Goal: Task Accomplishment & Management: Use online tool/utility

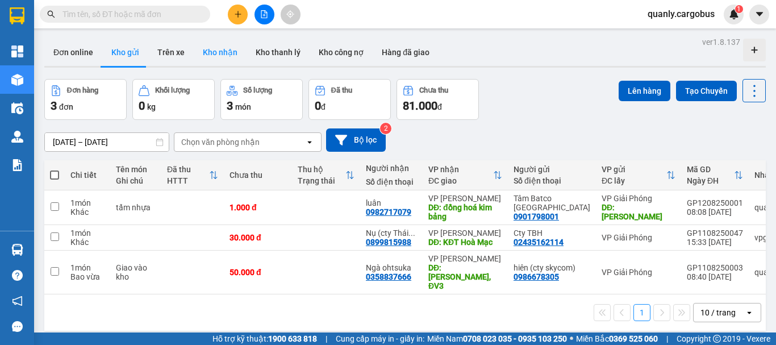
click at [219, 59] on button "Kho nhận" at bounding box center [220, 52] width 53 height 27
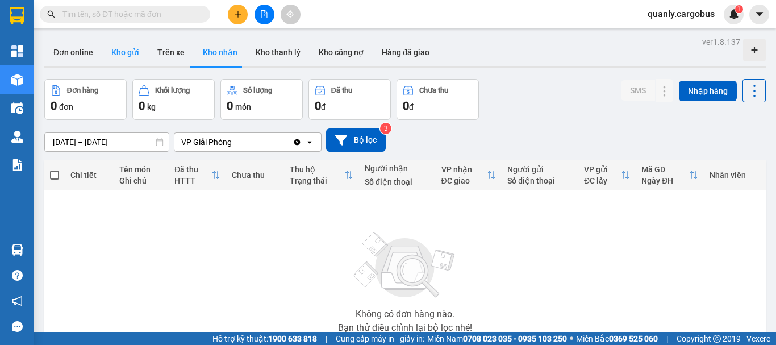
click at [120, 56] on button "Kho gửi" at bounding box center [125, 52] width 46 height 27
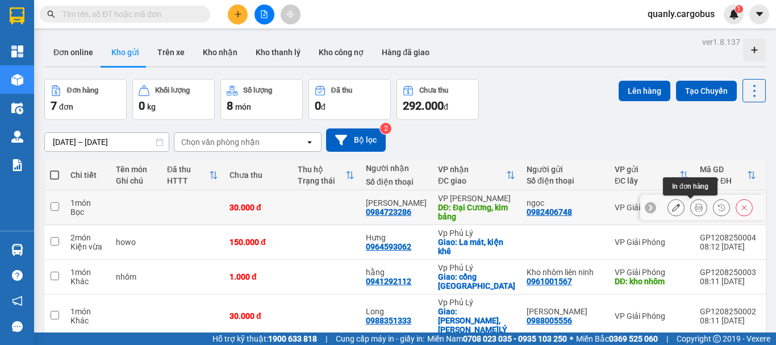
click at [695, 211] on icon at bounding box center [699, 207] width 8 height 8
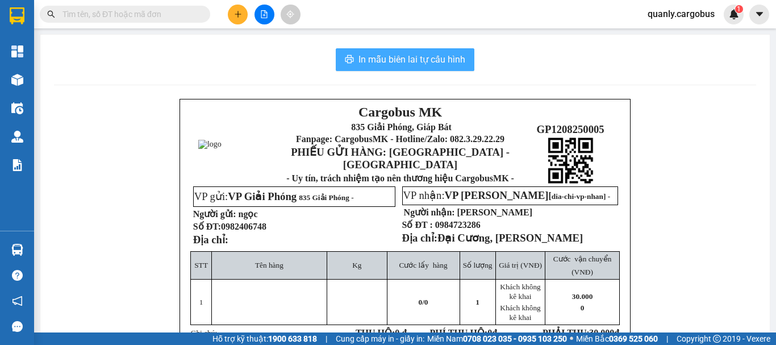
click at [375, 58] on span "In mẫu biên lai tự cấu hình" at bounding box center [412, 59] width 107 height 14
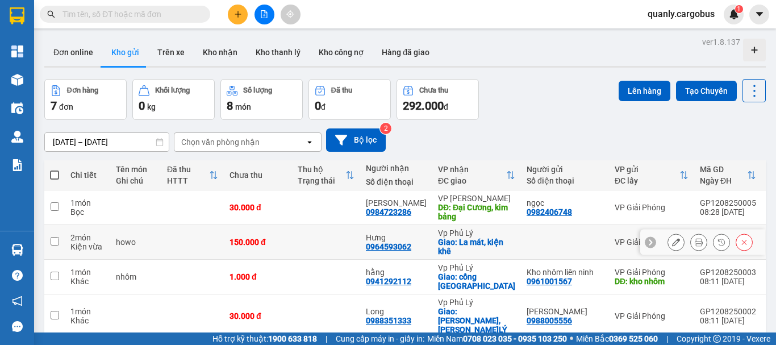
scroll to position [57, 0]
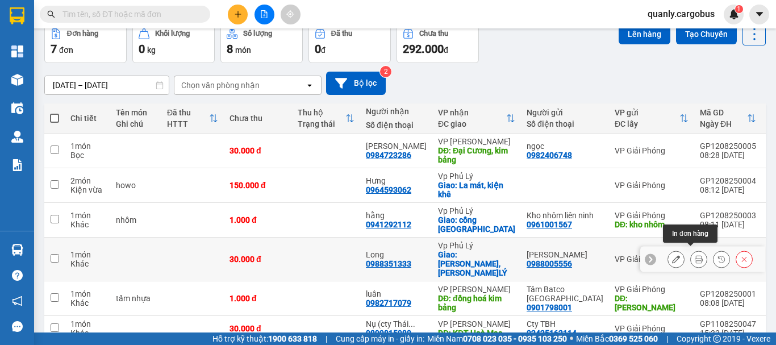
click at [695, 255] on icon at bounding box center [699, 259] width 8 height 8
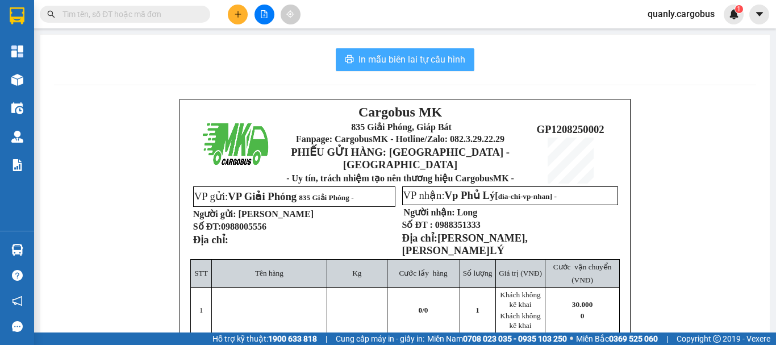
click at [415, 57] on span "In mẫu biên lai tự cấu hình" at bounding box center [412, 59] width 107 height 14
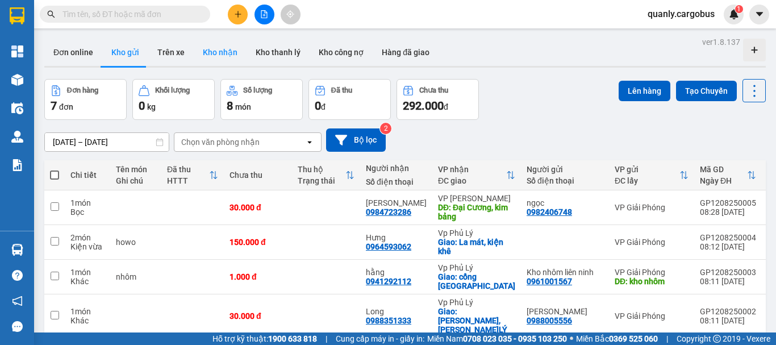
click at [219, 55] on button "Kho nhận" at bounding box center [220, 52] width 53 height 27
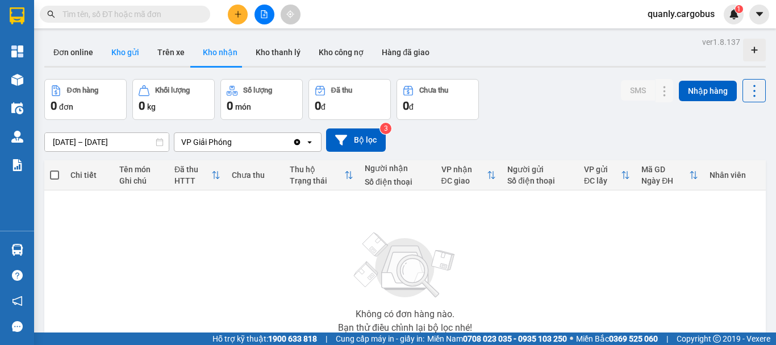
click at [124, 56] on button "Kho gửi" at bounding box center [125, 52] width 46 height 27
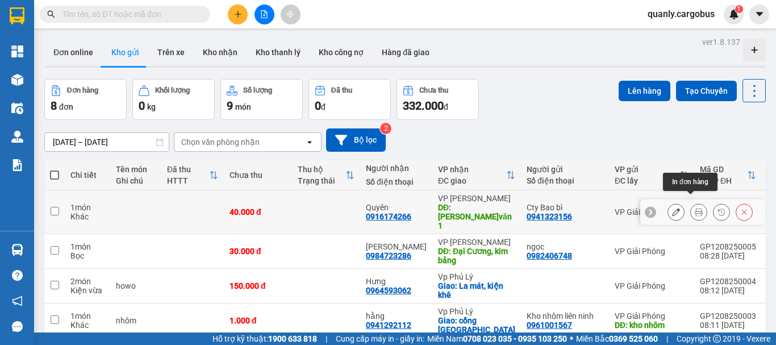
click at [695, 208] on icon at bounding box center [699, 212] width 8 height 8
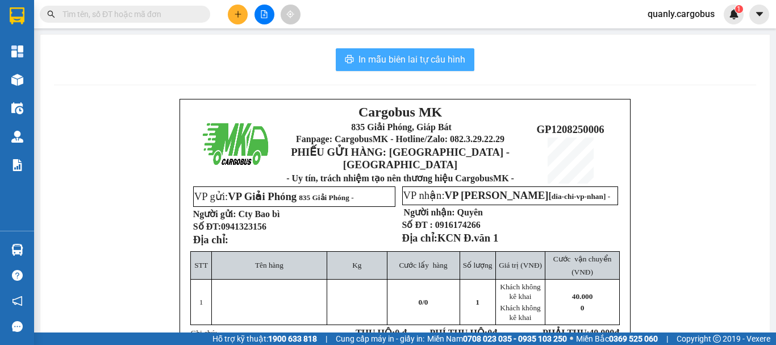
click at [402, 56] on span "In mẫu biên lai tự cấu hình" at bounding box center [412, 59] width 107 height 14
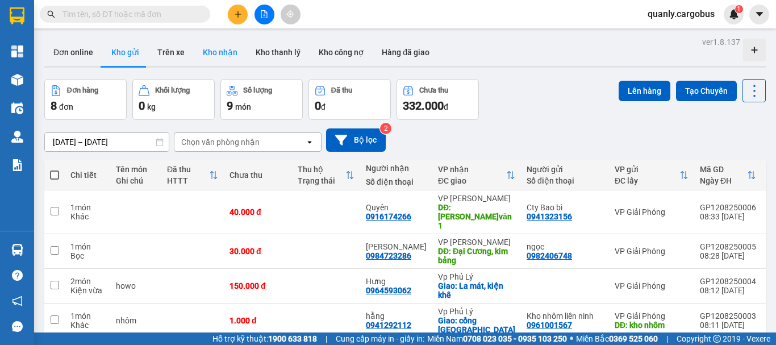
click at [211, 52] on button "Kho nhận" at bounding box center [220, 52] width 53 height 27
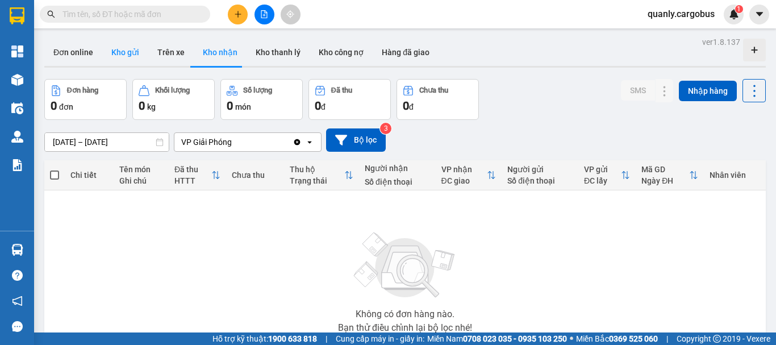
click at [122, 56] on button "Kho gửi" at bounding box center [125, 52] width 46 height 27
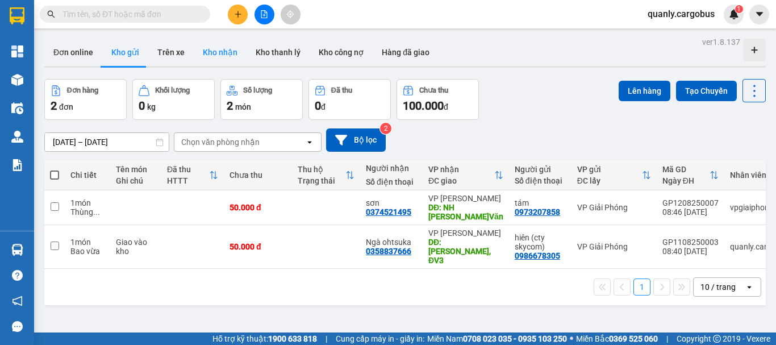
click at [206, 47] on button "Kho nhận" at bounding box center [220, 52] width 53 height 27
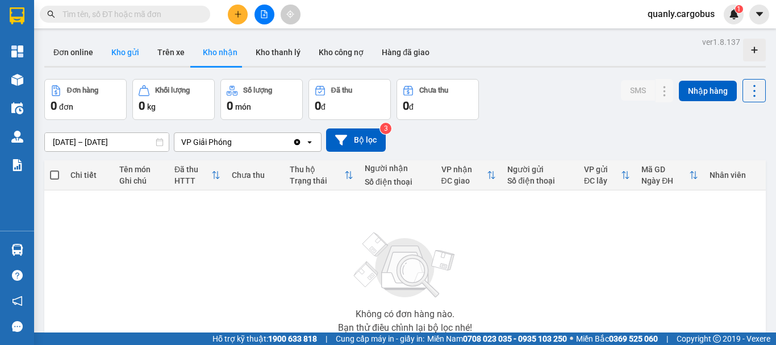
click at [117, 53] on button "Kho gửi" at bounding box center [125, 52] width 46 height 27
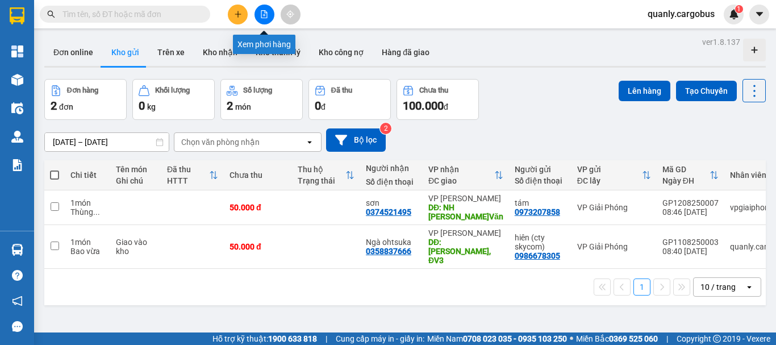
click at [270, 14] on button at bounding box center [265, 15] width 20 height 20
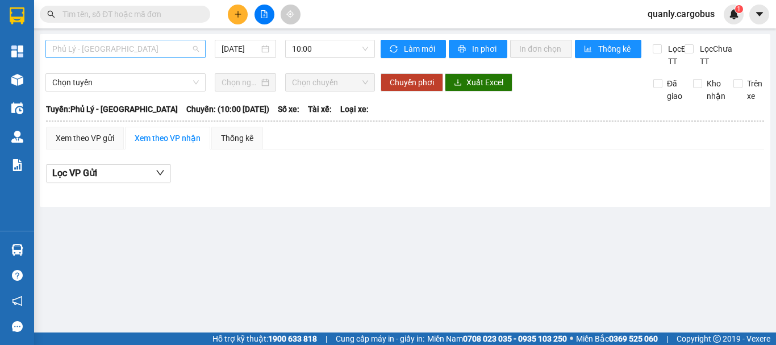
click at [143, 43] on span "Phủ Lý - [GEOGRAPHIC_DATA]" at bounding box center [125, 48] width 147 height 17
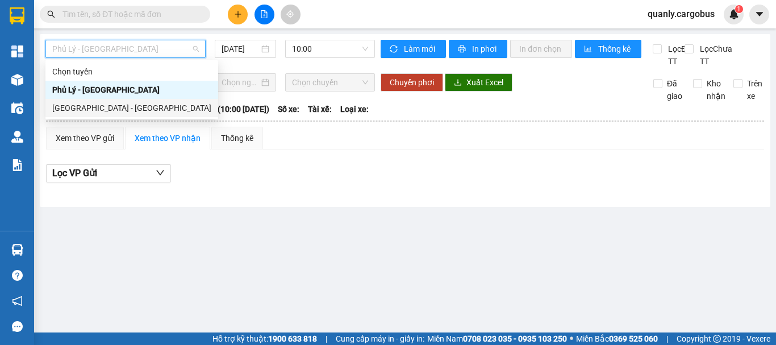
drag, startPoint x: 77, startPoint y: 111, endPoint x: 272, endPoint y: 77, distance: 197.3
click at [93, 109] on div "[GEOGRAPHIC_DATA] - [GEOGRAPHIC_DATA]" at bounding box center [131, 108] width 159 height 13
type input "[DATE]"
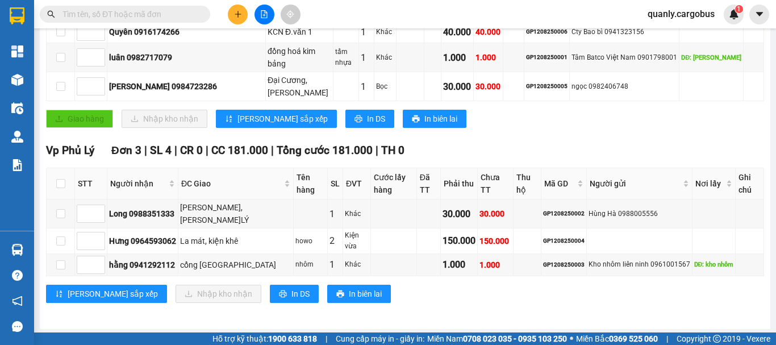
scroll to position [285, 0]
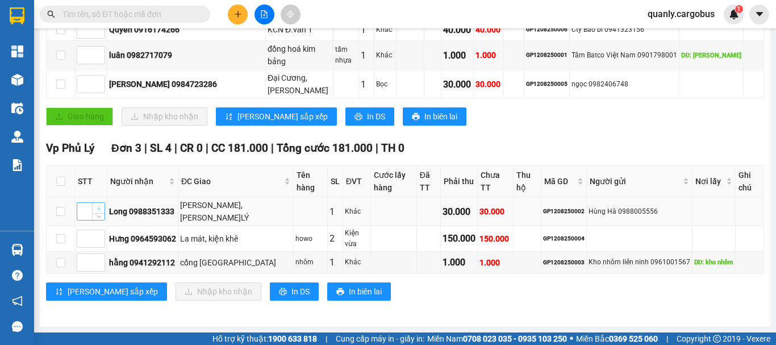
click at [99, 207] on icon "up" at bounding box center [99, 209] width 4 height 4
type input "2"
click at [99, 207] on icon "up" at bounding box center [99, 209] width 4 height 4
click at [99, 256] on span "up" at bounding box center [98, 259] width 7 height 7
type input "2"
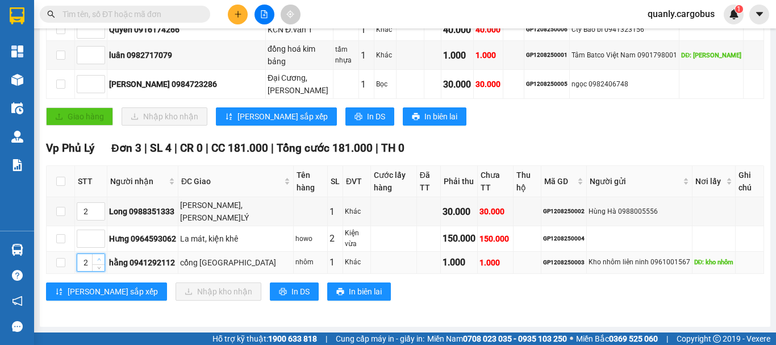
click at [99, 256] on span "up" at bounding box center [98, 259] width 7 height 7
drag, startPoint x: 94, startPoint y: 293, endPoint x: 131, endPoint y: 260, distance: 49.1
click at [94, 291] on span "[PERSON_NAME] sắp xếp" at bounding box center [113, 291] width 90 height 13
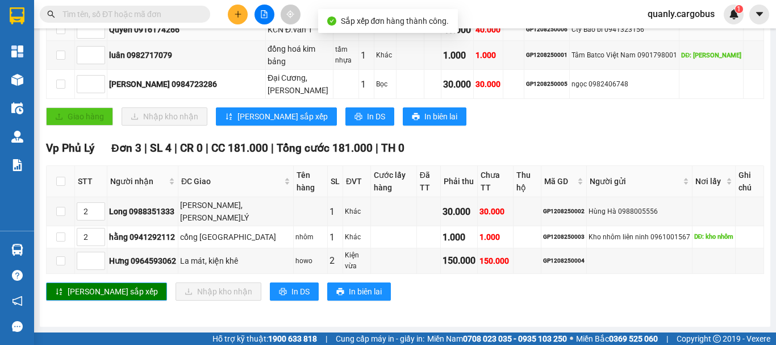
scroll to position [172, 0]
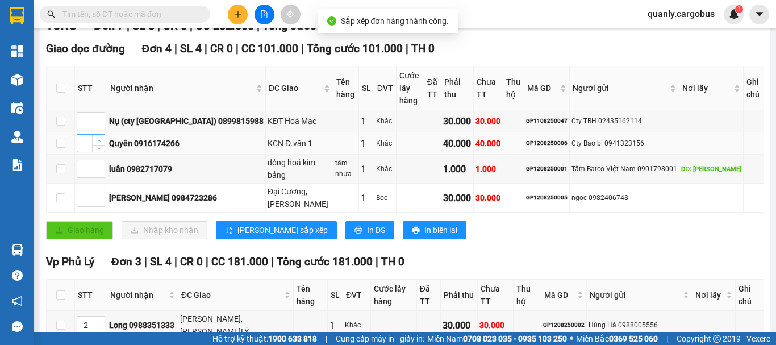
type input "1"
click at [101, 139] on icon "up" at bounding box center [99, 141] width 4 height 4
type input "1"
click at [98, 162] on span "Increase Value" at bounding box center [98, 165] width 13 height 10
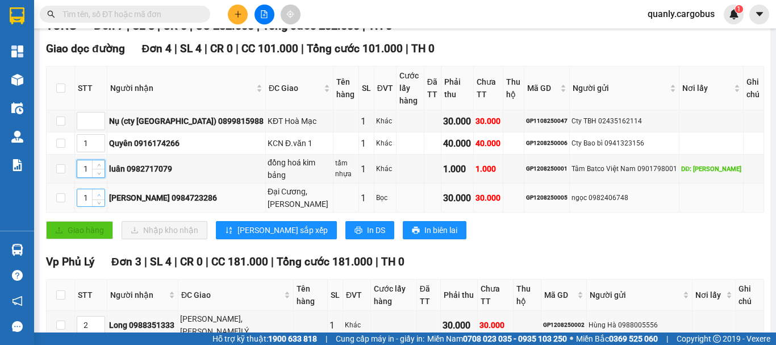
click at [100, 193] on icon "up" at bounding box center [99, 195] width 4 height 4
type input "2"
click at [100, 193] on icon "up" at bounding box center [99, 195] width 4 height 4
click at [99, 139] on icon "up" at bounding box center [99, 141] width 4 height 4
type input "3"
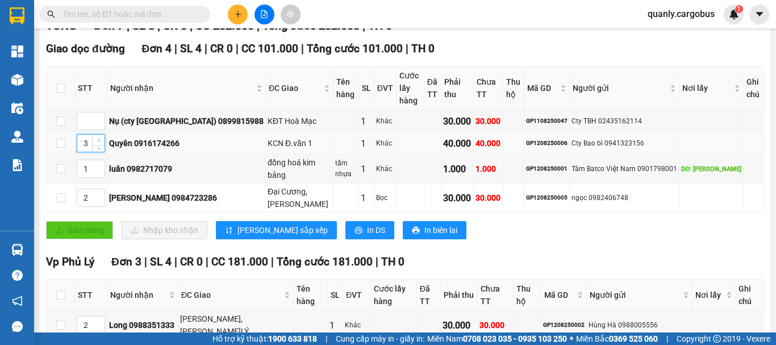
click at [99, 139] on icon "up" at bounding box center [99, 141] width 4 height 4
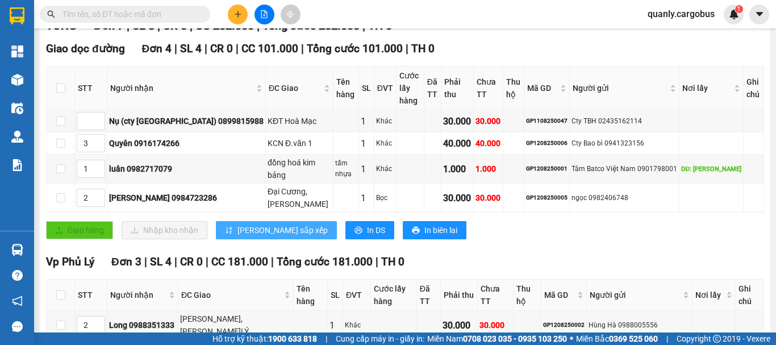
click at [249, 231] on span "[PERSON_NAME] sắp xếp" at bounding box center [283, 230] width 90 height 13
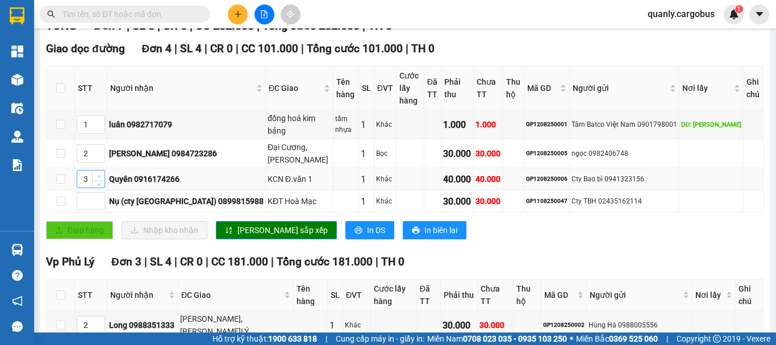
type input "4"
click at [99, 171] on span "Increase Value" at bounding box center [98, 175] width 13 height 10
click at [250, 227] on span "[PERSON_NAME] sắp xếp" at bounding box center [283, 230] width 90 height 13
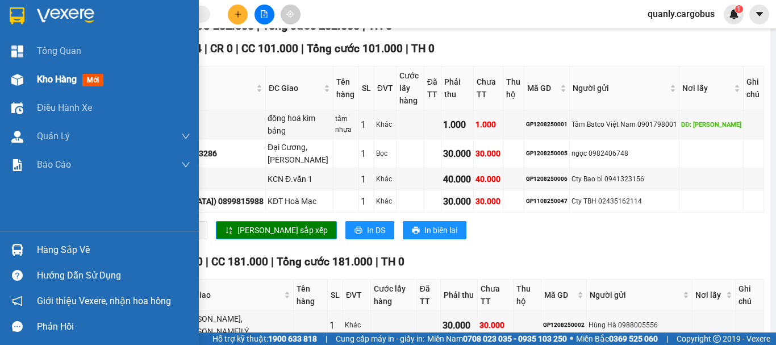
click at [16, 78] on img at bounding box center [17, 80] width 12 height 12
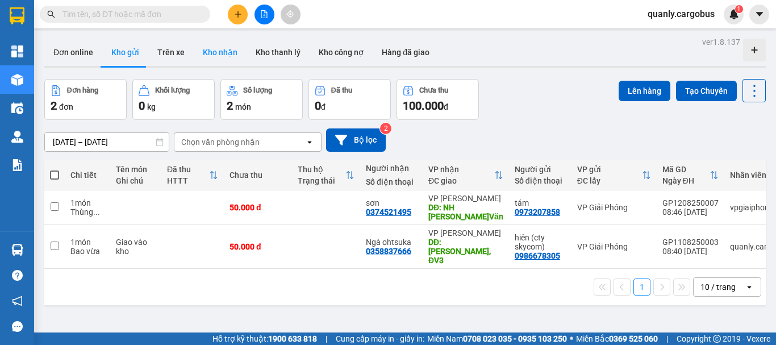
click at [227, 55] on button "Kho nhận" at bounding box center [220, 52] width 53 height 27
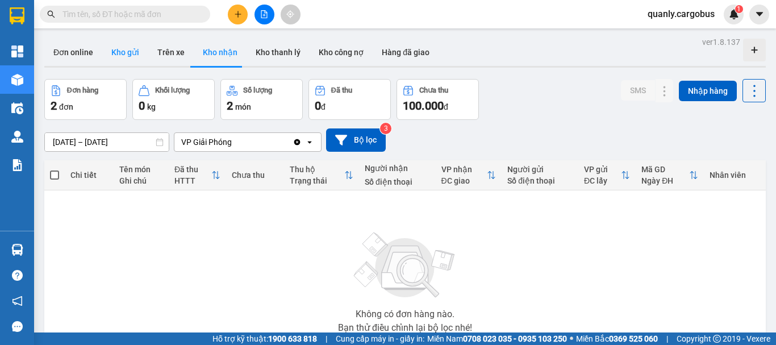
click at [122, 54] on button "Kho gửi" at bounding box center [125, 52] width 46 height 27
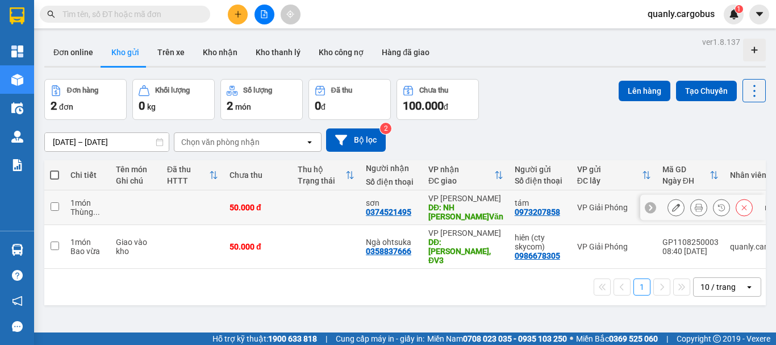
click at [56, 208] on input "checkbox" at bounding box center [55, 206] width 9 height 9
checkbox input "true"
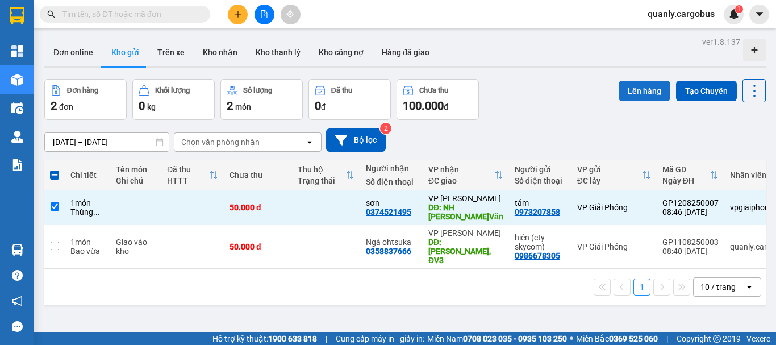
click at [639, 89] on button "Lên hàng" at bounding box center [645, 91] width 52 height 20
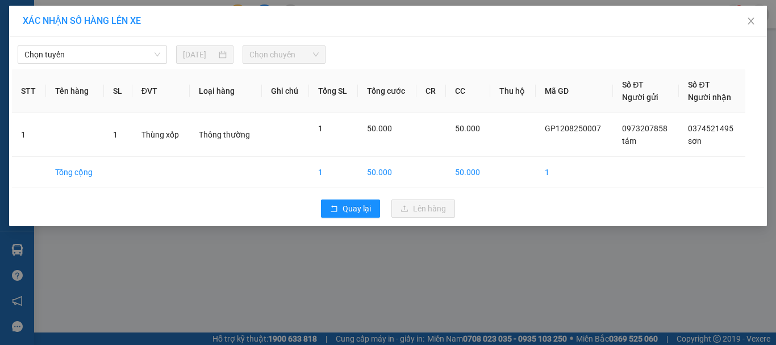
click at [117, 45] on div "Chọn tuyến [DATE] Chọn chuyến" at bounding box center [388, 52] width 752 height 24
click at [88, 53] on span "Chọn tuyến" at bounding box center [92, 54] width 136 height 17
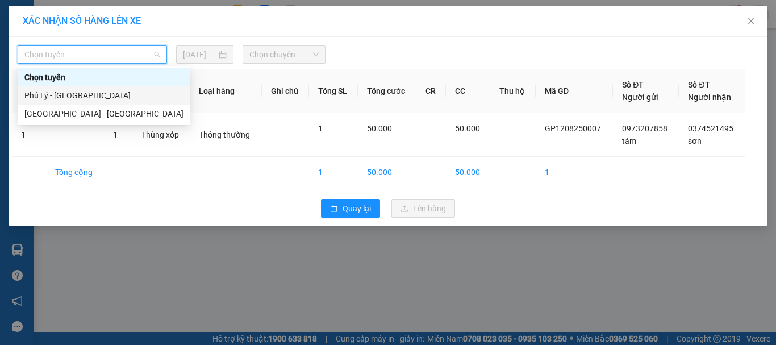
click at [62, 92] on div "Phủ Lý - [GEOGRAPHIC_DATA]" at bounding box center [103, 95] width 159 height 13
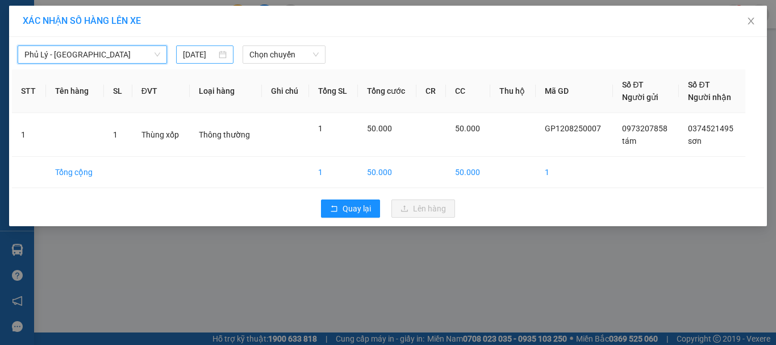
click at [205, 55] on input "[DATE]" at bounding box center [199, 54] width 33 height 13
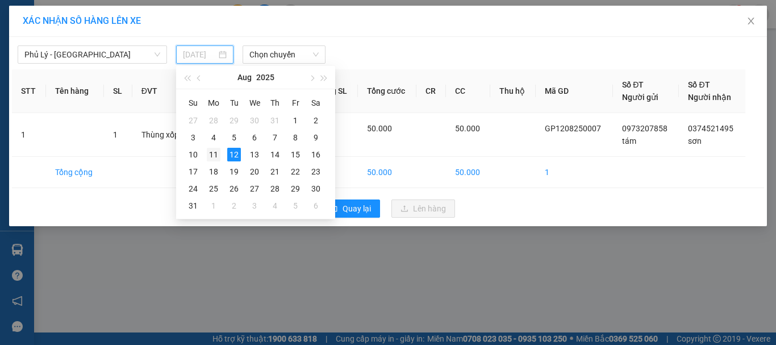
click at [215, 155] on div "11" at bounding box center [214, 155] width 14 height 14
type input "[DATE]"
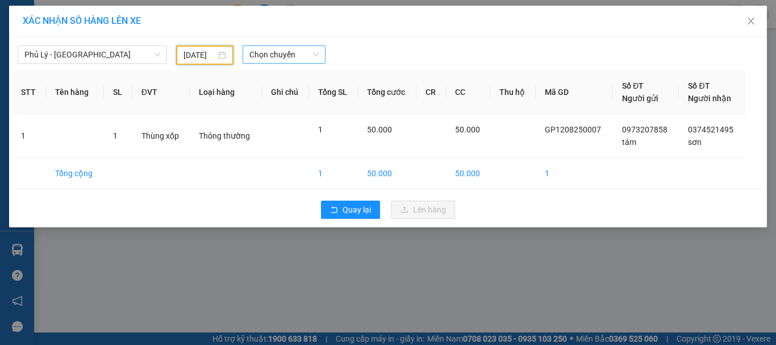
click at [305, 51] on span "Chọn chuyến" at bounding box center [284, 54] width 70 height 17
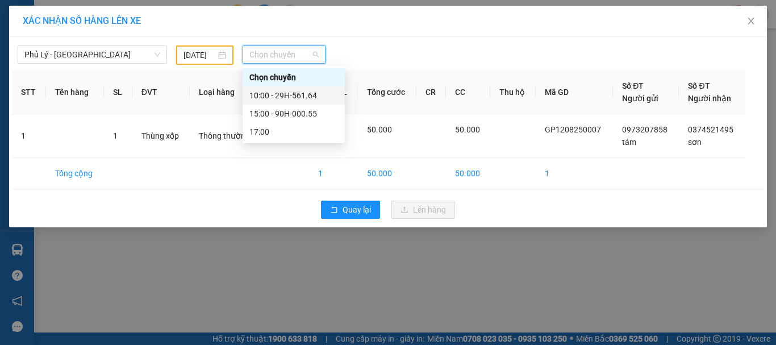
click at [301, 95] on div "10:00 - 29H-561.64" at bounding box center [293, 95] width 89 height 13
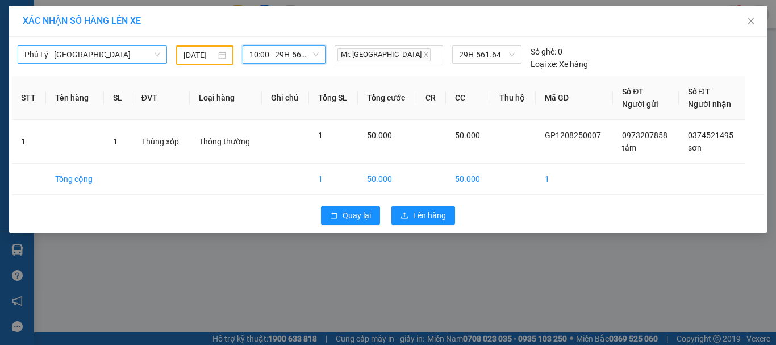
click at [84, 55] on span "Phủ Lý - [GEOGRAPHIC_DATA]" at bounding box center [92, 54] width 136 height 17
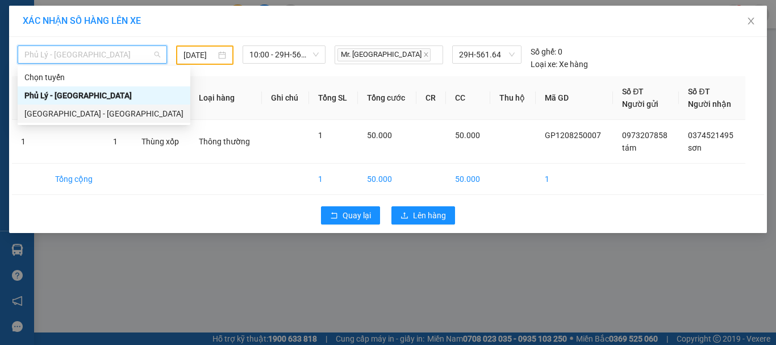
click at [53, 111] on div "[GEOGRAPHIC_DATA] - [GEOGRAPHIC_DATA]" at bounding box center [103, 113] width 159 height 13
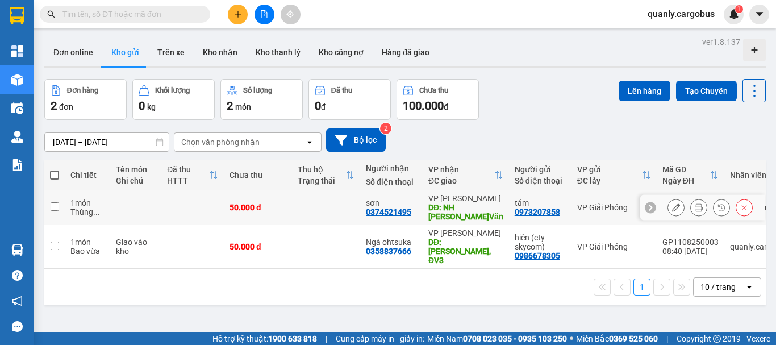
click at [53, 206] on input "checkbox" at bounding box center [55, 206] width 9 height 9
checkbox input "true"
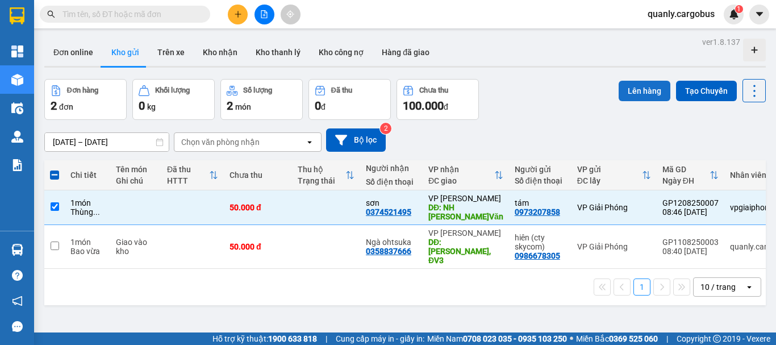
click at [637, 91] on button "Lên hàng" at bounding box center [645, 91] width 52 height 20
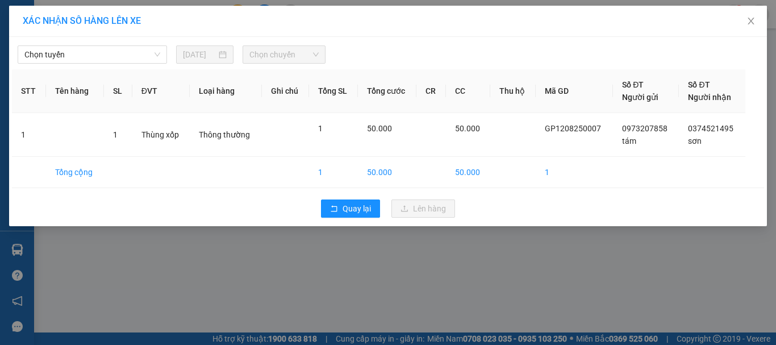
click at [78, 44] on div "Chọn tuyến [DATE] Chọn chuyến" at bounding box center [388, 52] width 752 height 24
click at [73, 55] on span "Chọn tuyến" at bounding box center [92, 54] width 136 height 17
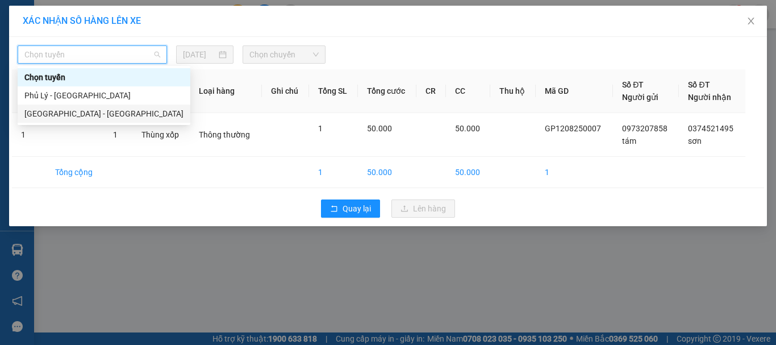
click at [59, 110] on div "[GEOGRAPHIC_DATA] - [GEOGRAPHIC_DATA]" at bounding box center [103, 113] width 159 height 13
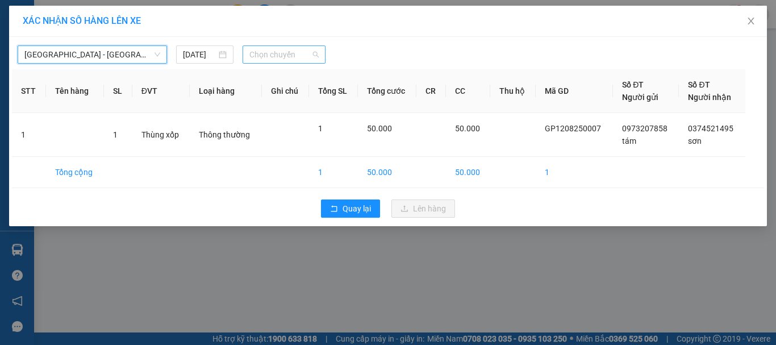
drag, startPoint x: 273, startPoint y: 54, endPoint x: 343, endPoint y: 82, distance: 75.2
click at [275, 55] on span "Chọn chuyến" at bounding box center [284, 54] width 70 height 17
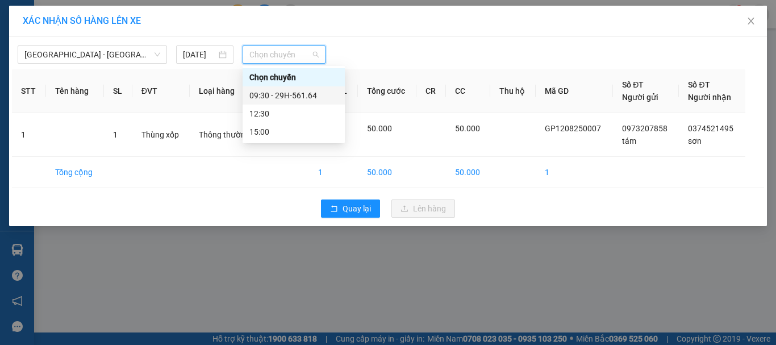
click at [289, 93] on div "09:30 - 29H-561.64" at bounding box center [293, 95] width 89 height 13
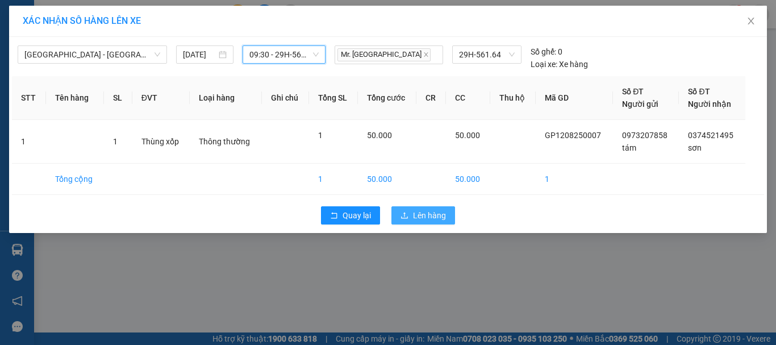
click at [429, 220] on span "Lên hàng" at bounding box center [429, 215] width 33 height 13
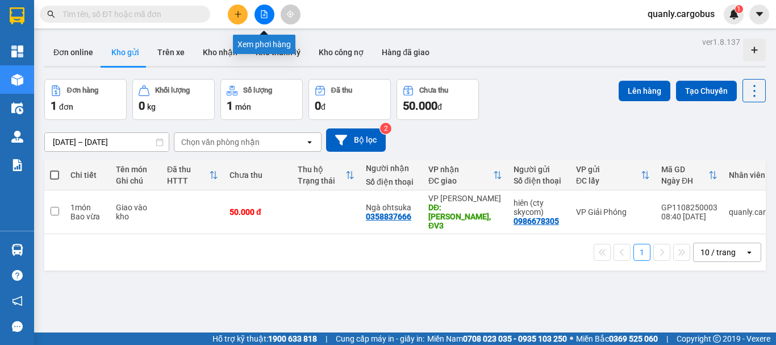
click at [269, 12] on button at bounding box center [265, 15] width 20 height 20
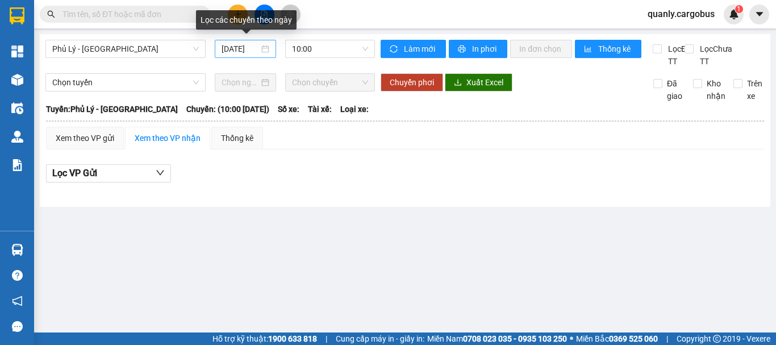
click at [253, 48] on input "[DATE]" at bounding box center [241, 49] width 38 height 13
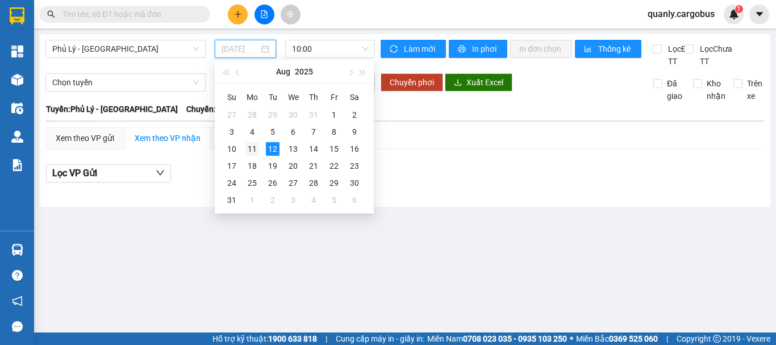
click at [252, 150] on div "11" at bounding box center [253, 149] width 14 height 14
type input "[DATE]"
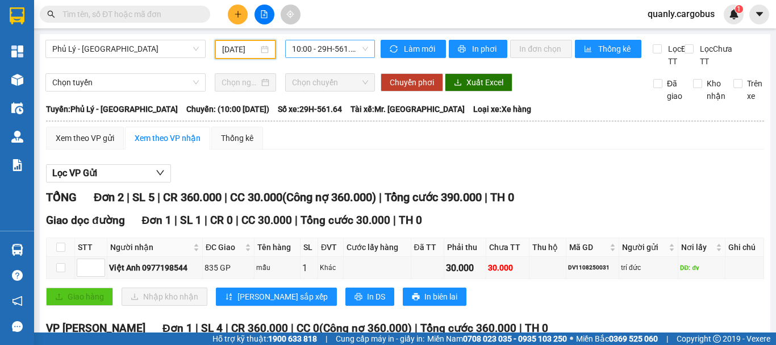
click at [314, 49] on span "10:00 - 29H-561.64" at bounding box center [330, 48] width 76 height 17
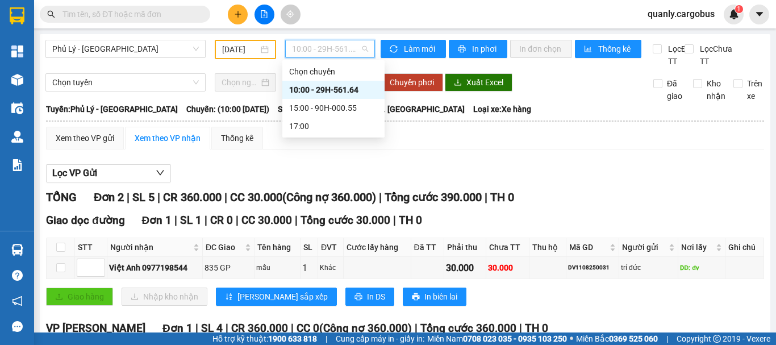
click at [309, 53] on span "10:00 - 29H-561.64" at bounding box center [330, 48] width 76 height 17
click at [330, 109] on div "15:00 - 90H-000.55" at bounding box center [333, 108] width 89 height 13
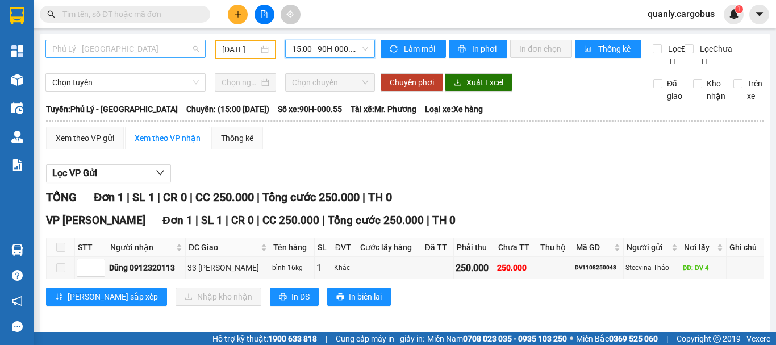
click at [136, 48] on span "Phủ Lý - [GEOGRAPHIC_DATA]" at bounding box center [125, 48] width 147 height 17
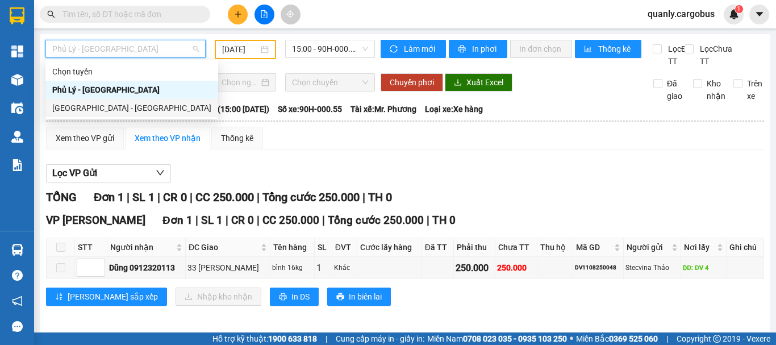
click at [86, 108] on div "[GEOGRAPHIC_DATA] - [GEOGRAPHIC_DATA]" at bounding box center [131, 108] width 159 height 13
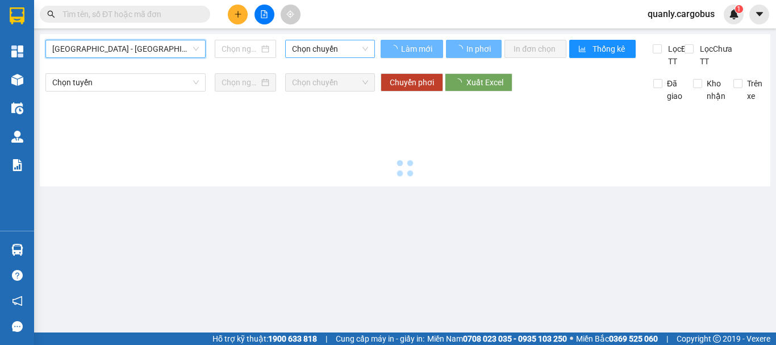
type input "[DATE]"
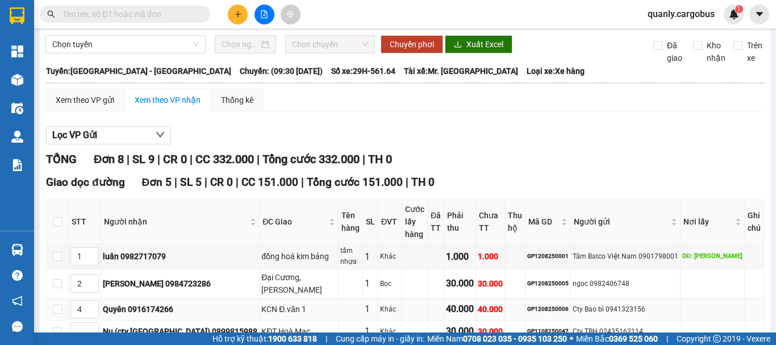
scroll to position [114, 0]
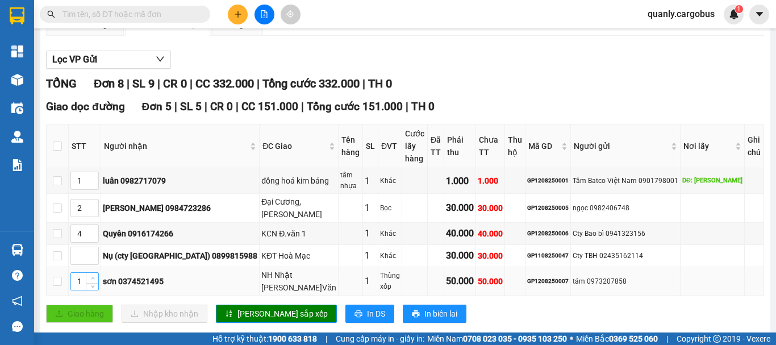
click at [95, 280] on icon "up" at bounding box center [93, 278] width 4 height 4
type input "3"
click at [95, 280] on icon "up" at bounding box center [93, 278] width 4 height 4
click at [243, 312] on span "[PERSON_NAME] sắp xếp" at bounding box center [283, 313] width 90 height 13
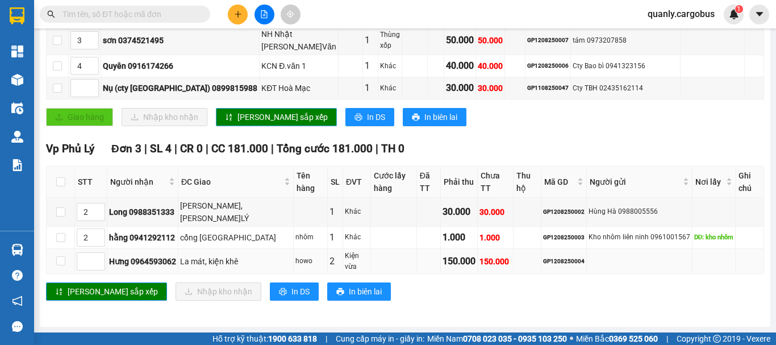
scroll to position [314, 0]
click at [292, 293] on span "In DS" at bounding box center [301, 291] width 18 height 13
click at [367, 113] on span "In DS" at bounding box center [376, 117] width 18 height 13
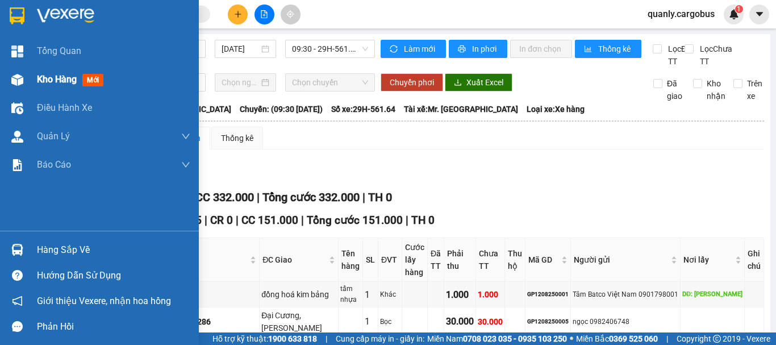
click at [19, 79] on img at bounding box center [17, 80] width 12 height 12
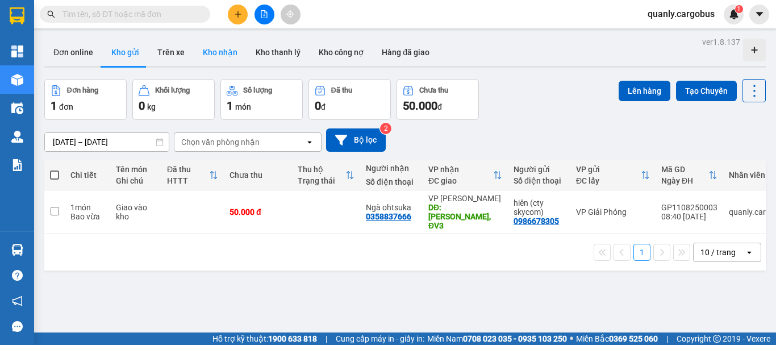
click at [223, 52] on button "Kho nhận" at bounding box center [220, 52] width 53 height 27
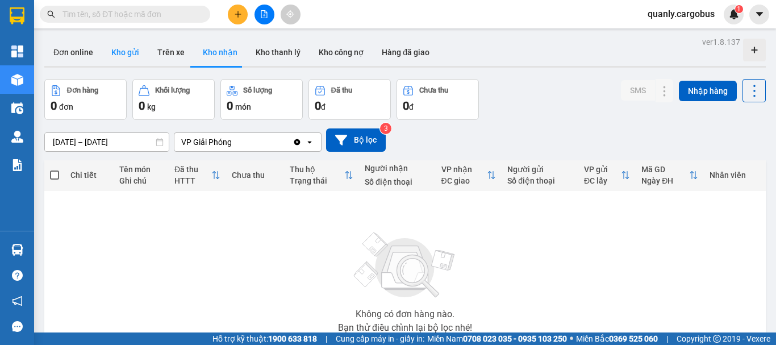
click at [119, 54] on button "Kho gửi" at bounding box center [125, 52] width 46 height 27
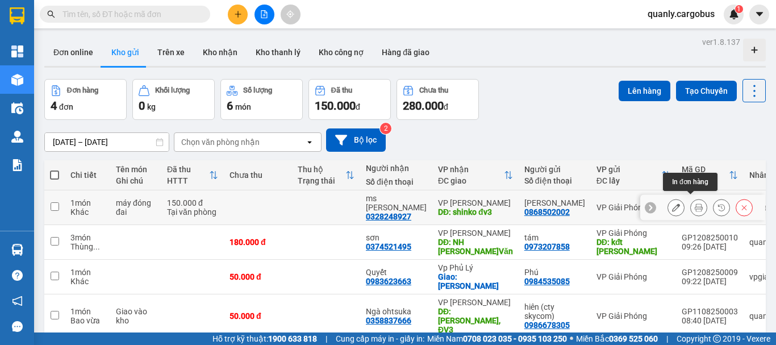
click at [695, 204] on icon at bounding box center [699, 207] width 8 height 8
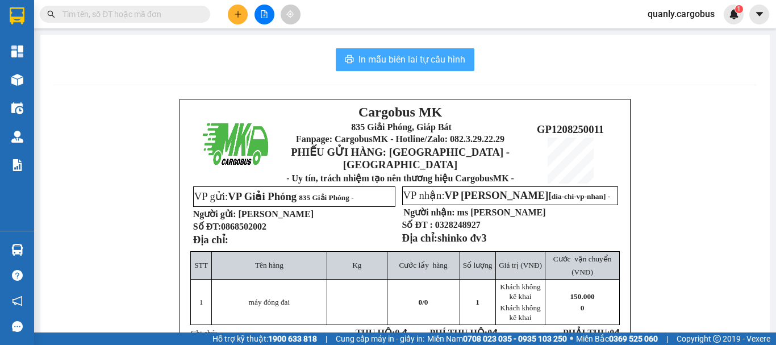
click at [422, 56] on span "In mẫu biên lai tự cấu hình" at bounding box center [412, 59] width 107 height 14
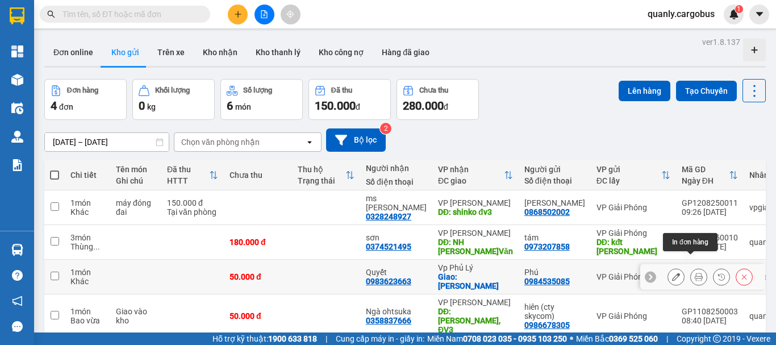
click at [695, 267] on button at bounding box center [699, 277] width 16 height 20
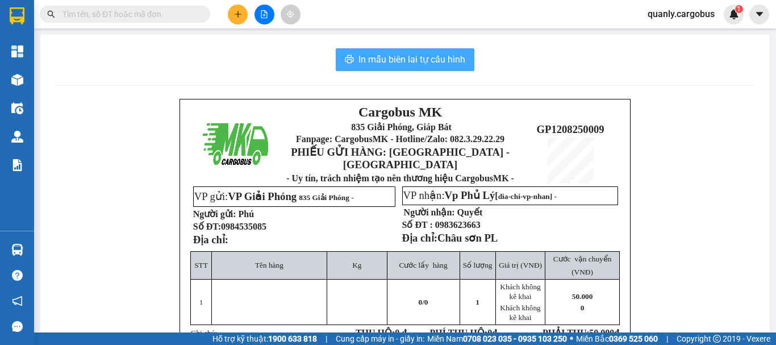
click at [439, 57] on span "In mẫu biên lai tự cấu hình" at bounding box center [412, 59] width 107 height 14
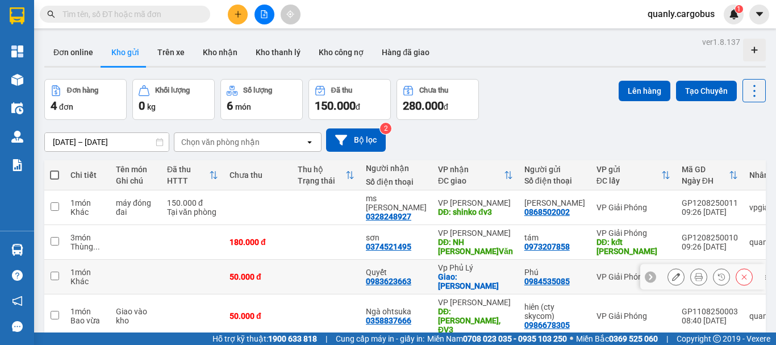
click at [51, 272] on input "checkbox" at bounding box center [55, 276] width 9 height 9
checkbox input "true"
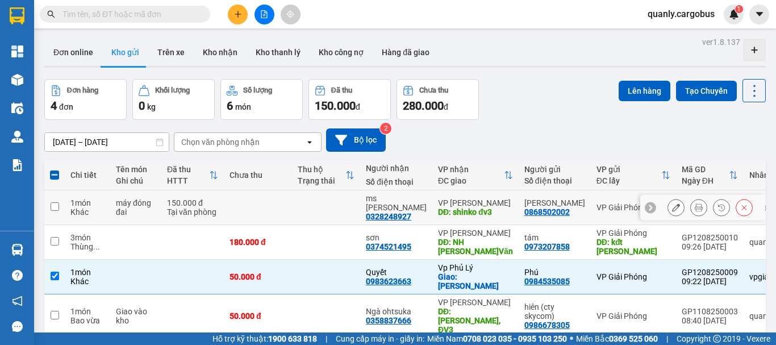
click at [57, 202] on input "checkbox" at bounding box center [55, 206] width 9 height 9
checkbox input "true"
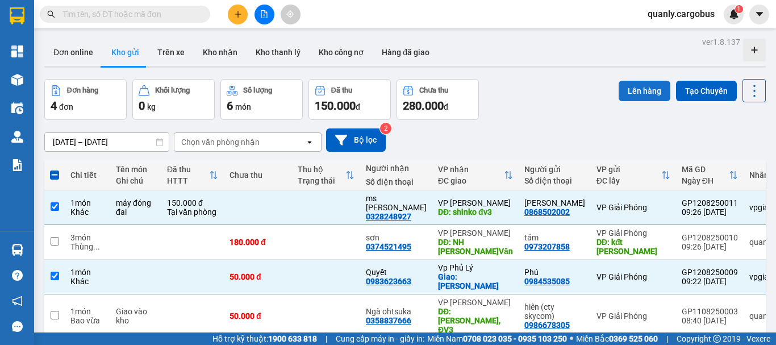
click at [632, 92] on button "Lên hàng" at bounding box center [645, 91] width 52 height 20
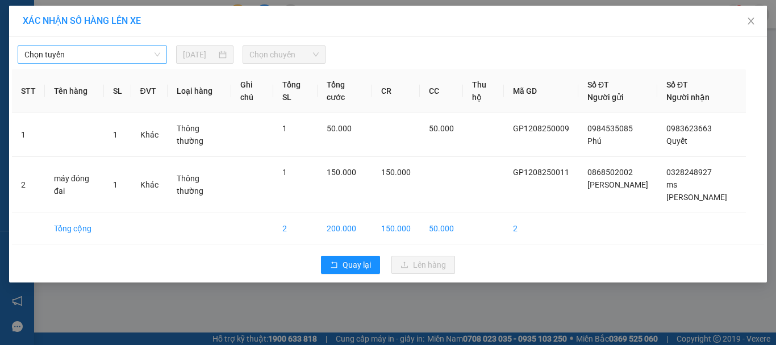
click at [98, 52] on span "Chọn tuyến" at bounding box center [92, 54] width 136 height 17
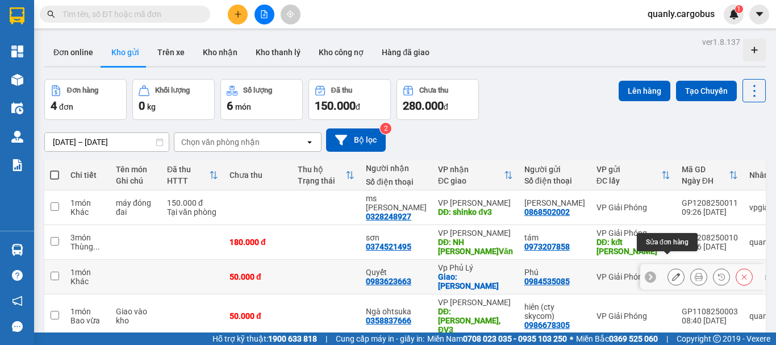
click at [672, 273] on icon at bounding box center [676, 277] width 8 height 8
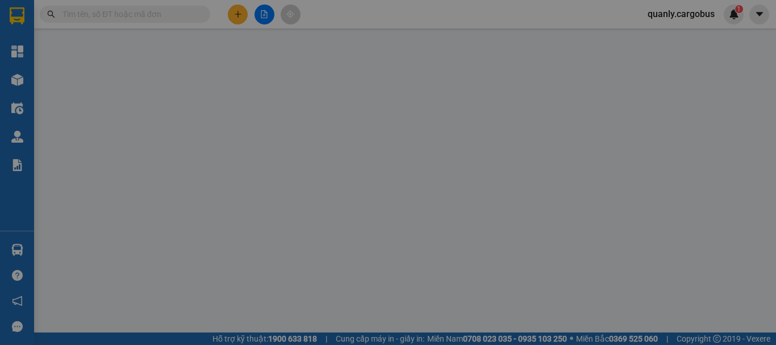
type input "0983623663"
type input "Quyết"
checkbox input "true"
type input "Châu sơn PL"
type input "0984535085"
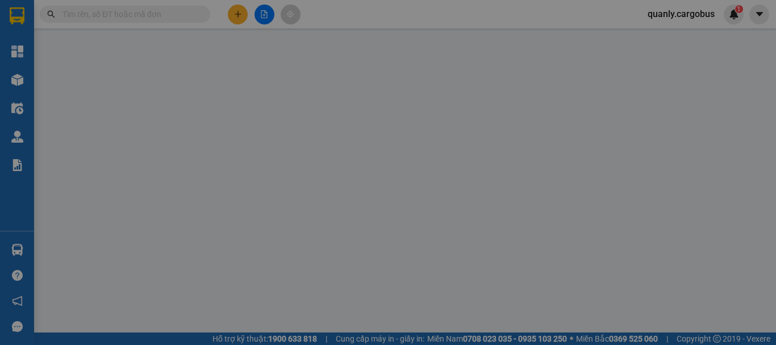
type input "Phú"
type input "50.000"
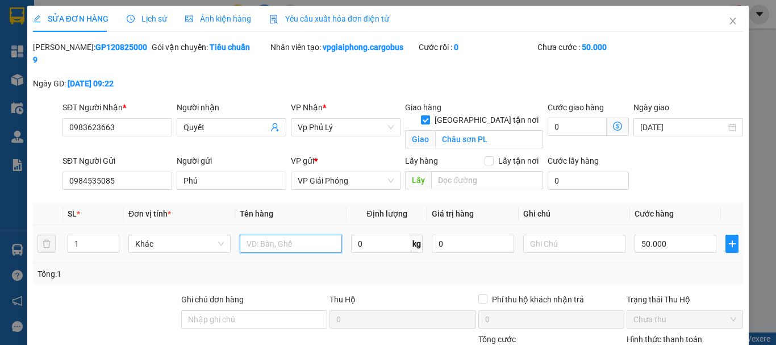
click at [271, 235] on input "text" at bounding box center [291, 244] width 102 height 18
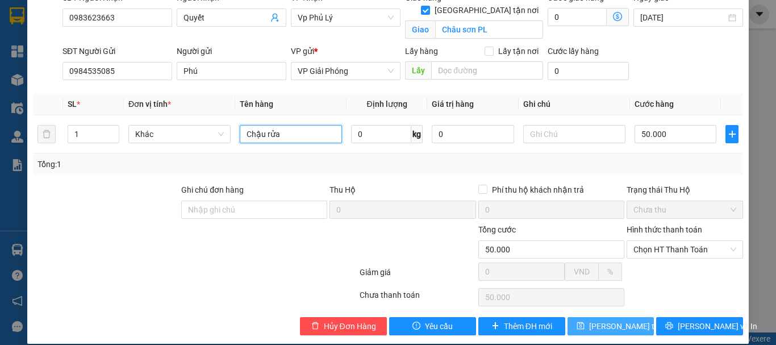
type input "Chậu rửa"
click at [608, 320] on span "[PERSON_NAME] thay đổi" at bounding box center [634, 326] width 91 height 13
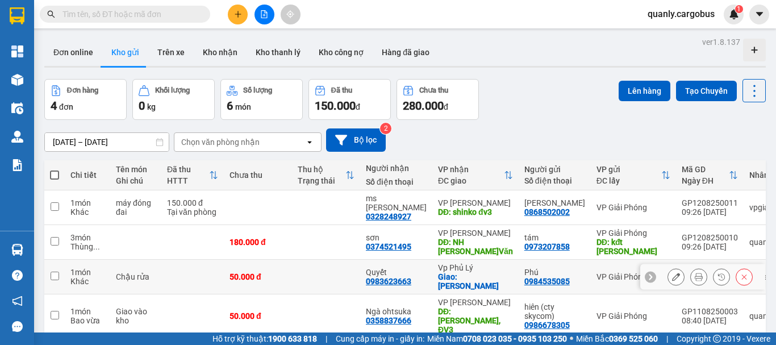
click at [55, 272] on input "checkbox" at bounding box center [55, 276] width 9 height 9
checkbox input "true"
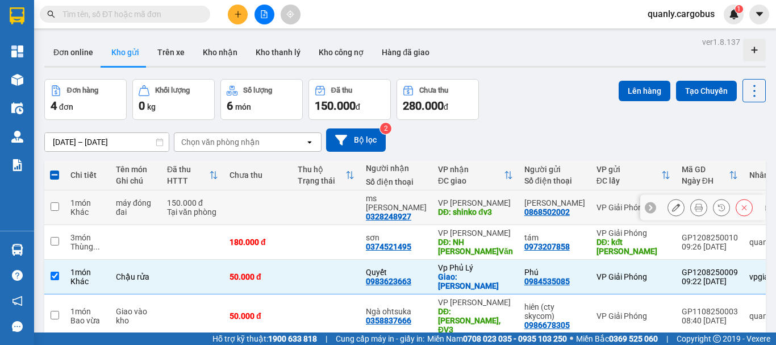
click at [57, 202] on input "checkbox" at bounding box center [55, 206] width 9 height 9
checkbox input "true"
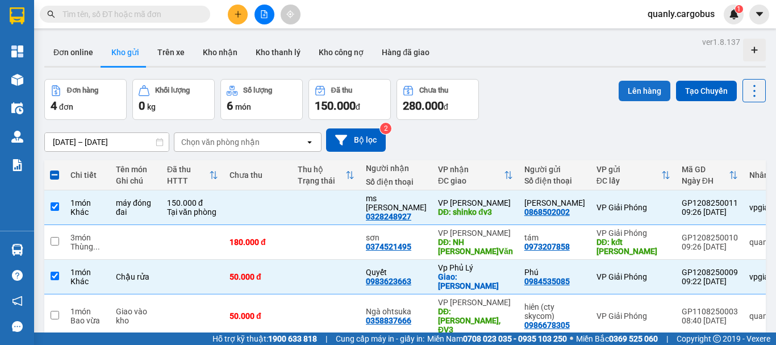
click at [630, 89] on button "Lên hàng" at bounding box center [645, 91] width 52 height 20
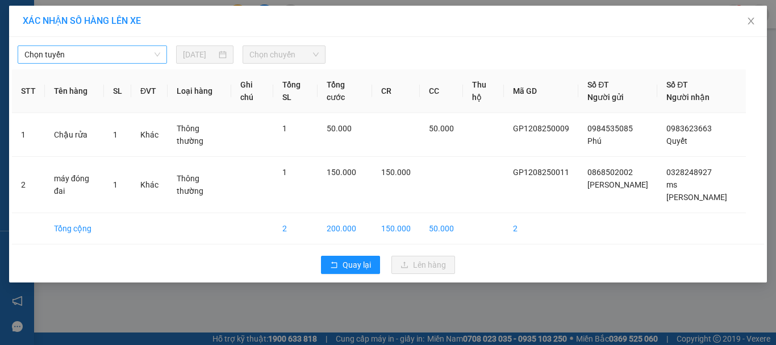
click at [113, 49] on span "Chọn tuyến" at bounding box center [92, 54] width 136 height 17
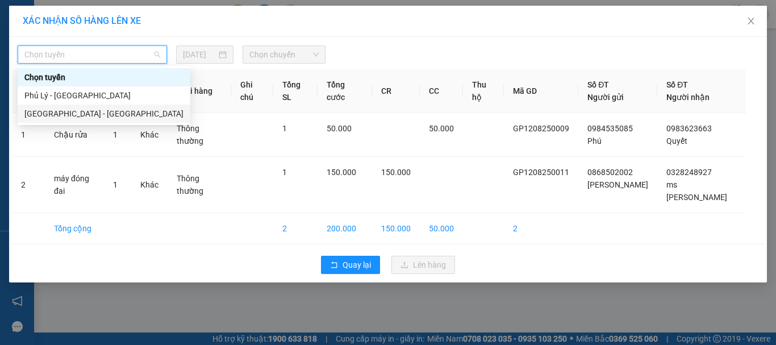
click at [57, 115] on div "[GEOGRAPHIC_DATA] - [GEOGRAPHIC_DATA]" at bounding box center [103, 113] width 159 height 13
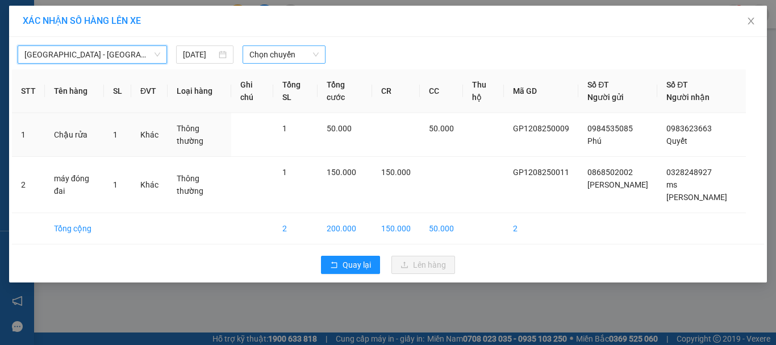
click at [298, 55] on span "Chọn chuyến" at bounding box center [284, 54] width 70 height 17
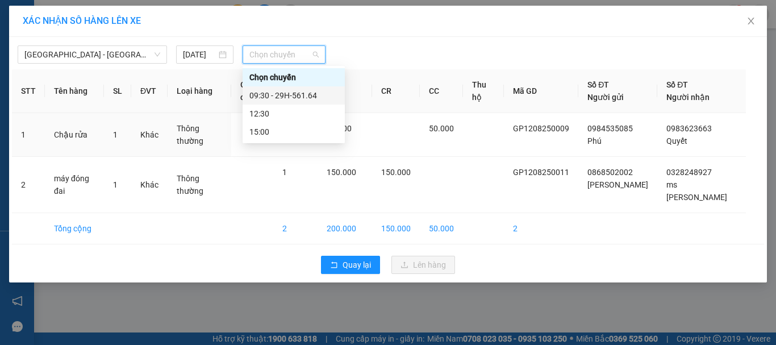
click at [277, 95] on div "09:30 - 29H-561.64" at bounding box center [293, 95] width 89 height 13
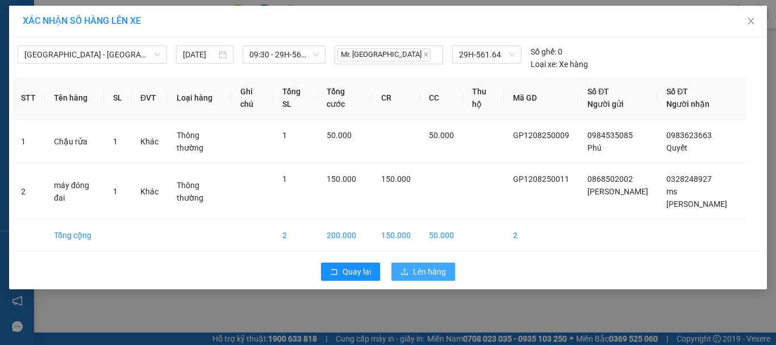
click at [411, 263] on button "Lên hàng" at bounding box center [424, 272] width 64 height 18
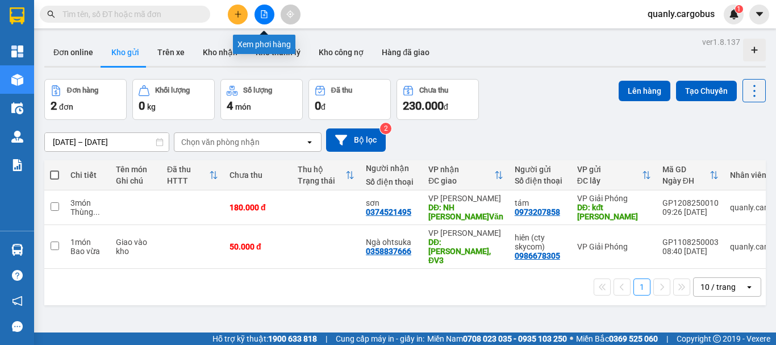
click at [266, 15] on icon "file-add" at bounding box center [264, 14] width 8 height 8
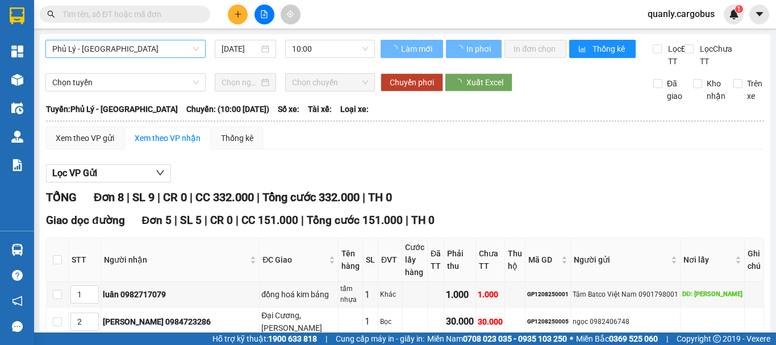
click at [119, 48] on span "Phủ Lý - [GEOGRAPHIC_DATA]" at bounding box center [125, 48] width 147 height 17
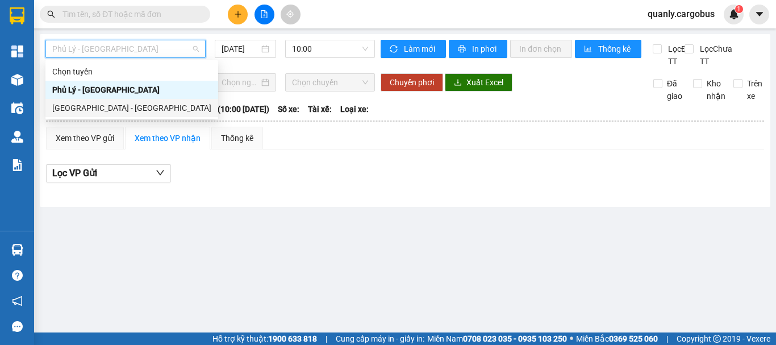
click at [93, 108] on div "[GEOGRAPHIC_DATA] - [GEOGRAPHIC_DATA]" at bounding box center [131, 108] width 159 height 13
type input "[DATE]"
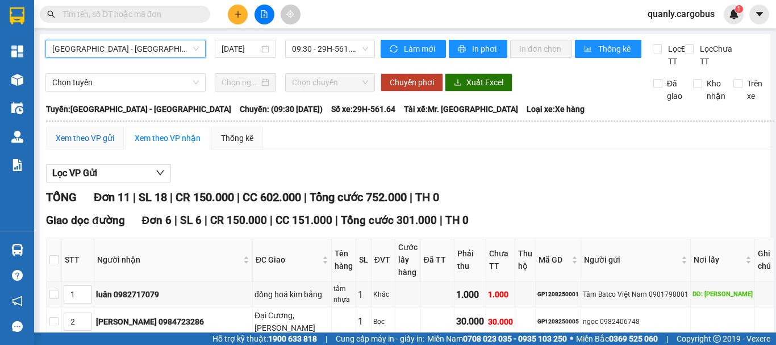
click at [86, 144] on div "Xem theo VP gửi" at bounding box center [85, 138] width 59 height 13
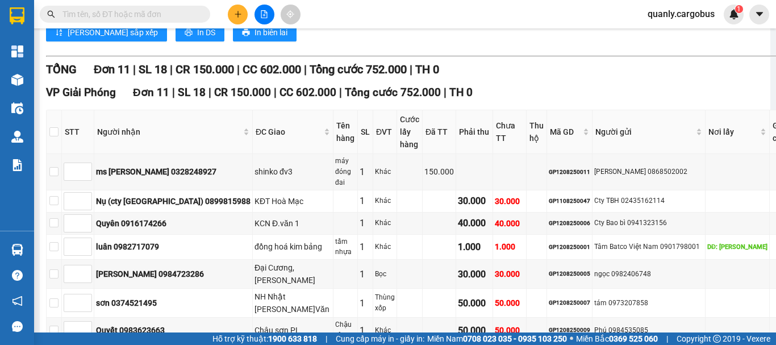
scroll to position [284, 0]
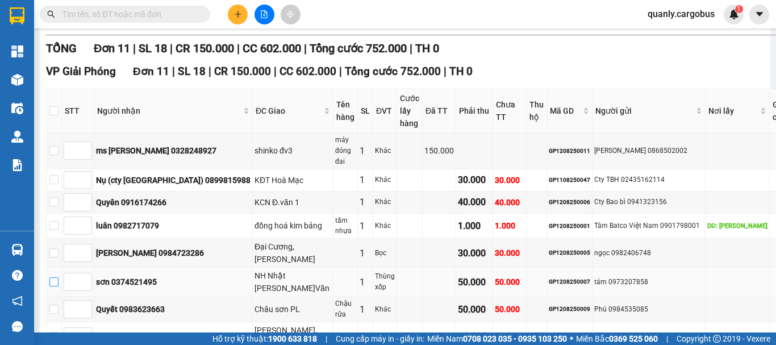
click at [57, 277] on input "checkbox" at bounding box center [53, 281] width 9 height 9
checkbox input "true"
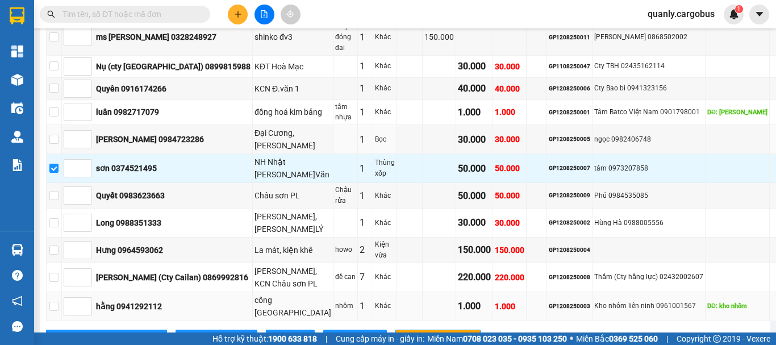
scroll to position [434, 0]
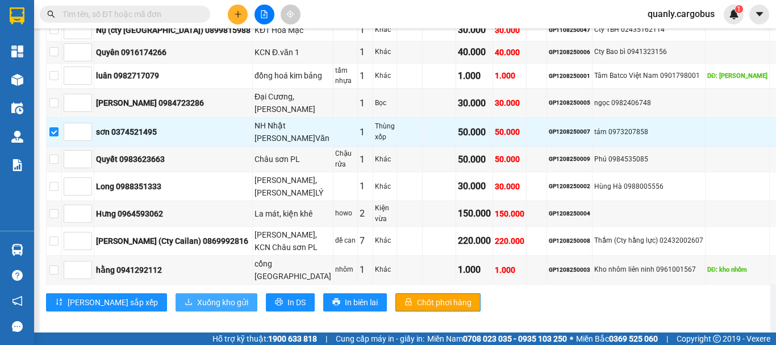
click at [197, 296] on span "Xuống kho gửi" at bounding box center [222, 302] width 51 height 13
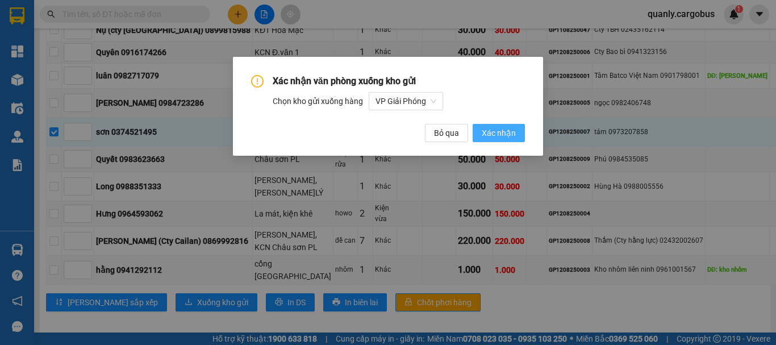
click at [512, 126] on button "Xác nhận" at bounding box center [499, 133] width 52 height 18
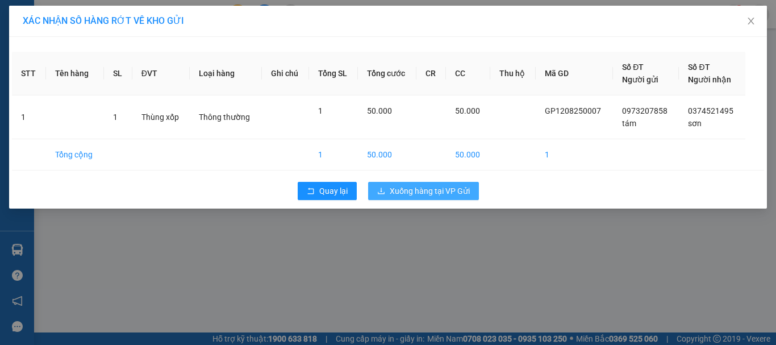
click at [422, 185] on span "Xuống hàng tại VP Gửi" at bounding box center [430, 191] width 80 height 13
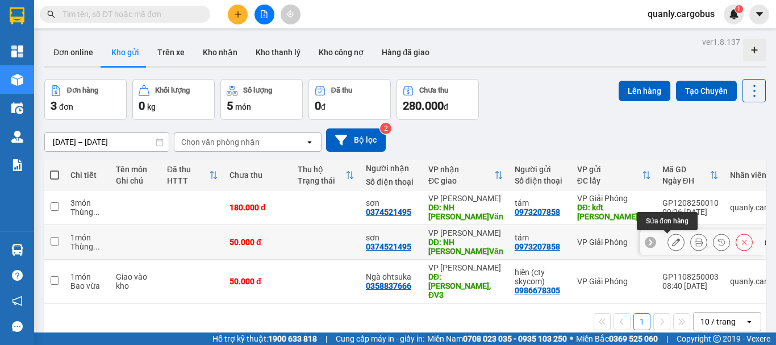
click at [672, 242] on icon at bounding box center [676, 242] width 8 height 8
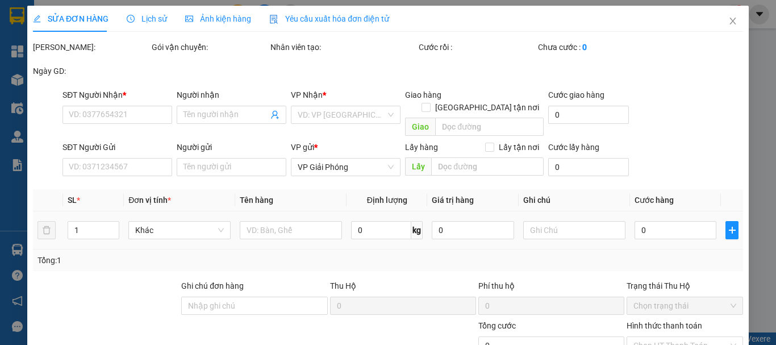
type input "0374521495"
type input "sơn"
type input "NH Nhật [PERSON_NAME]Văn"
type input "0973207858"
type input "tám"
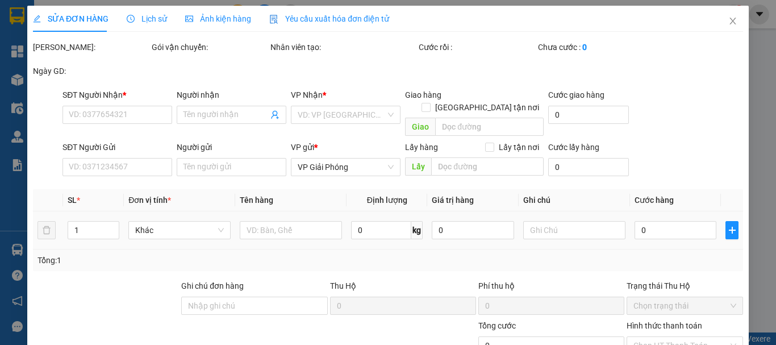
type input "50.000"
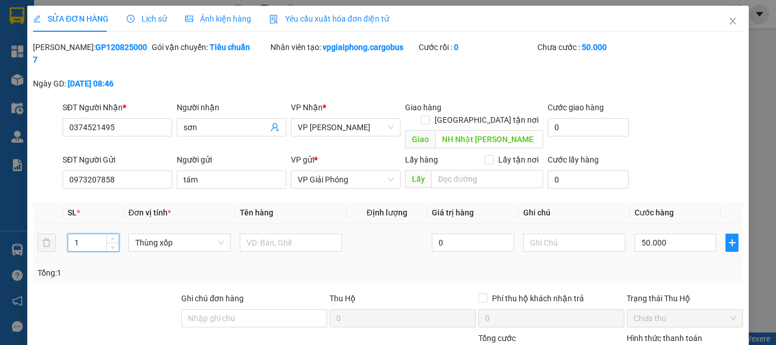
click at [98, 234] on input "1" at bounding box center [93, 242] width 51 height 17
click at [187, 234] on span "Thùng xốp" at bounding box center [179, 242] width 89 height 17
type input "2"
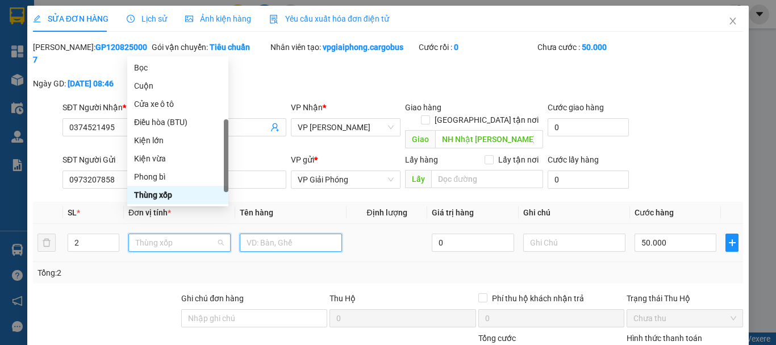
click at [270, 234] on input "text" at bounding box center [291, 243] width 102 height 18
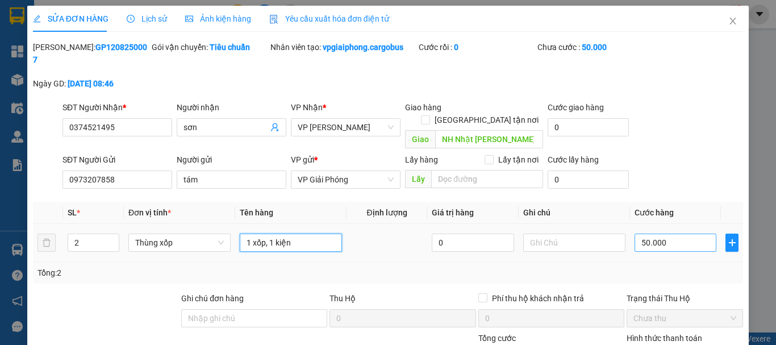
type input "1 xốp, 1 kiện"
drag, startPoint x: 639, startPoint y: 221, endPoint x: 641, endPoint y: 226, distance: 5.8
click at [639, 234] on input "50.000" at bounding box center [676, 243] width 82 height 18
click at [642, 231] on div "50.000" at bounding box center [676, 242] width 82 height 23
click at [638, 234] on input "50.000" at bounding box center [676, 243] width 82 height 18
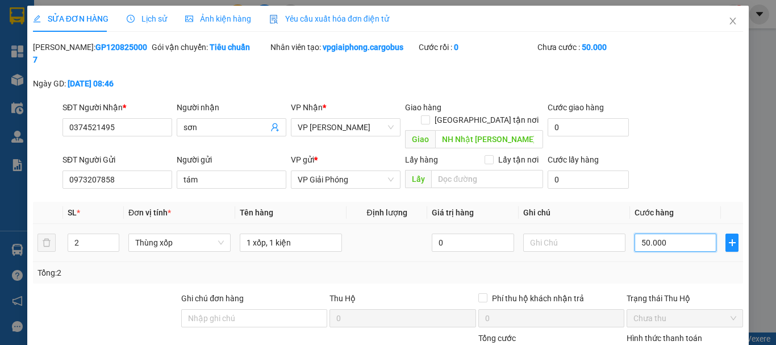
click at [638, 234] on input "50.000" at bounding box center [676, 243] width 82 height 18
type input "0.000"
type input "0"
type input "10.000"
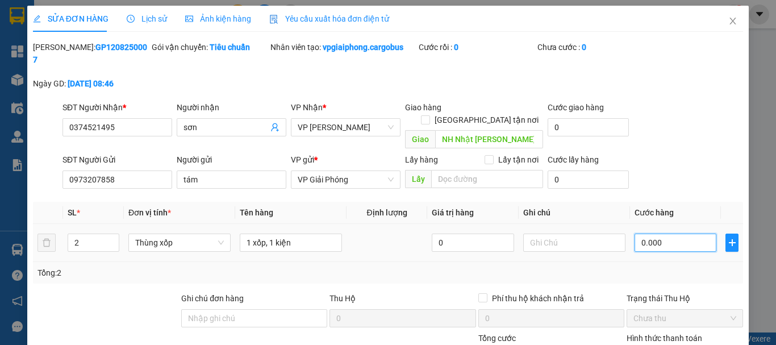
type input "10.000"
type input "100.000"
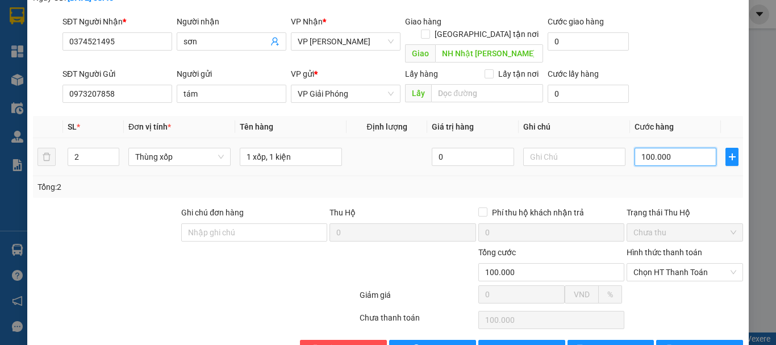
scroll to position [96, 0]
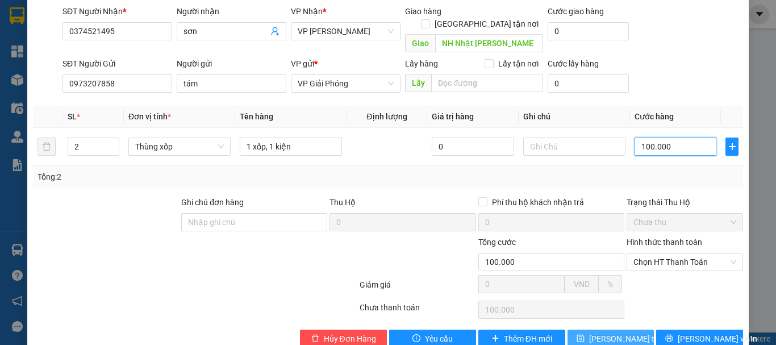
type input "100.000"
click at [617, 332] on span "[PERSON_NAME] thay đổi" at bounding box center [634, 338] width 91 height 13
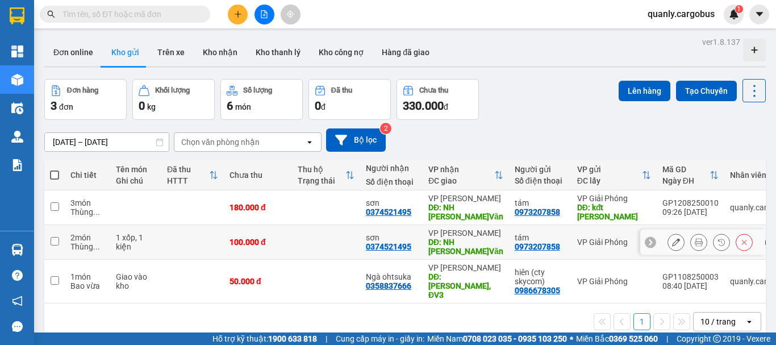
click at [53, 241] on input "checkbox" at bounding box center [55, 241] width 9 height 9
checkbox input "true"
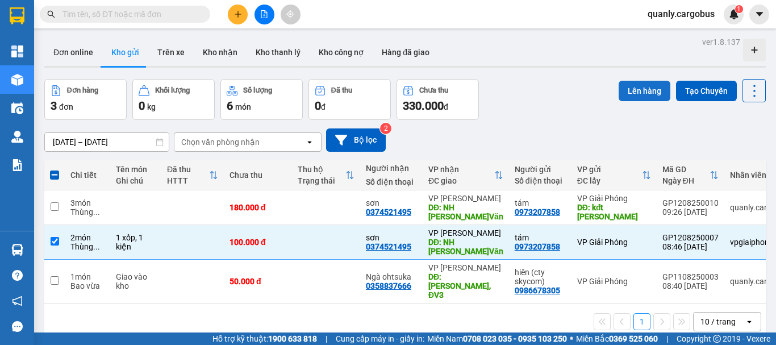
click at [649, 92] on button "Lên hàng" at bounding box center [645, 91] width 52 height 20
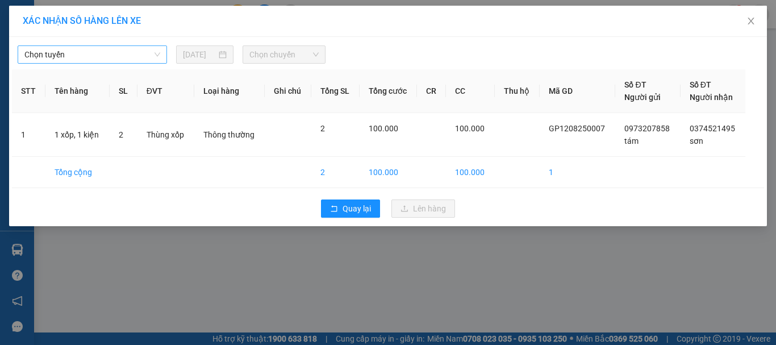
click at [103, 51] on span "Chọn tuyến" at bounding box center [92, 54] width 136 height 17
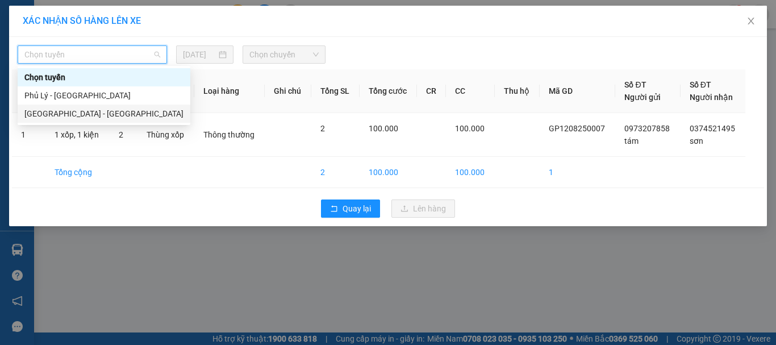
drag, startPoint x: 70, startPoint y: 115, endPoint x: 204, endPoint y: 73, distance: 139.9
click at [124, 99] on div "Chọn tuyến [GEOGRAPHIC_DATA] - [GEOGRAPHIC_DATA] [GEOGRAPHIC_DATA] - [GEOGRAPHI…" at bounding box center [104, 95] width 173 height 55
drag, startPoint x: 49, startPoint y: 112, endPoint x: 151, endPoint y: 84, distance: 105.6
click at [60, 113] on div "[GEOGRAPHIC_DATA] - [GEOGRAPHIC_DATA]" at bounding box center [103, 113] width 159 height 13
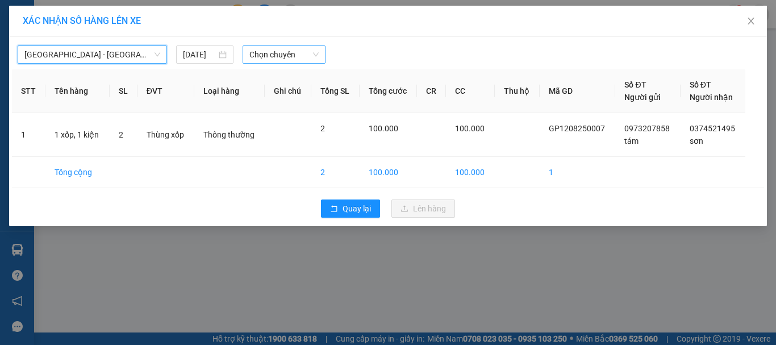
click at [303, 59] on span "Chọn chuyến" at bounding box center [284, 54] width 70 height 17
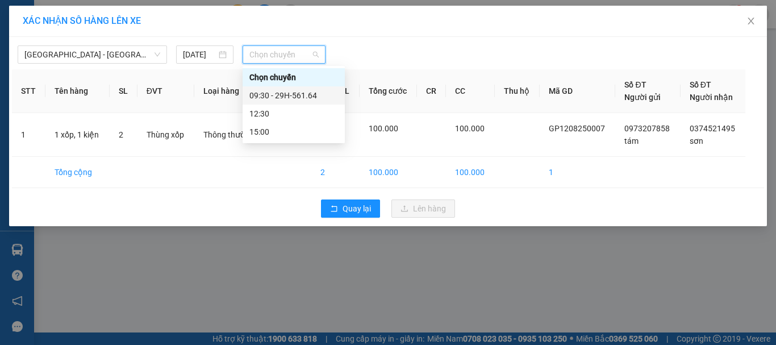
click at [293, 93] on div "09:30 - 29H-561.64" at bounding box center [293, 95] width 89 height 13
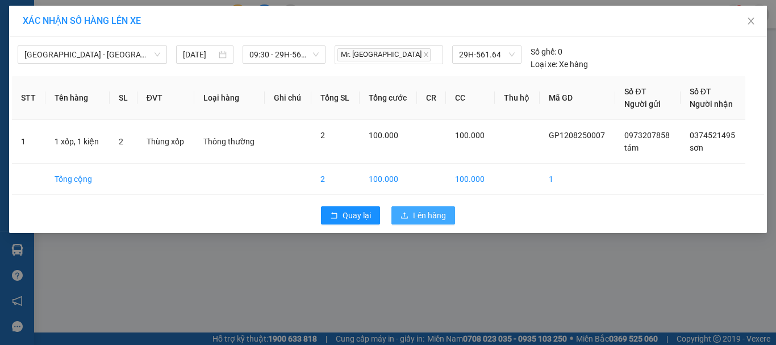
click at [433, 209] on button "Lên hàng" at bounding box center [424, 215] width 64 height 18
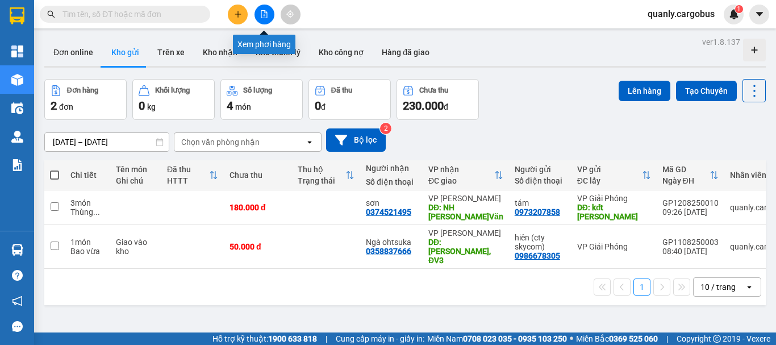
click at [263, 13] on icon "file-add" at bounding box center [264, 14] width 8 height 8
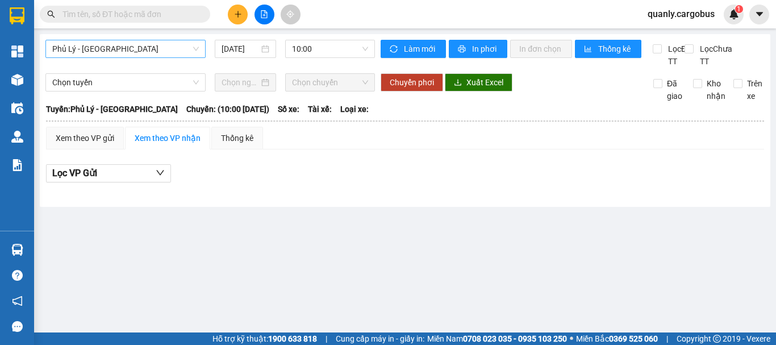
click at [102, 47] on span "Phủ Lý - [GEOGRAPHIC_DATA]" at bounding box center [125, 48] width 147 height 17
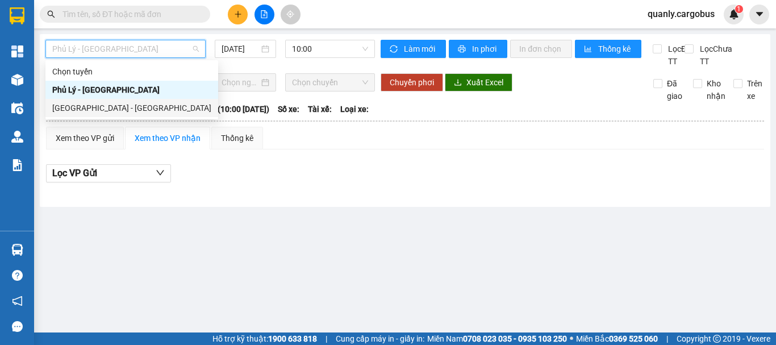
click at [98, 110] on div "[GEOGRAPHIC_DATA] - [GEOGRAPHIC_DATA]" at bounding box center [131, 108] width 159 height 13
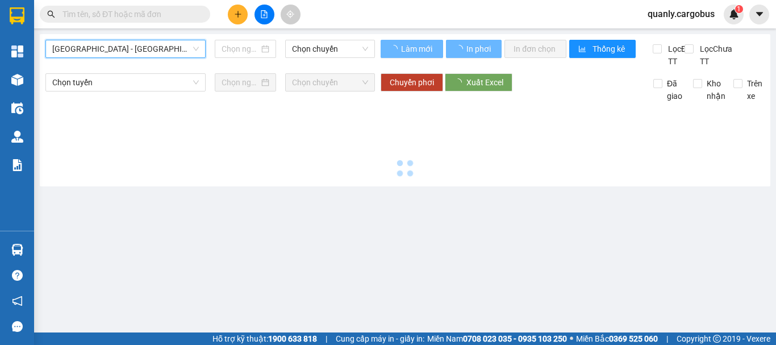
type input "[DATE]"
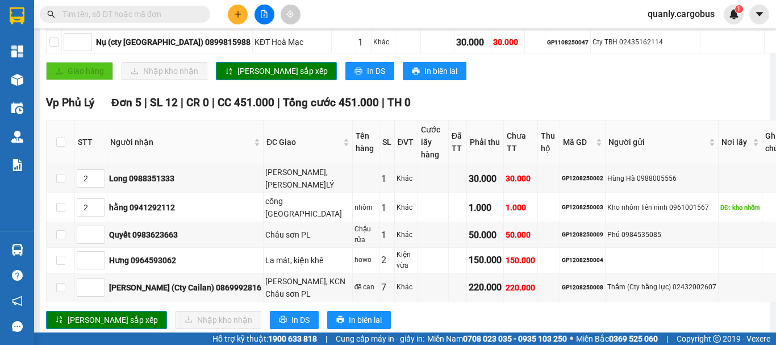
scroll to position [397, 0]
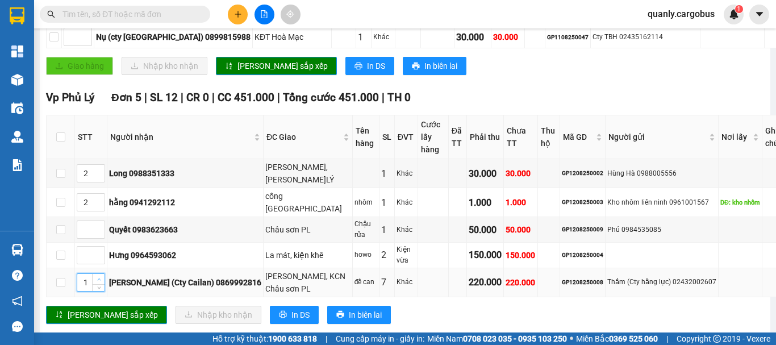
click at [102, 274] on span "Increase Value" at bounding box center [98, 279] width 13 height 10
type input "2"
click at [102, 274] on span "Increase Value" at bounding box center [98, 279] width 13 height 10
click at [99, 225] on icon "up" at bounding box center [99, 227] width 4 height 4
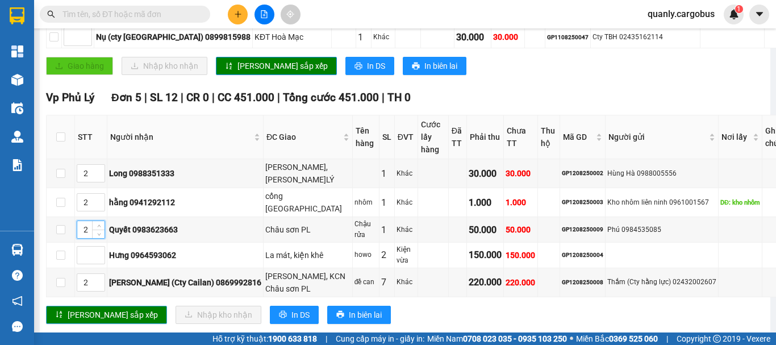
click at [97, 309] on span "[PERSON_NAME] sắp xếp" at bounding box center [113, 315] width 90 height 13
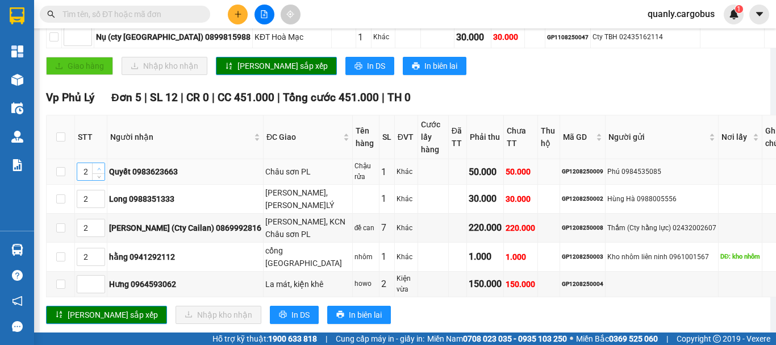
type input "3"
click at [101, 165] on span "up" at bounding box center [98, 168] width 7 height 7
type input "3"
click at [102, 222] on span "up" at bounding box center [98, 225] width 7 height 7
click at [92, 309] on span "[PERSON_NAME] sắp xếp" at bounding box center [113, 315] width 90 height 13
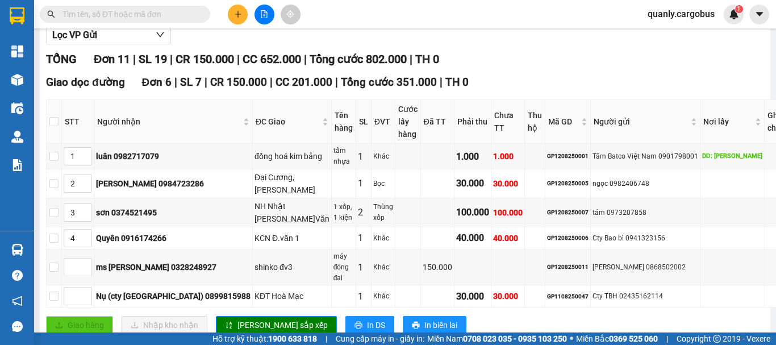
scroll to position [113, 0]
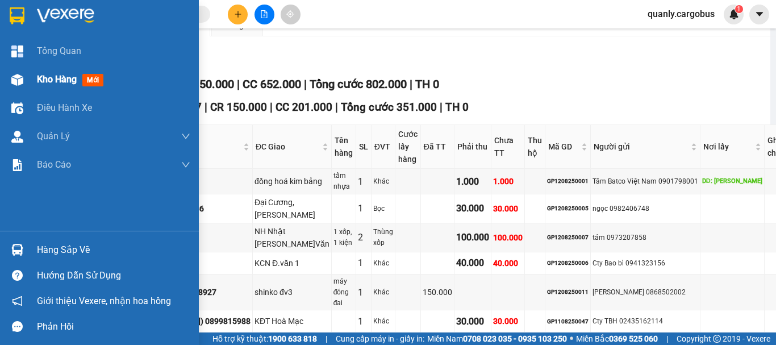
click at [12, 79] on img at bounding box center [17, 80] width 12 height 12
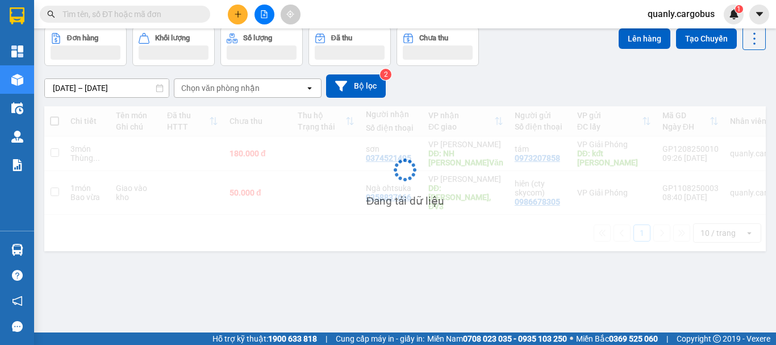
scroll to position [52, 0]
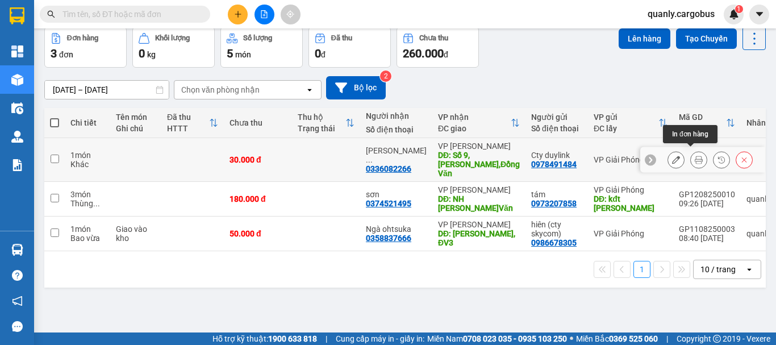
click at [695, 156] on icon at bounding box center [699, 160] width 8 height 8
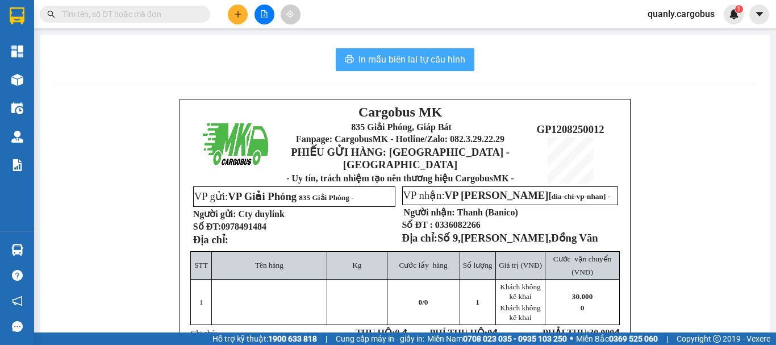
click at [418, 54] on span "In mẫu biên lai tự cấu hình" at bounding box center [412, 59] width 107 height 14
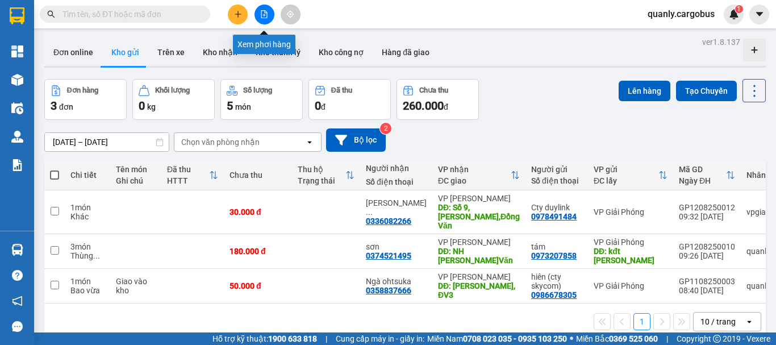
click at [264, 13] on icon "file-add" at bounding box center [264, 14] width 8 height 8
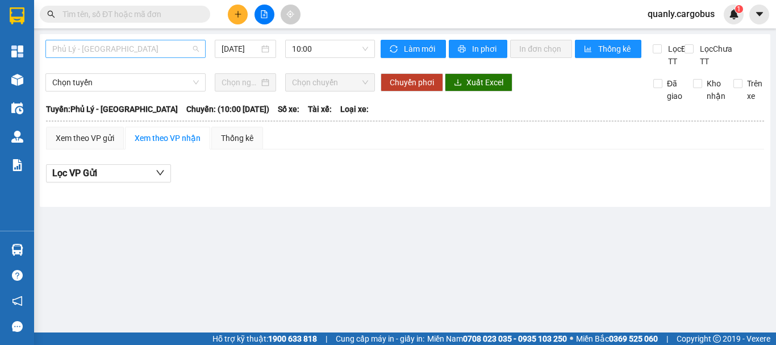
click at [144, 45] on span "Phủ Lý - [GEOGRAPHIC_DATA]" at bounding box center [125, 48] width 147 height 17
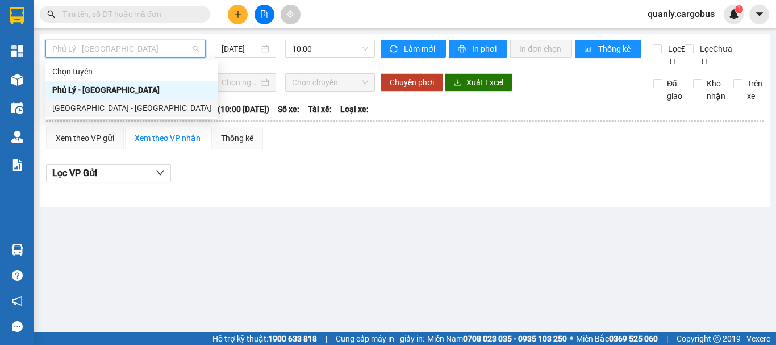
click at [102, 107] on div "[GEOGRAPHIC_DATA] - [GEOGRAPHIC_DATA]" at bounding box center [131, 108] width 159 height 13
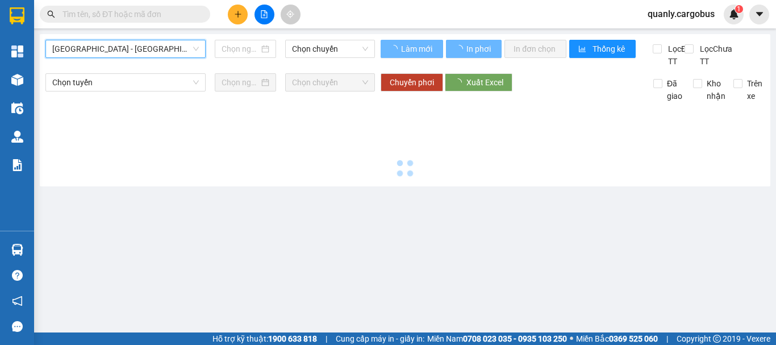
type input "[DATE]"
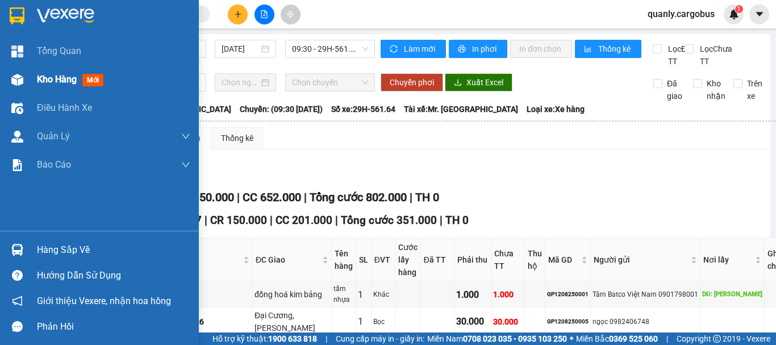
click at [19, 82] on img at bounding box center [17, 80] width 12 height 12
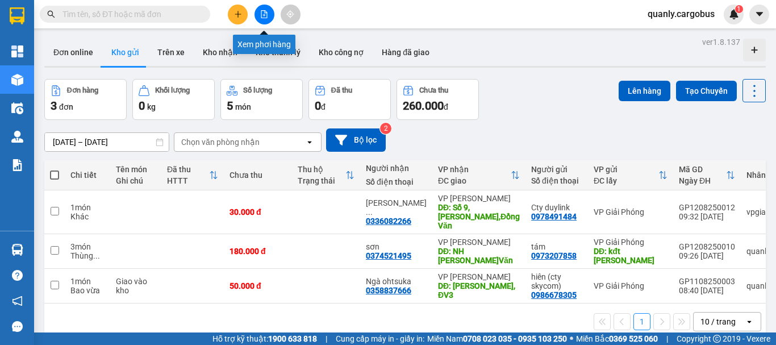
click at [268, 15] on icon "file-add" at bounding box center [264, 14] width 8 height 8
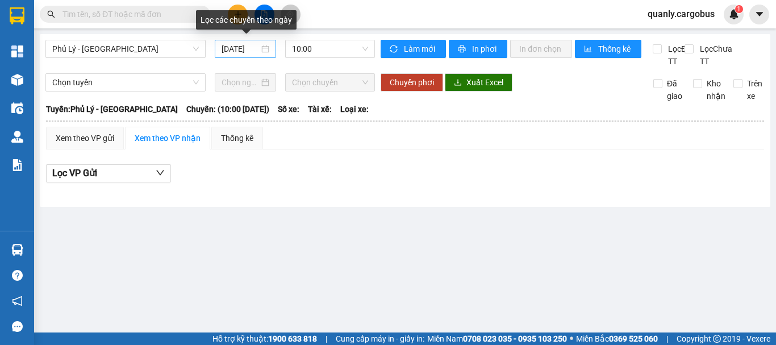
click at [260, 46] on div "[DATE]" at bounding box center [246, 49] width 48 height 13
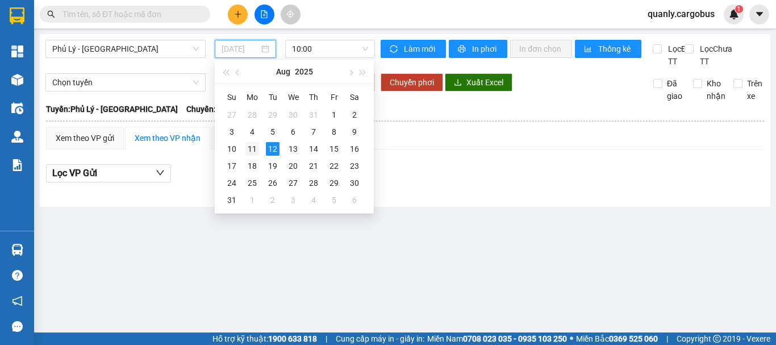
click at [249, 149] on div "11" at bounding box center [253, 149] width 14 height 14
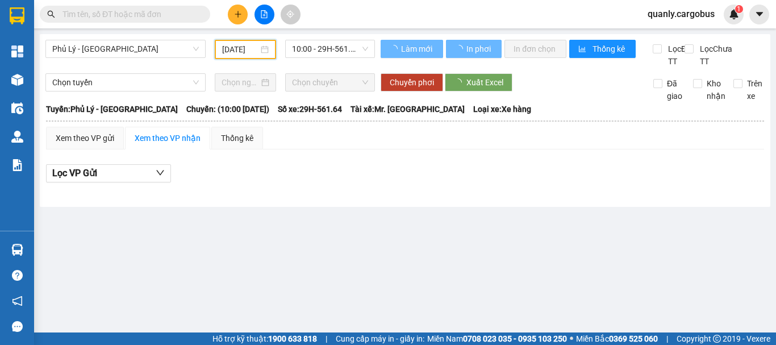
type input "[DATE]"
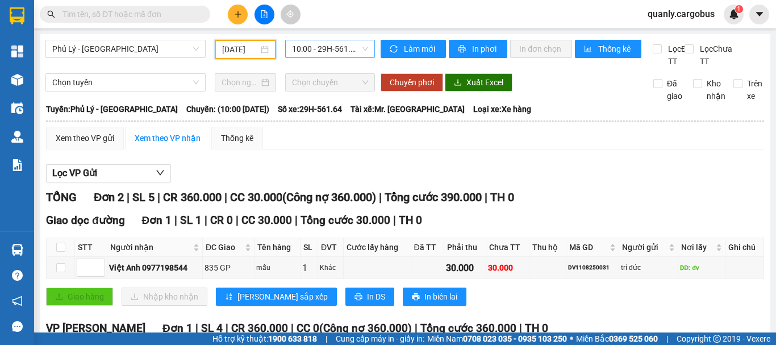
click at [332, 45] on span "10:00 - 29H-561.64" at bounding box center [330, 48] width 76 height 17
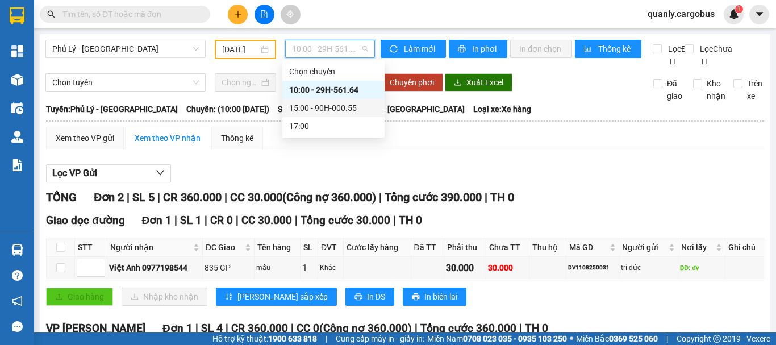
click at [326, 107] on div "15:00 - 90H-000.55" at bounding box center [333, 108] width 89 height 13
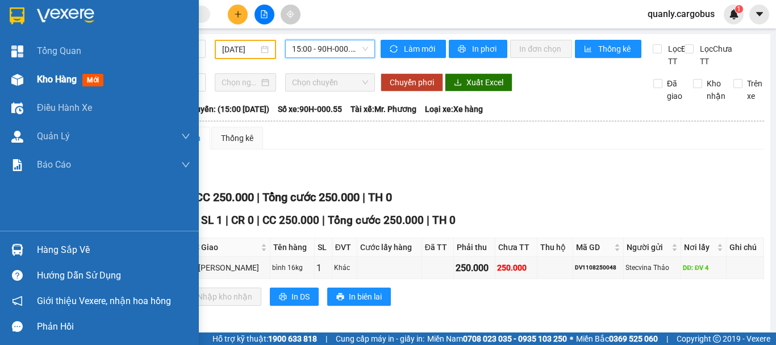
click at [19, 81] on img at bounding box center [17, 80] width 12 height 12
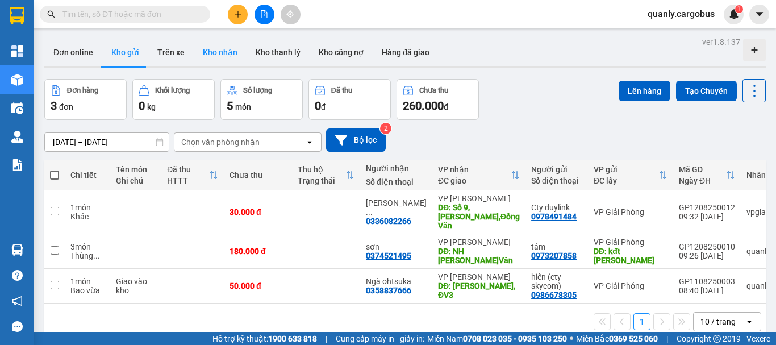
click at [219, 51] on button "Kho nhận" at bounding box center [220, 52] width 53 height 27
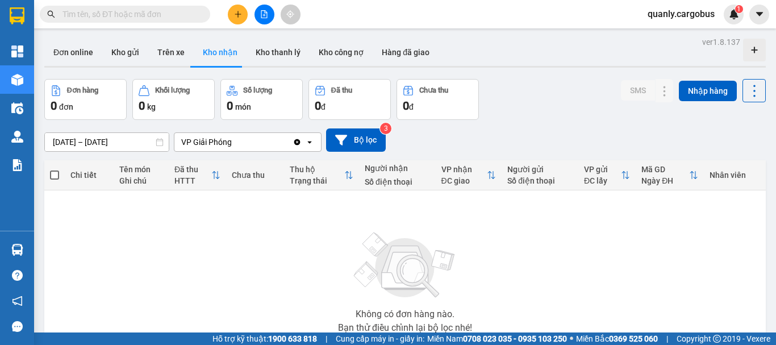
drag, startPoint x: 122, startPoint y: 58, endPoint x: 350, endPoint y: 90, distance: 229.5
click at [124, 58] on button "Kho gửi" at bounding box center [125, 52] width 46 height 27
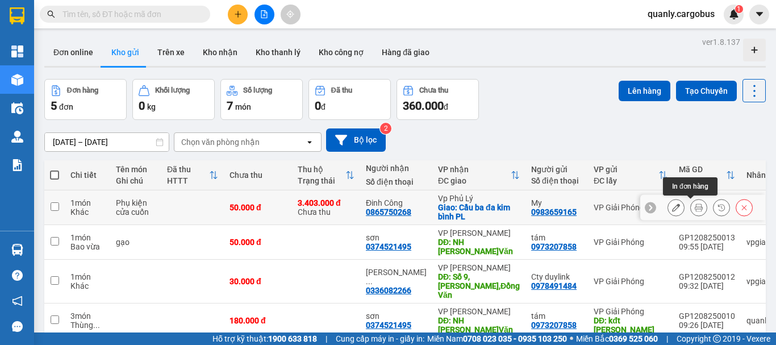
click at [695, 206] on icon at bounding box center [699, 207] width 8 height 8
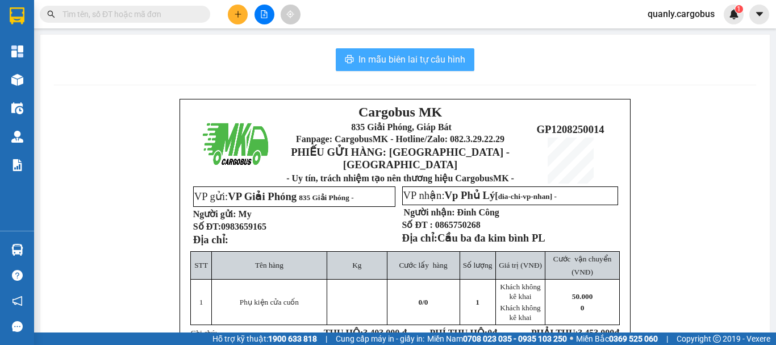
click at [400, 57] on span "In mẫu biên lai tự cấu hình" at bounding box center [412, 59] width 107 height 14
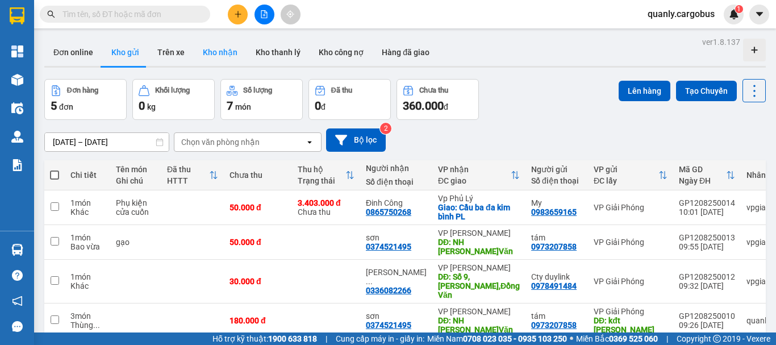
click at [214, 57] on button "Kho nhận" at bounding box center [220, 52] width 53 height 27
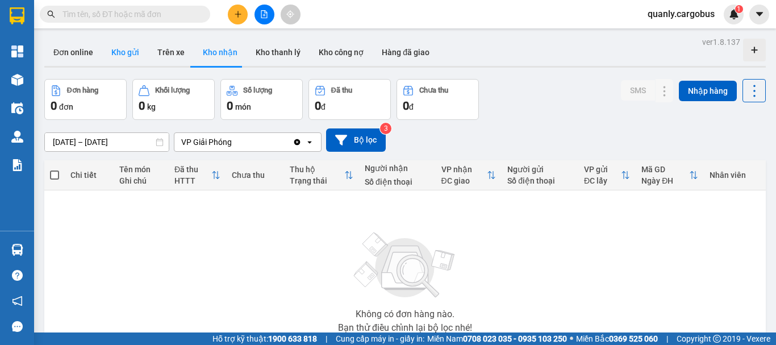
click at [119, 47] on button "Kho gửi" at bounding box center [125, 52] width 46 height 27
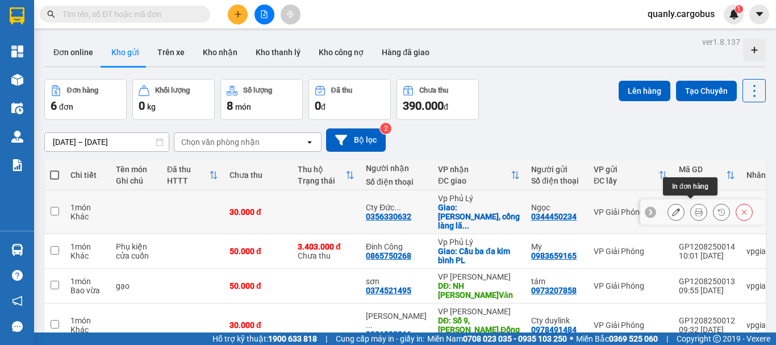
click at [695, 210] on icon at bounding box center [699, 212] width 8 height 8
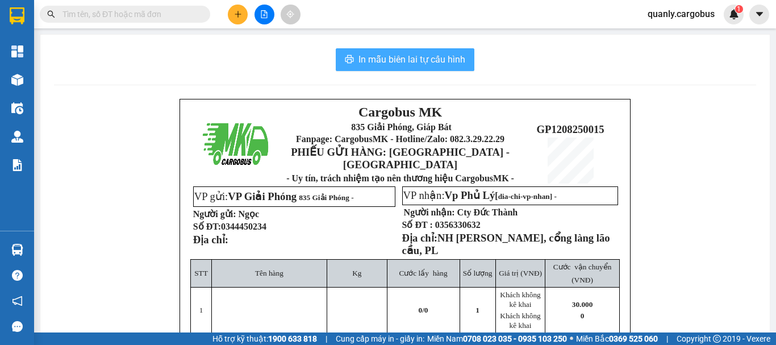
click at [437, 61] on span "In mẫu biên lai tự cấu hình" at bounding box center [412, 59] width 107 height 14
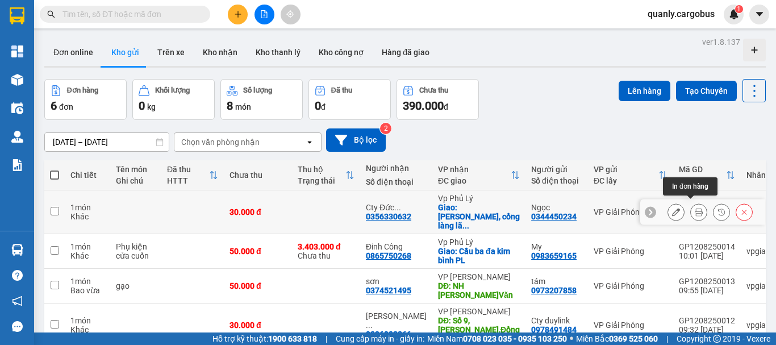
click at [691, 203] on button at bounding box center [699, 212] width 16 height 20
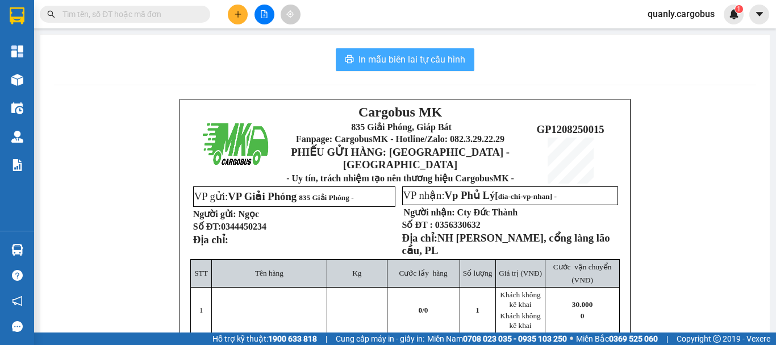
click at [384, 55] on span "In mẫu biên lai tự cấu hình" at bounding box center [412, 59] width 107 height 14
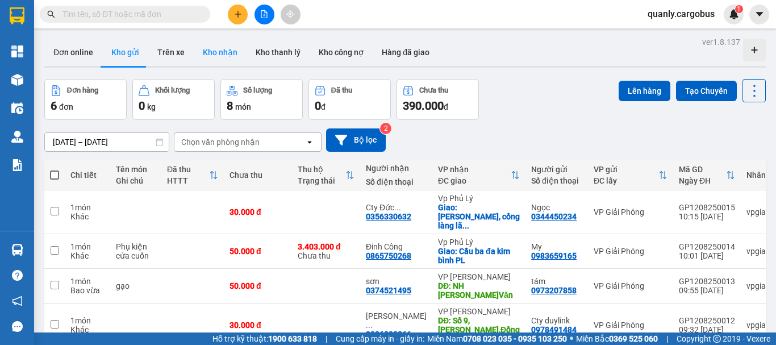
click at [222, 50] on button "Kho nhận" at bounding box center [220, 52] width 53 height 27
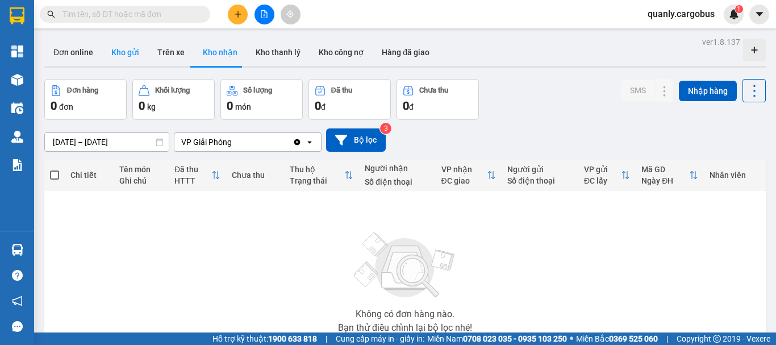
click at [117, 47] on button "Kho gửi" at bounding box center [125, 52] width 46 height 27
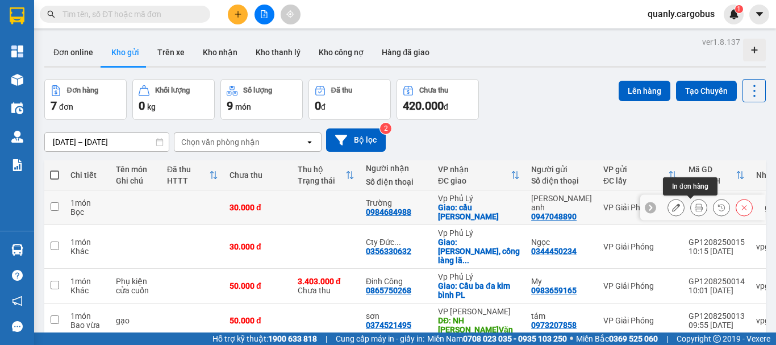
click at [695, 206] on icon at bounding box center [699, 207] width 8 height 8
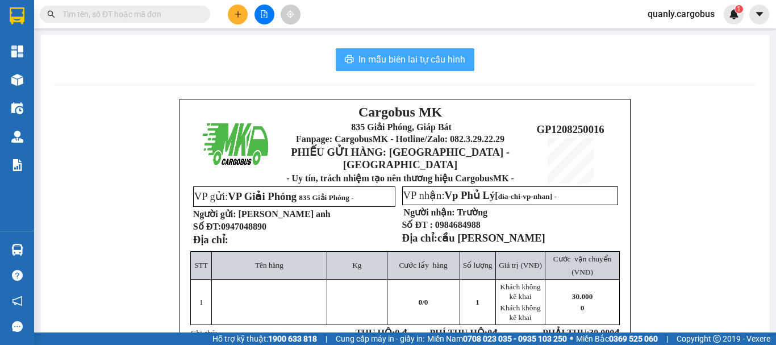
click at [434, 55] on span "In mẫu biên lai tự cấu hình" at bounding box center [412, 59] width 107 height 14
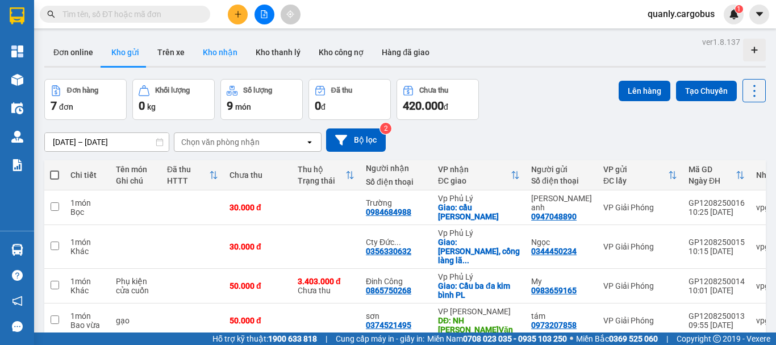
click at [221, 52] on button "Kho nhận" at bounding box center [220, 52] width 53 height 27
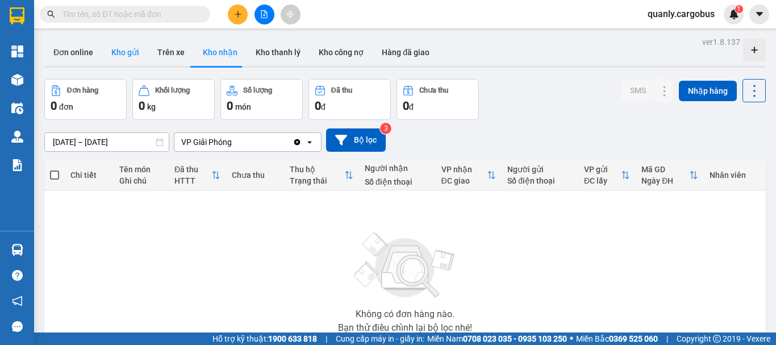
click at [119, 52] on button "Kho gửi" at bounding box center [125, 52] width 46 height 27
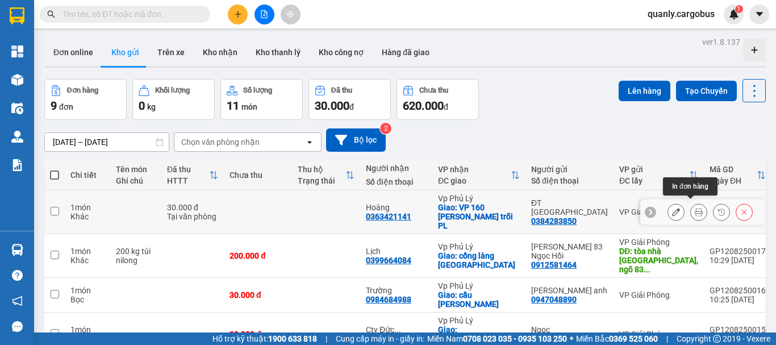
click at [695, 209] on icon at bounding box center [699, 212] width 8 height 8
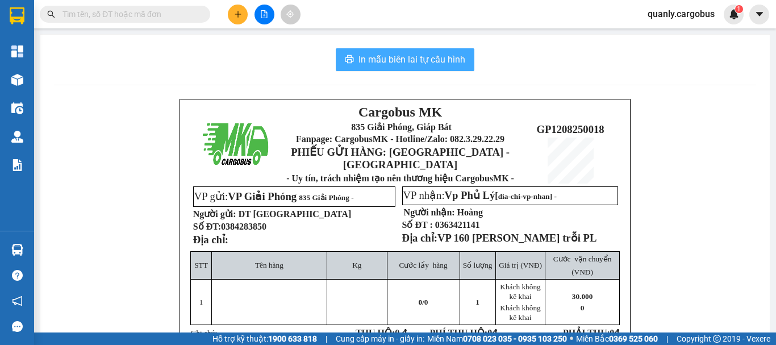
click at [443, 61] on span "In mẫu biên lai tự cấu hình" at bounding box center [412, 59] width 107 height 14
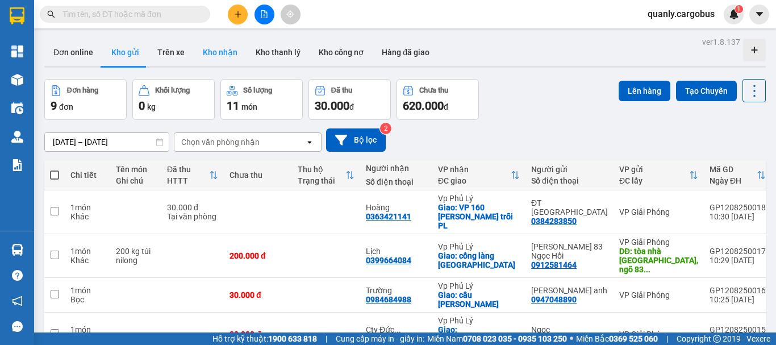
click at [213, 49] on button "Kho nhận" at bounding box center [220, 52] width 53 height 27
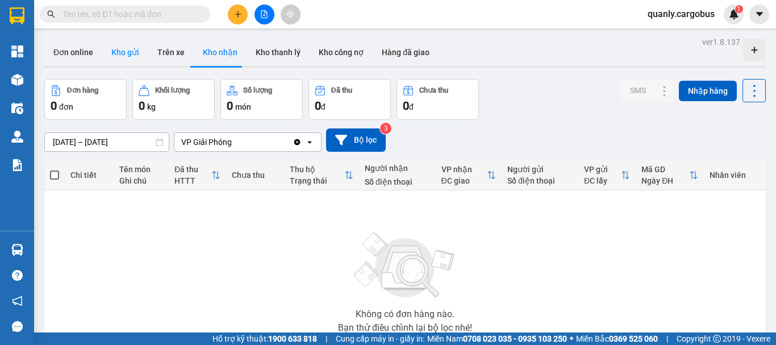
click at [122, 57] on button "Kho gửi" at bounding box center [125, 52] width 46 height 27
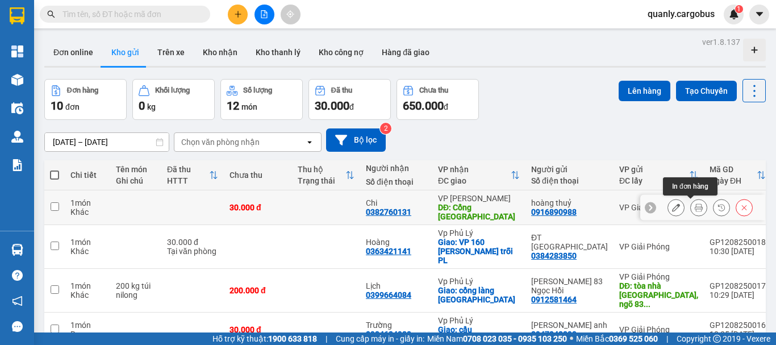
click at [695, 206] on icon at bounding box center [699, 207] width 8 height 8
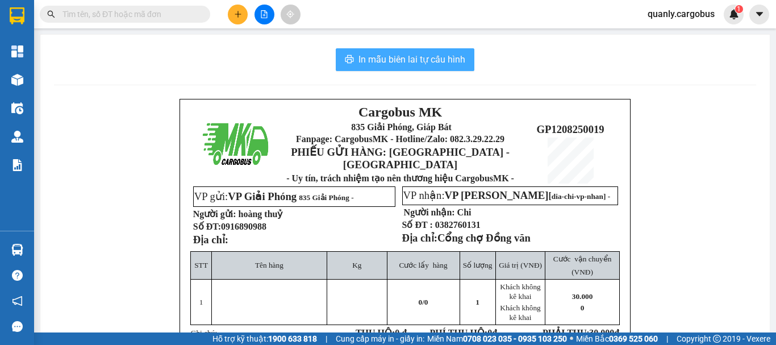
click at [444, 60] on span "In mẫu biên lai tự cấu hình" at bounding box center [412, 59] width 107 height 14
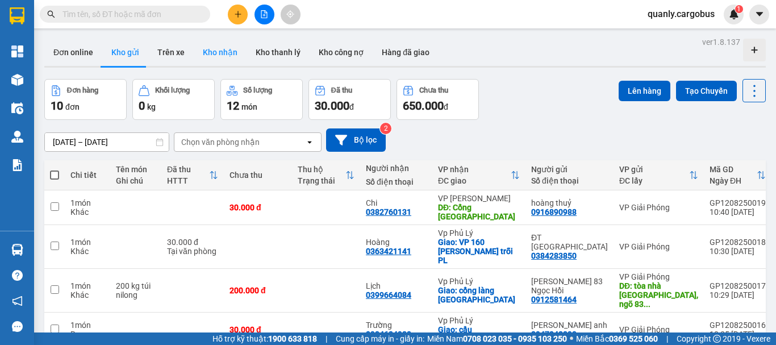
click at [215, 46] on button "Kho nhận" at bounding box center [220, 52] width 53 height 27
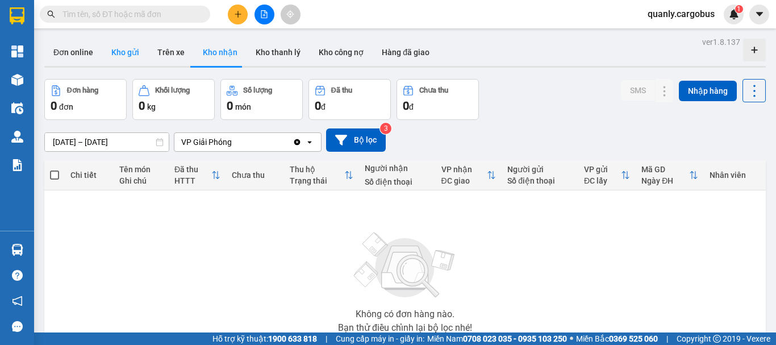
click at [120, 51] on button "Kho gửi" at bounding box center [125, 52] width 46 height 27
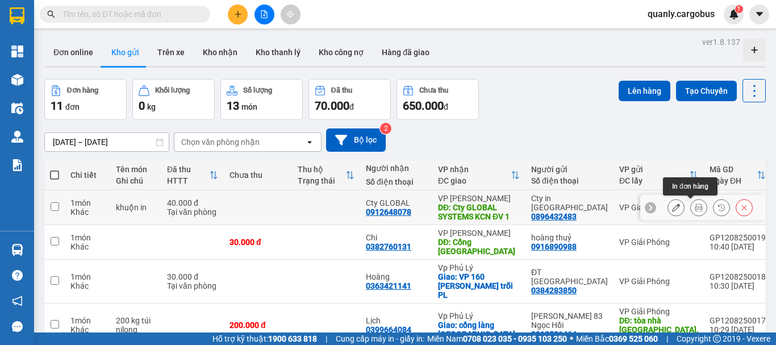
click at [695, 207] on icon at bounding box center [699, 207] width 8 height 8
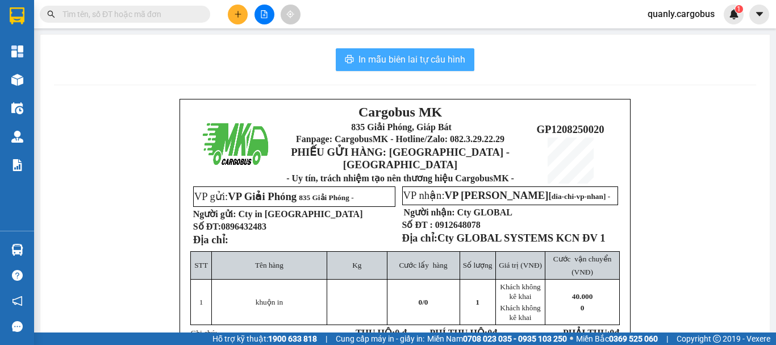
click at [429, 56] on span "In mẫu biên lai tự cấu hình" at bounding box center [412, 59] width 107 height 14
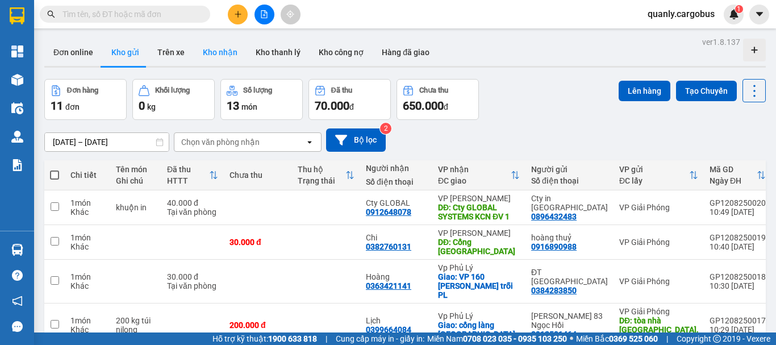
click at [221, 49] on button "Kho nhận" at bounding box center [220, 52] width 53 height 27
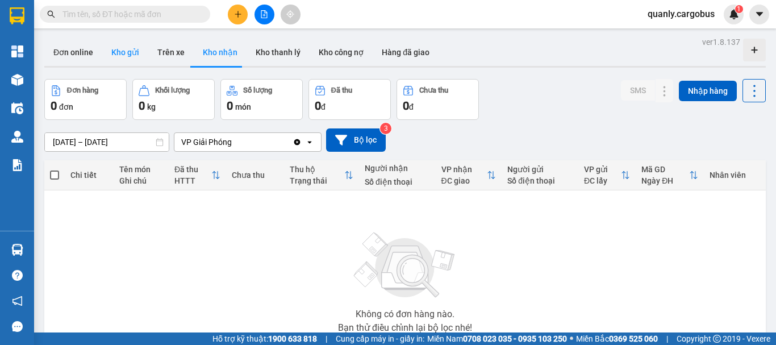
click at [123, 53] on button "Kho gửi" at bounding box center [125, 52] width 46 height 27
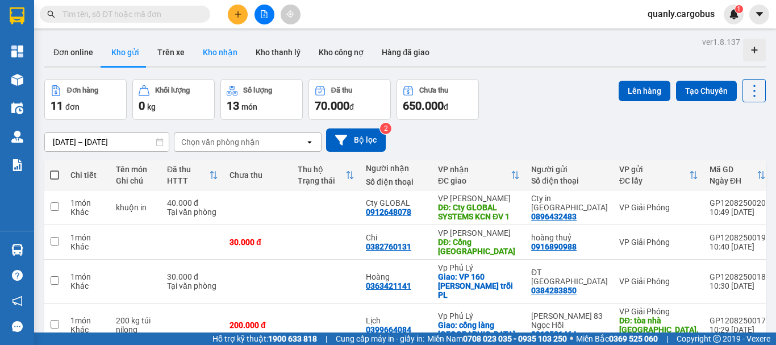
click at [218, 55] on button "Kho nhận" at bounding box center [220, 52] width 53 height 27
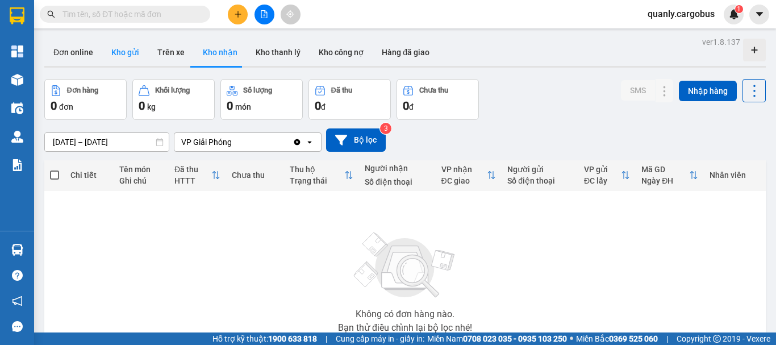
click at [123, 51] on button "Kho gửi" at bounding box center [125, 52] width 46 height 27
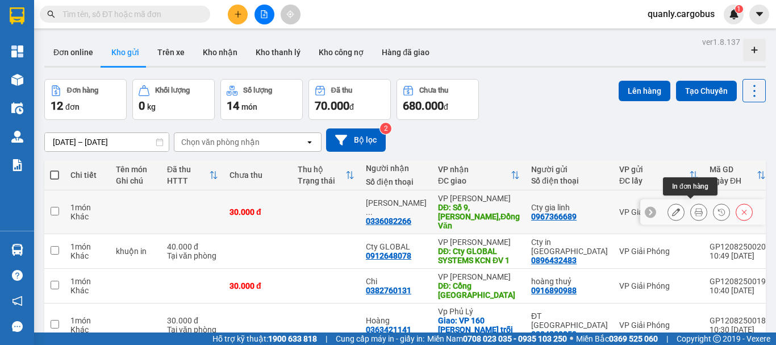
click at [695, 208] on icon at bounding box center [699, 212] width 8 height 8
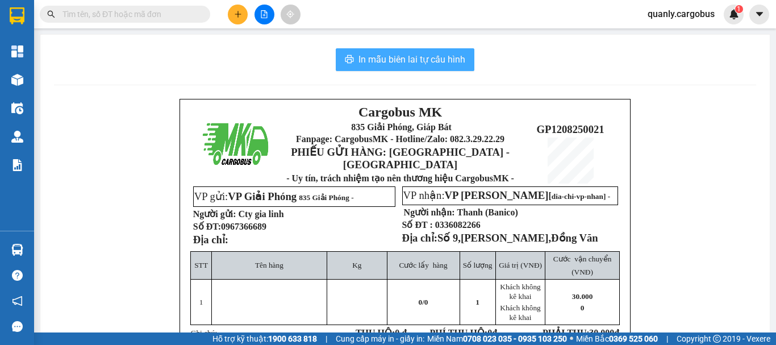
click at [418, 57] on span "In mẫu biên lai tự cấu hình" at bounding box center [412, 59] width 107 height 14
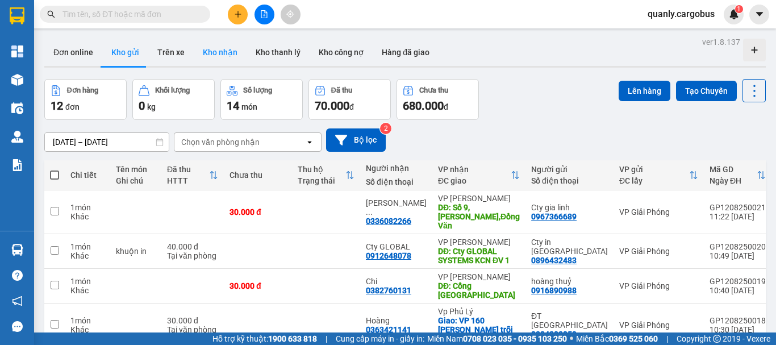
click at [218, 55] on button "Kho nhận" at bounding box center [220, 52] width 53 height 27
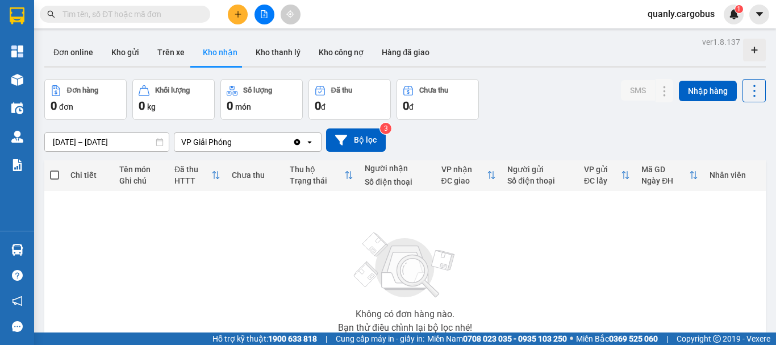
drag, startPoint x: 123, startPoint y: 53, endPoint x: 122, endPoint y: 68, distance: 14.8
click at [123, 55] on button "Kho gửi" at bounding box center [125, 52] width 46 height 27
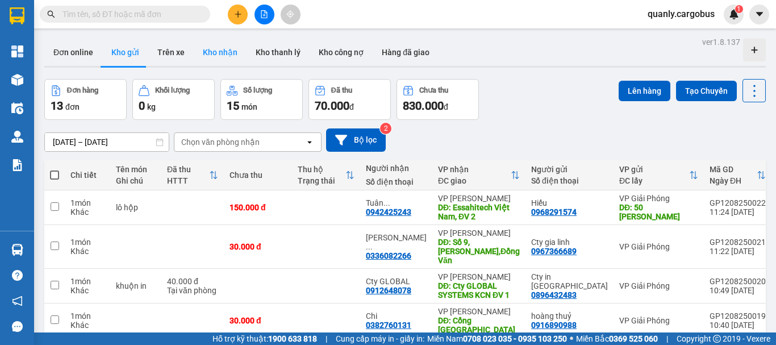
click at [215, 46] on button "Kho nhận" at bounding box center [220, 52] width 53 height 27
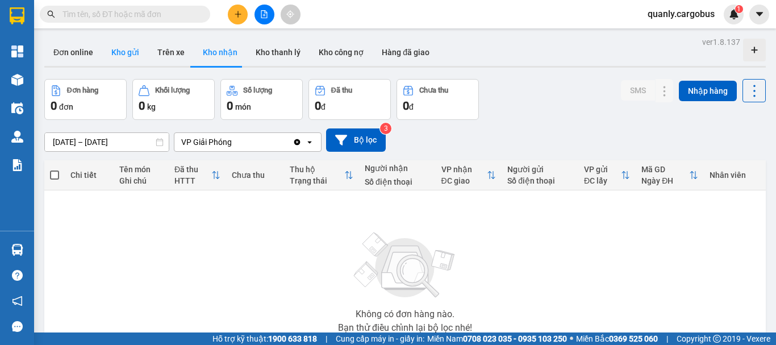
click at [119, 53] on button "Kho gửi" at bounding box center [125, 52] width 46 height 27
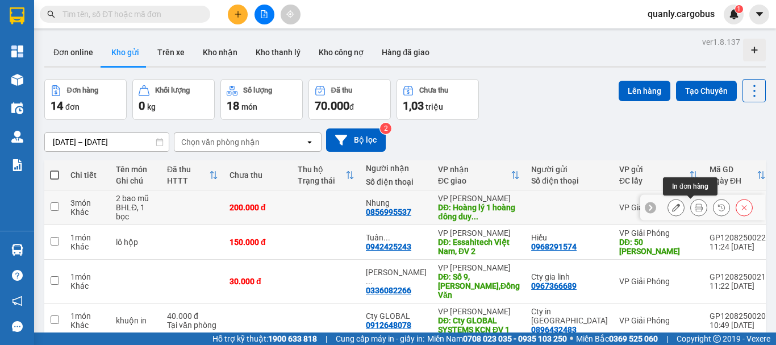
click at [695, 207] on icon at bounding box center [699, 207] width 8 height 8
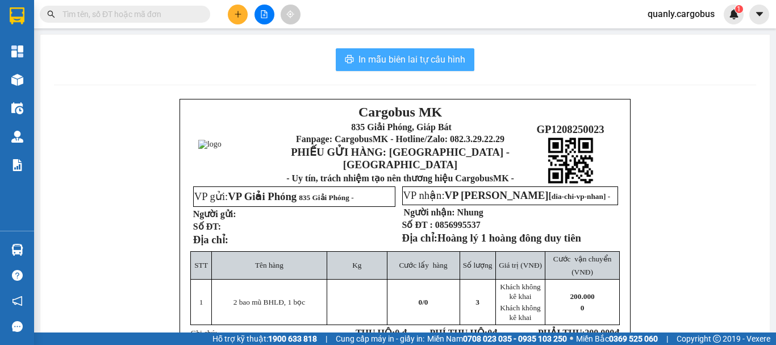
click at [413, 64] on span "In mẫu biên lai tự cấu hình" at bounding box center [412, 59] width 107 height 14
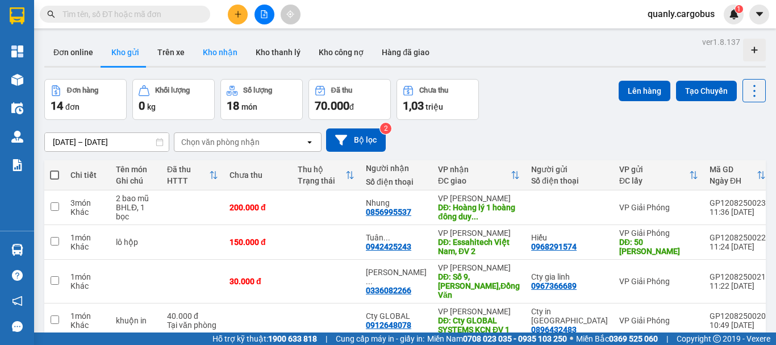
click at [229, 53] on button "Kho nhận" at bounding box center [220, 52] width 53 height 27
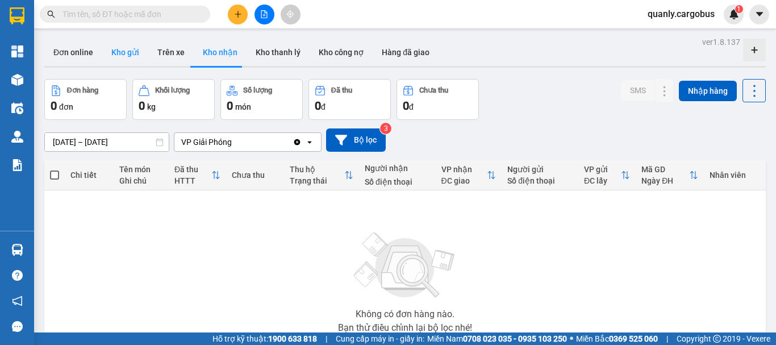
click at [126, 53] on button "Kho gửi" at bounding box center [125, 52] width 46 height 27
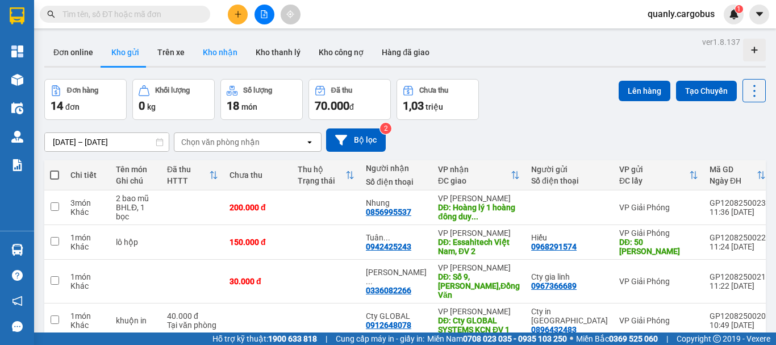
click at [224, 50] on button "Kho nhận" at bounding box center [220, 52] width 53 height 27
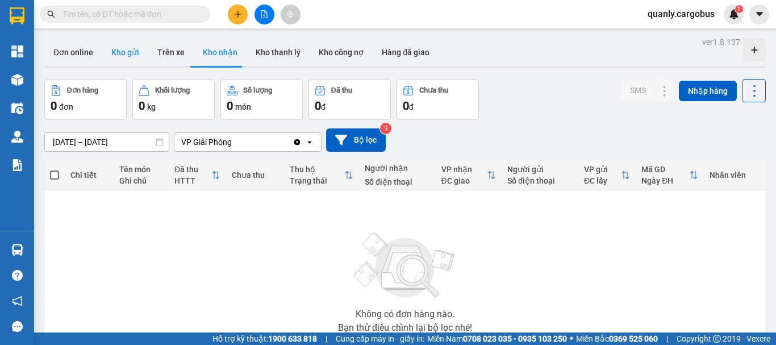
click at [127, 53] on button "Kho gửi" at bounding box center [125, 52] width 46 height 27
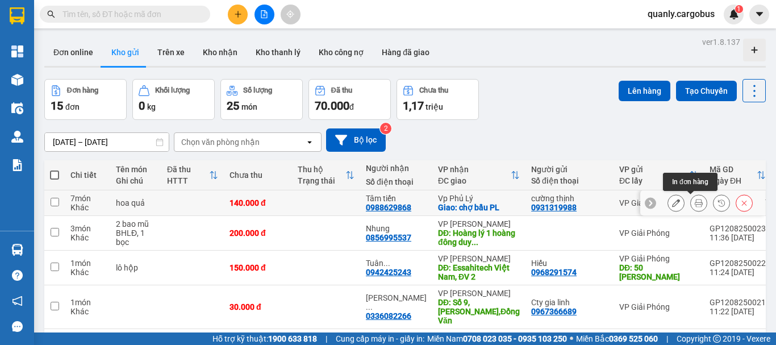
click at [695, 202] on icon at bounding box center [699, 203] width 8 height 8
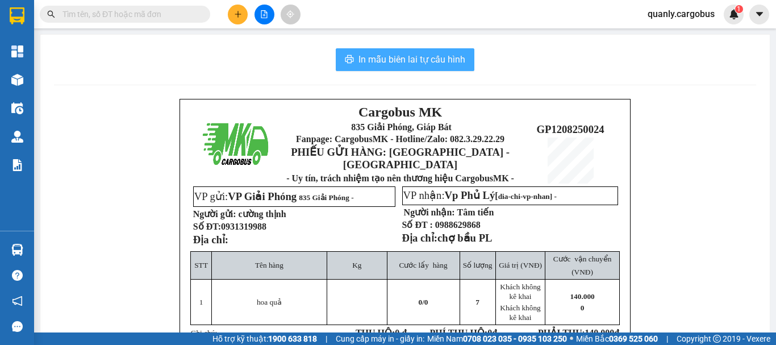
click at [429, 57] on span "In mẫu biên lai tự cấu hình" at bounding box center [412, 59] width 107 height 14
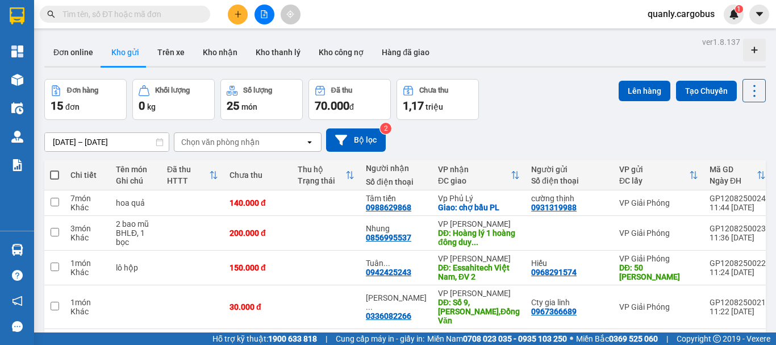
click at [55, 174] on span at bounding box center [54, 174] width 9 height 9
click at [55, 169] on input "checkbox" at bounding box center [55, 169] width 0 height 0
checkbox input "true"
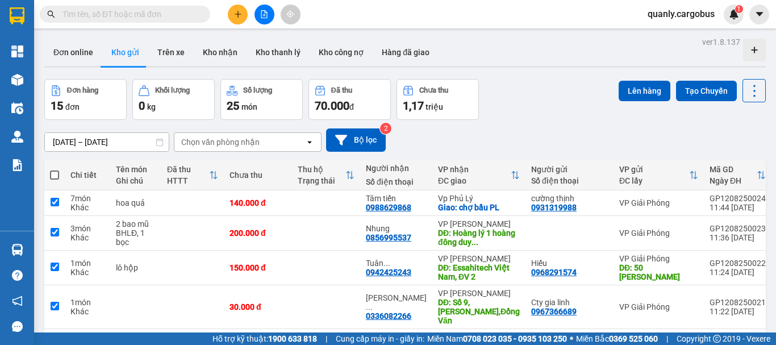
checkbox input "true"
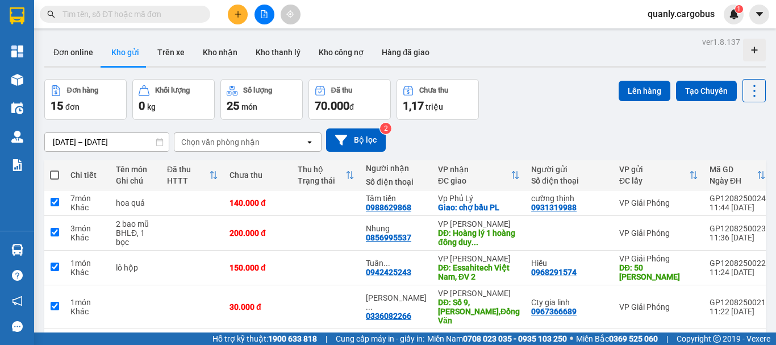
checkbox input "true"
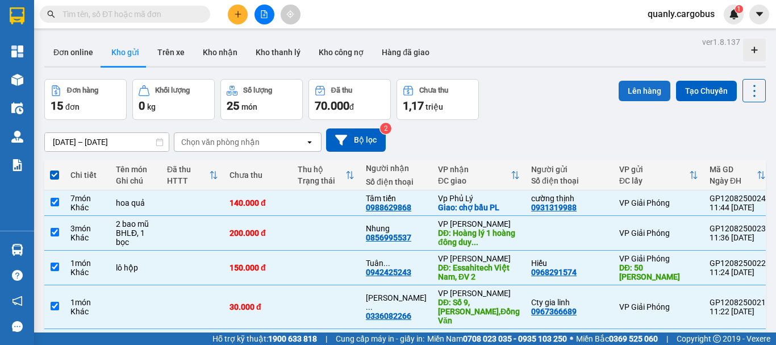
click at [640, 88] on button "Lên hàng" at bounding box center [645, 91] width 52 height 20
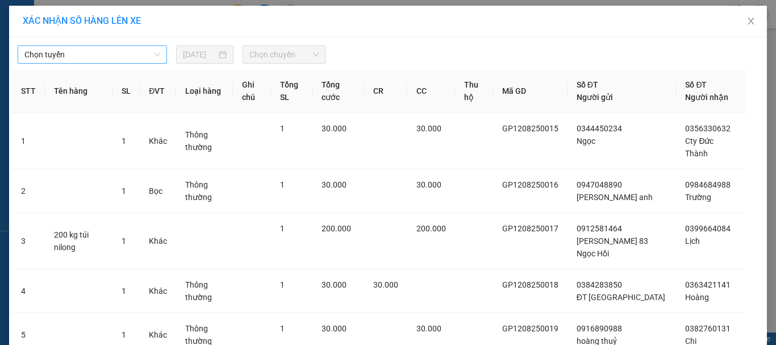
click at [89, 47] on span "Chọn tuyến" at bounding box center [92, 54] width 136 height 17
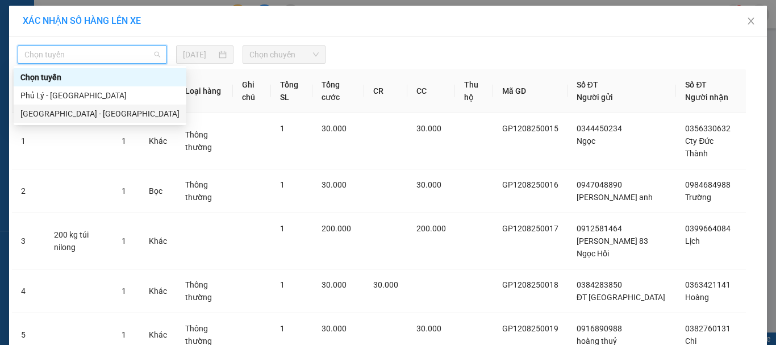
drag, startPoint x: 63, startPoint y: 113, endPoint x: 156, endPoint y: 88, distance: 97.1
click at [68, 112] on div "[GEOGRAPHIC_DATA] - [GEOGRAPHIC_DATA]" at bounding box center [99, 113] width 159 height 13
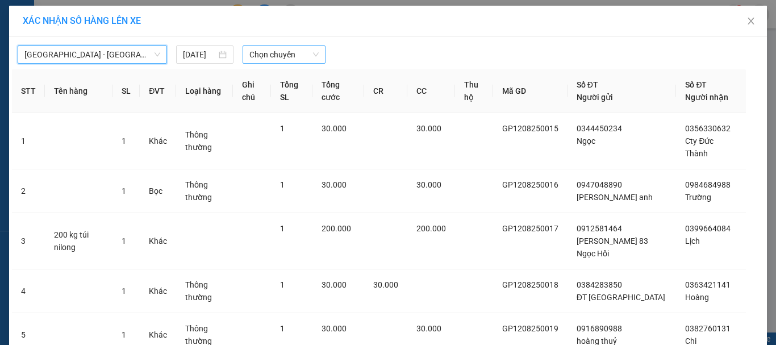
click at [262, 48] on span "Chọn chuyến" at bounding box center [284, 54] width 70 height 17
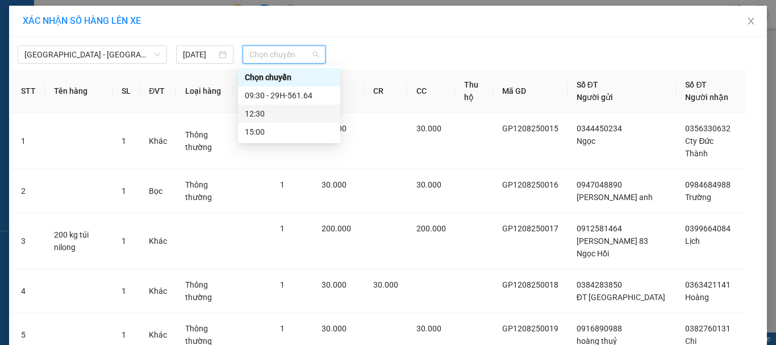
click at [257, 114] on div "12:30" at bounding box center [289, 113] width 89 height 13
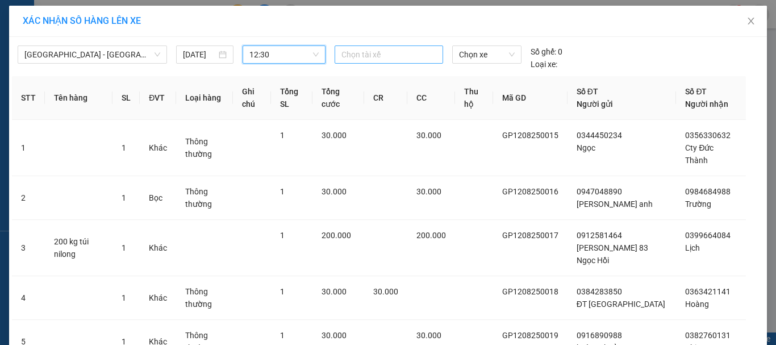
click at [364, 56] on div at bounding box center [389, 55] width 103 height 14
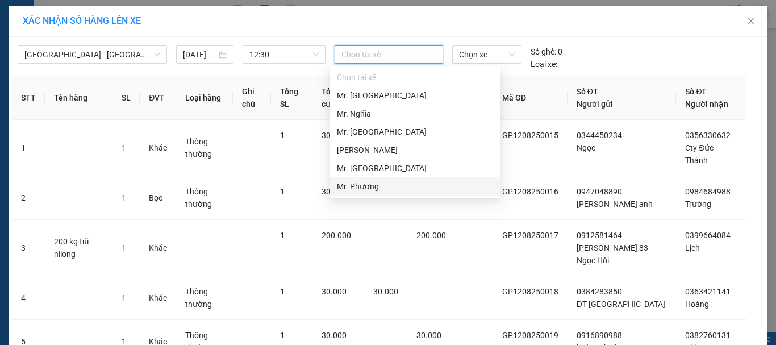
click at [361, 186] on div "Mr. Phương" at bounding box center [415, 186] width 157 height 13
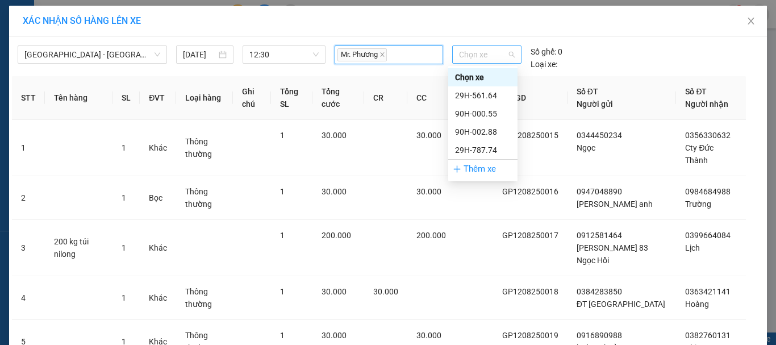
click at [477, 57] on span "Chọn xe" at bounding box center [487, 54] width 56 height 17
click at [480, 112] on div "90H-000.55" at bounding box center [483, 113] width 56 height 13
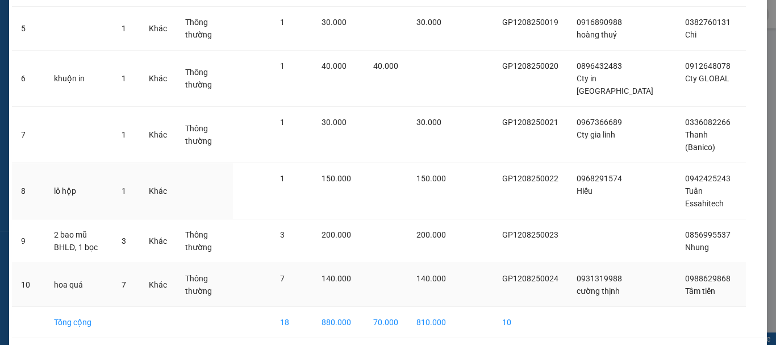
scroll to position [327, 0]
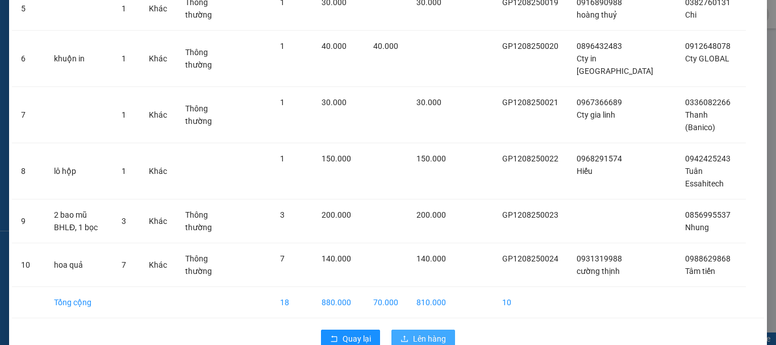
click at [431, 332] on span "Lên hàng" at bounding box center [429, 338] width 33 height 13
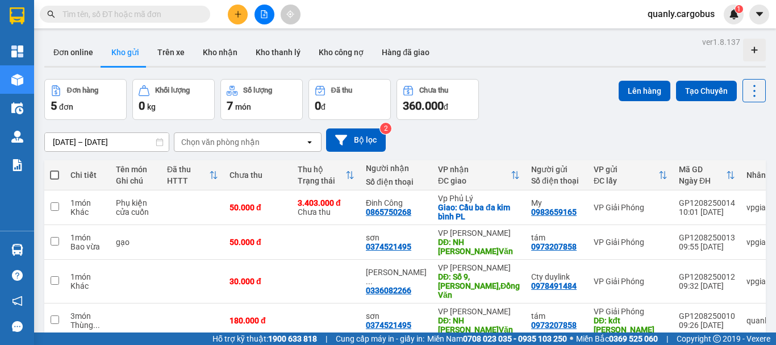
click at [53, 174] on span at bounding box center [54, 174] width 9 height 9
click at [55, 169] on input "checkbox" at bounding box center [55, 169] width 0 height 0
checkbox input "true"
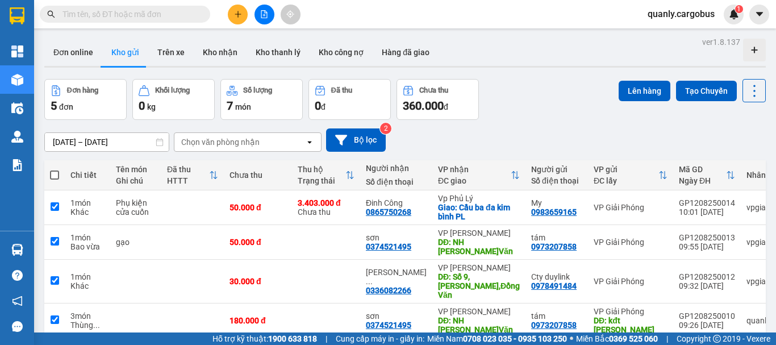
checkbox input "true"
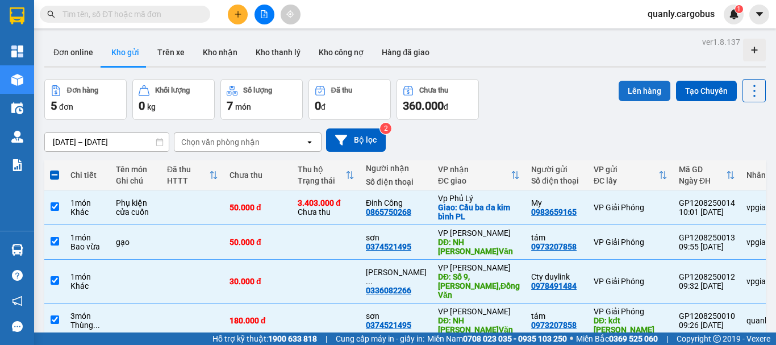
click at [633, 90] on button "Lên hàng" at bounding box center [645, 91] width 52 height 20
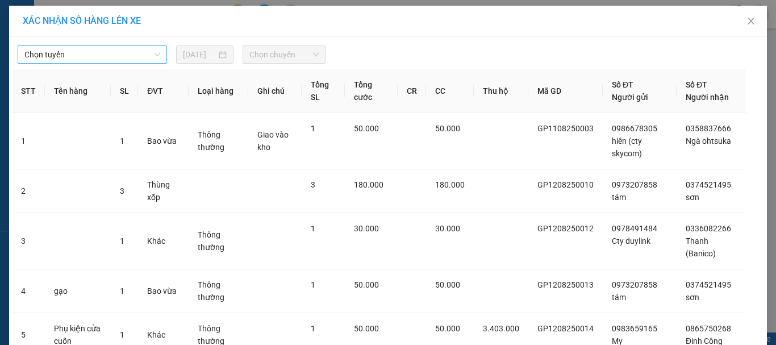
click at [98, 56] on span "Chọn tuyến" at bounding box center [92, 54] width 136 height 17
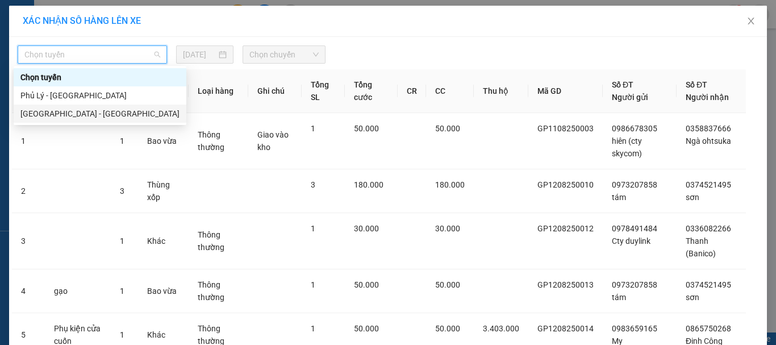
click at [59, 111] on div "[GEOGRAPHIC_DATA] - [GEOGRAPHIC_DATA]" at bounding box center [99, 113] width 159 height 13
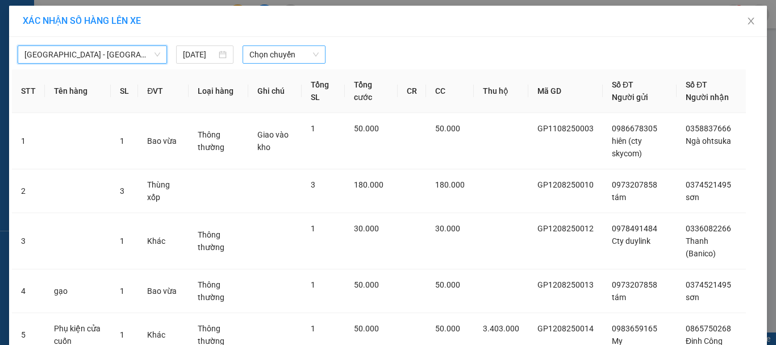
click at [272, 54] on span "Chọn chuyến" at bounding box center [284, 54] width 70 height 17
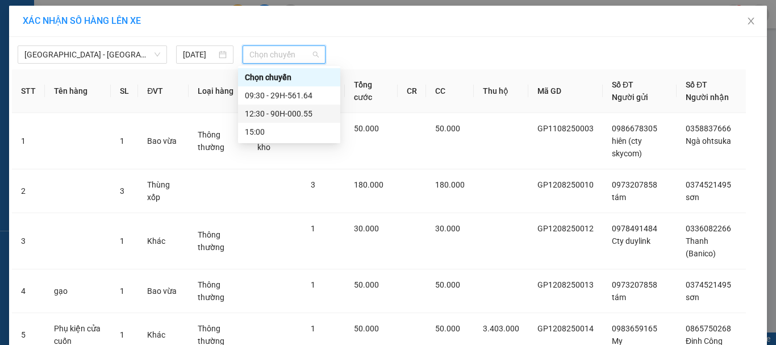
click at [278, 111] on div "12:30 - 90H-000.55" at bounding box center [289, 113] width 89 height 13
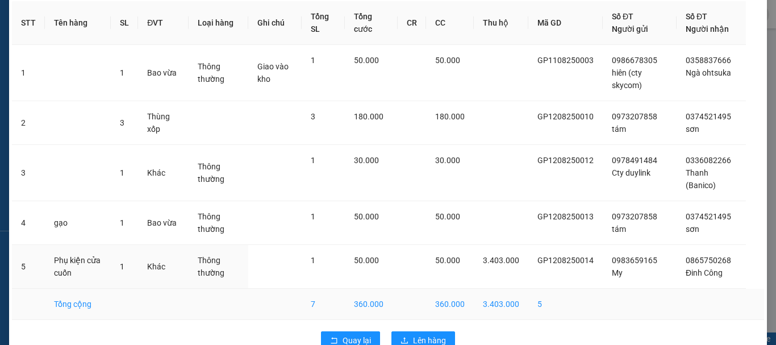
scroll to position [102, 0]
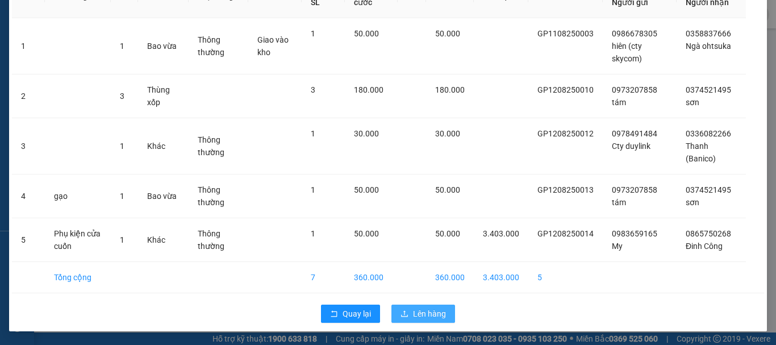
click at [419, 314] on span "Lên hàng" at bounding box center [429, 313] width 33 height 13
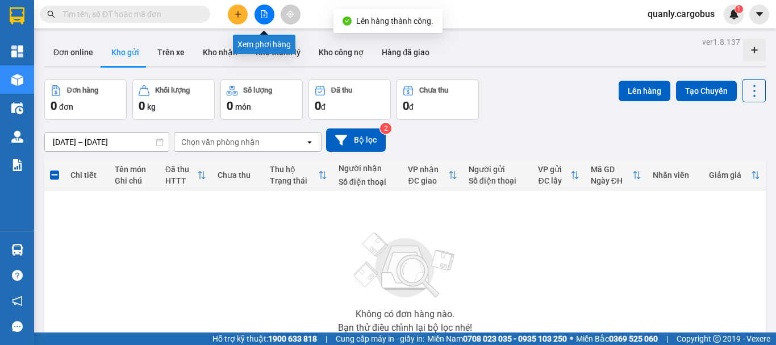
click at [261, 14] on icon "file-add" at bounding box center [264, 14] width 6 height 8
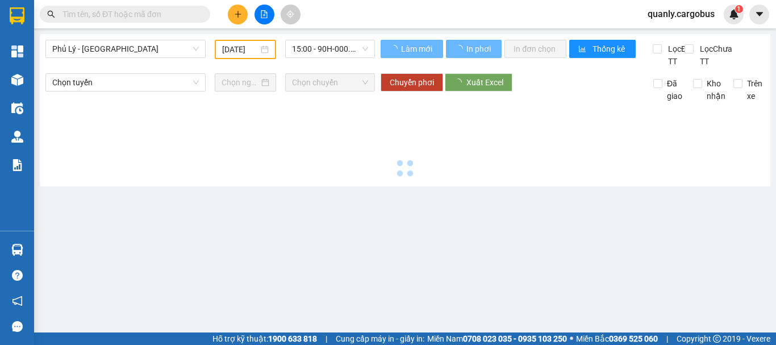
type input "[DATE]"
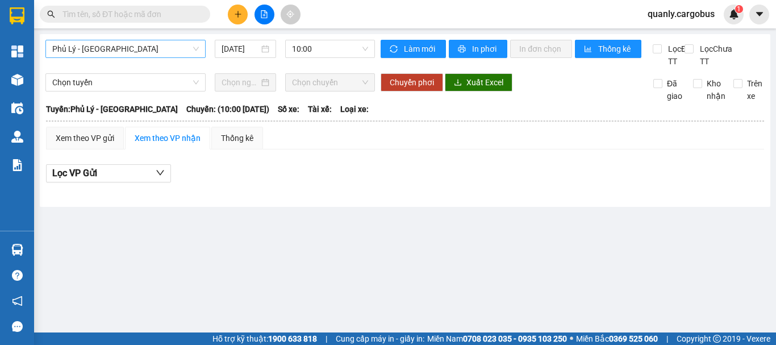
click at [111, 52] on span "Phủ Lý - [GEOGRAPHIC_DATA]" at bounding box center [125, 48] width 147 height 17
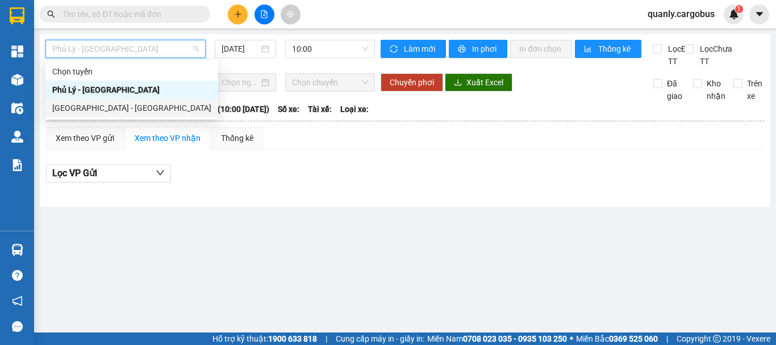
click at [92, 107] on div "[GEOGRAPHIC_DATA] - [GEOGRAPHIC_DATA]" at bounding box center [131, 108] width 159 height 13
type input "[DATE]"
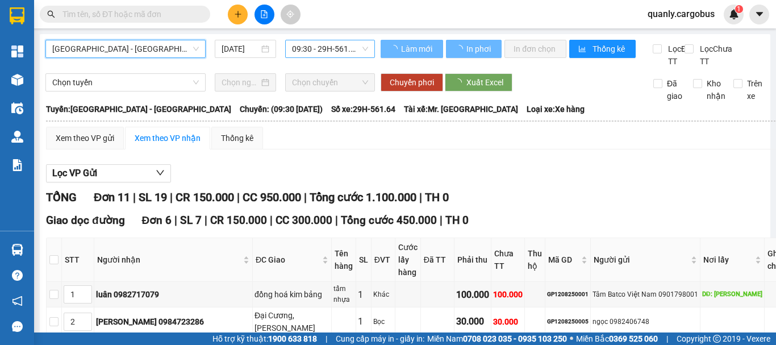
click at [344, 46] on span "09:30 - 29H-561.64" at bounding box center [330, 48] width 76 height 17
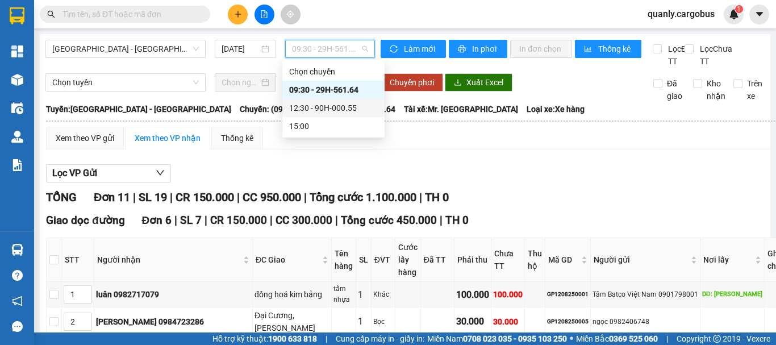
click at [341, 106] on div "12:30 - 90H-000.55" at bounding box center [333, 108] width 89 height 13
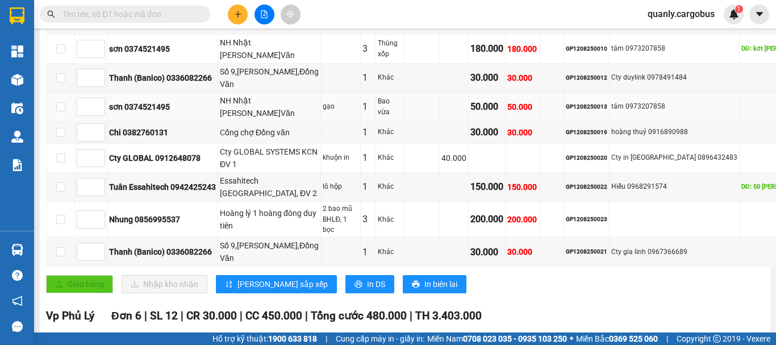
scroll to position [284, 0]
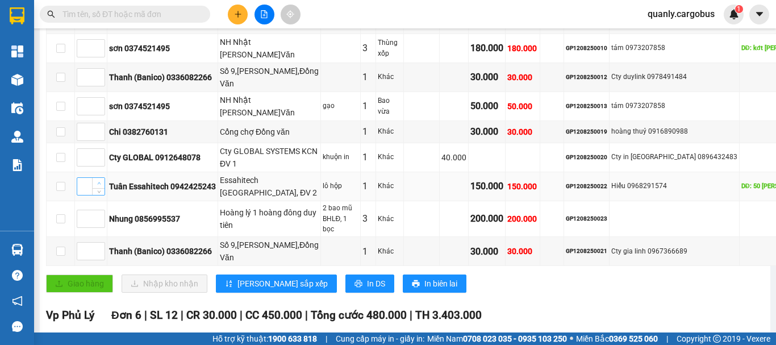
type input "1"
click at [98, 185] on icon "up" at bounding box center [99, 183] width 4 height 4
click at [98, 101] on icon "up" at bounding box center [99, 103] width 4 height 4
type input "2"
click at [98, 101] on icon "up" at bounding box center [99, 103] width 4 height 4
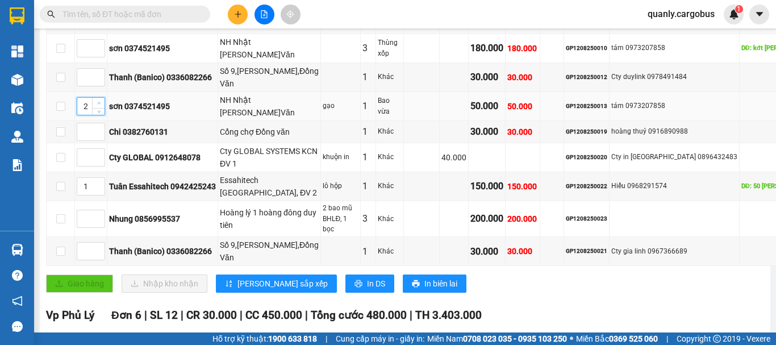
scroll to position [227, 0]
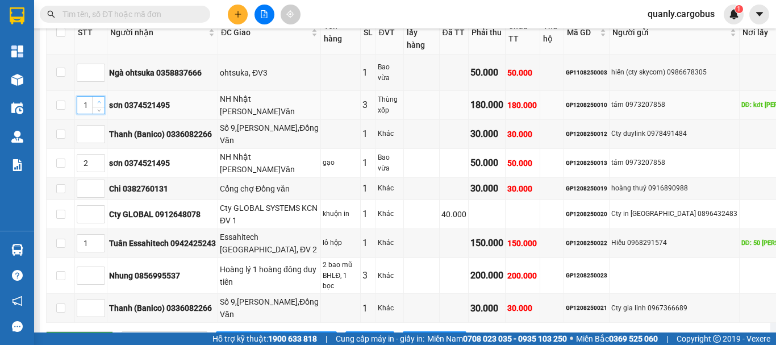
click at [98, 100] on icon "up" at bounding box center [99, 102] width 4 height 4
type input "3"
click at [98, 100] on icon "up" at bounding box center [99, 102] width 4 height 4
type input "3"
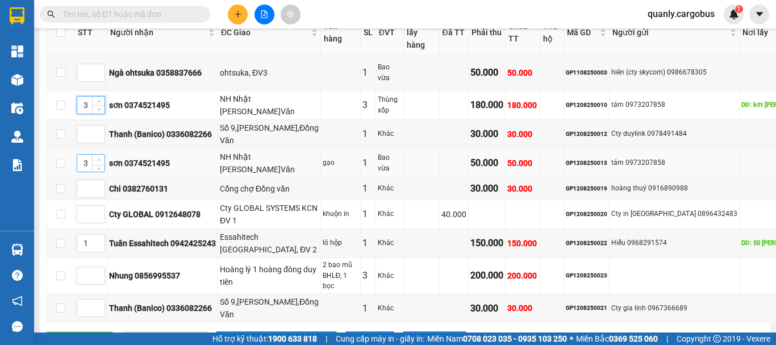
click at [101, 157] on span "up" at bounding box center [98, 160] width 7 height 7
click at [97, 210] on span "up" at bounding box center [98, 211] width 7 height 7
type input "4"
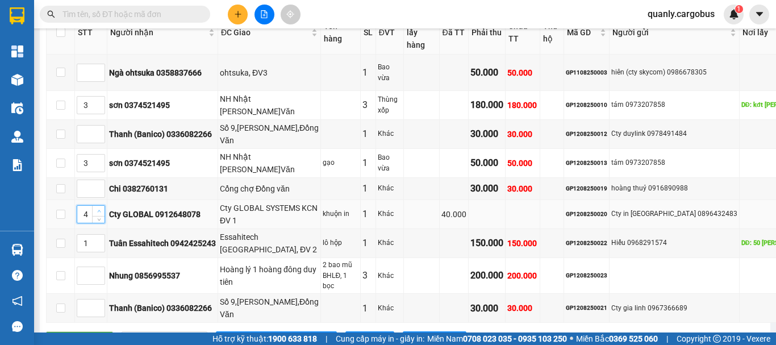
click at [97, 210] on span "up" at bounding box center [98, 211] width 7 height 7
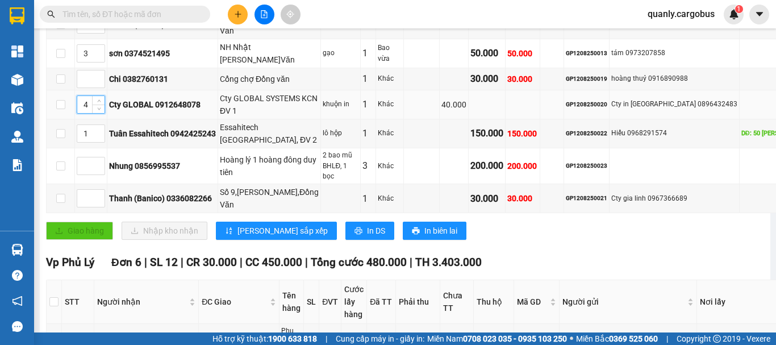
scroll to position [341, 0]
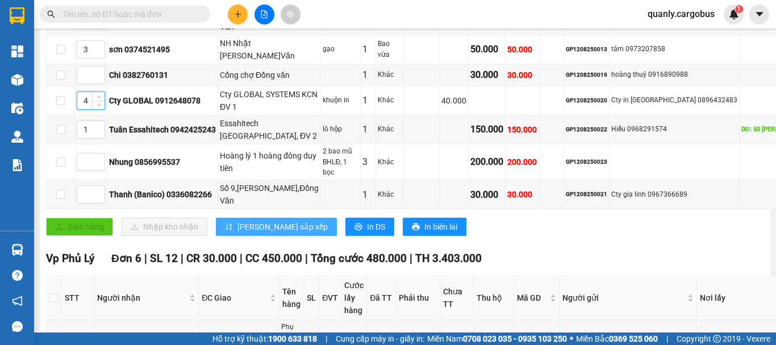
click at [246, 229] on span "[PERSON_NAME] sắp xếp" at bounding box center [283, 227] width 90 height 13
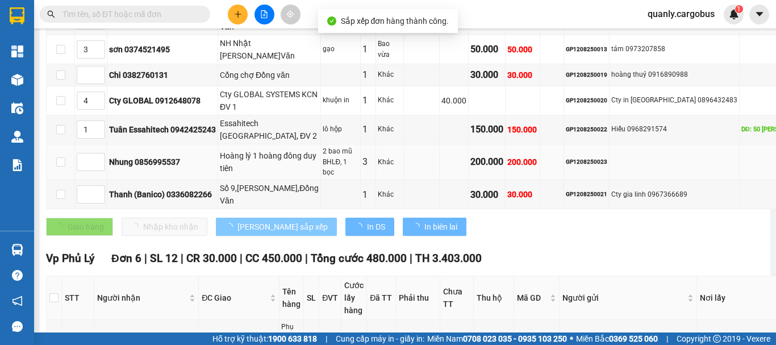
type input "2"
type input "1"
type input "3"
type input "1"
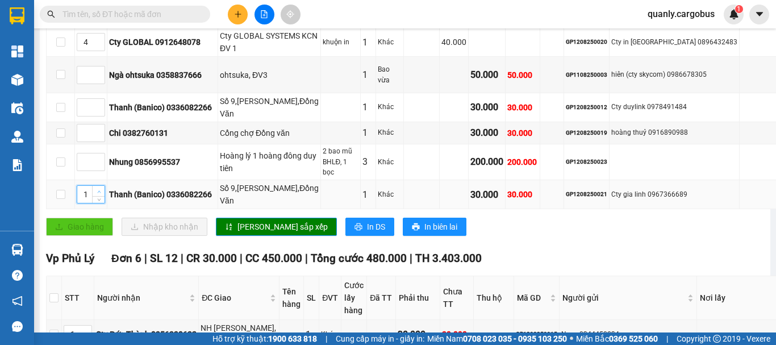
click at [103, 191] on span "Increase Value" at bounding box center [98, 191] width 13 height 10
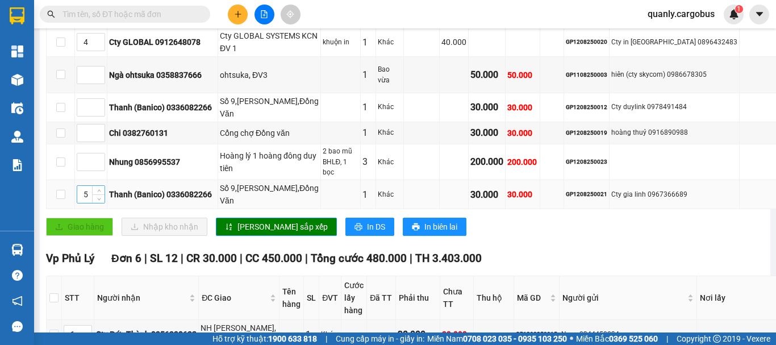
click at [98, 186] on div "5" at bounding box center [91, 194] width 28 height 18
type input "6"
click at [99, 192] on icon "up" at bounding box center [99, 192] width 4 height 4
click at [101, 105] on icon "up" at bounding box center [99, 104] width 4 height 4
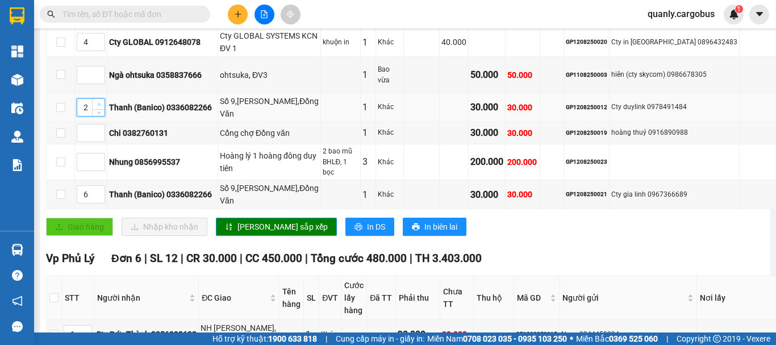
click at [101, 105] on icon "up" at bounding box center [99, 104] width 4 height 4
type input "6"
click at [101, 105] on icon "up" at bounding box center [99, 104] width 4 height 4
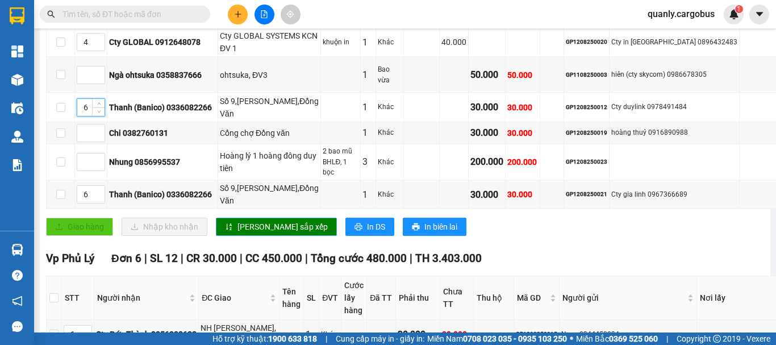
click at [238, 223] on span "[PERSON_NAME] sắp xếp" at bounding box center [283, 227] width 90 height 13
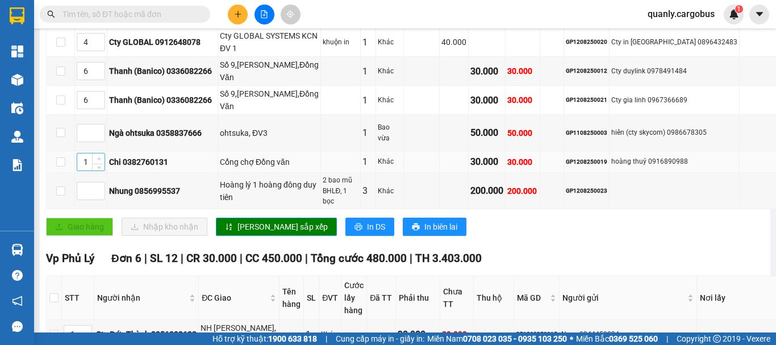
click at [99, 161] on icon "up" at bounding box center [99, 159] width 4 height 4
click at [247, 227] on span "[PERSON_NAME] sắp xếp" at bounding box center [283, 227] width 90 height 13
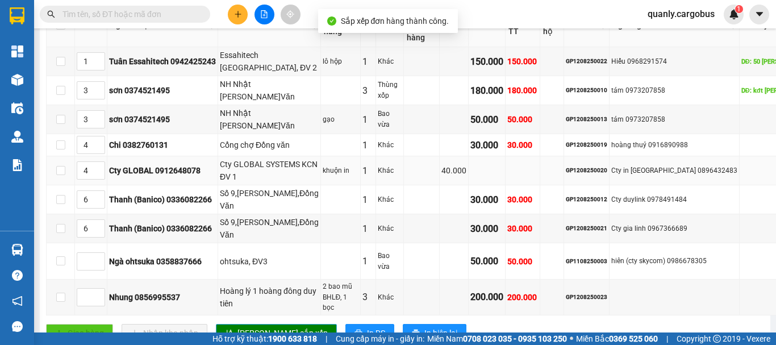
scroll to position [227, 0]
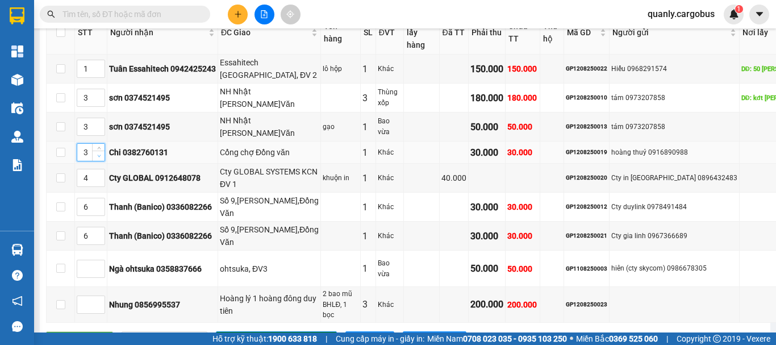
click at [98, 160] on span "down" at bounding box center [98, 156] width 7 height 7
type input "2"
click at [98, 158] on icon "down" at bounding box center [99, 156] width 4 height 4
click at [99, 65] on icon "up" at bounding box center [99, 66] width 4 height 4
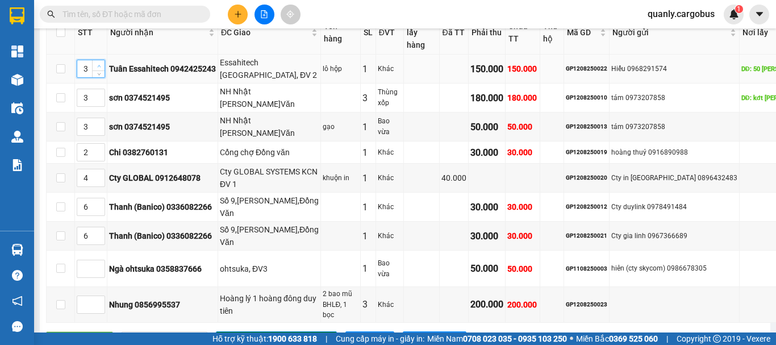
type input "4"
click at [99, 65] on icon "up" at bounding box center [99, 66] width 4 height 4
click at [99, 177] on icon "up" at bounding box center [99, 175] width 4 height 4
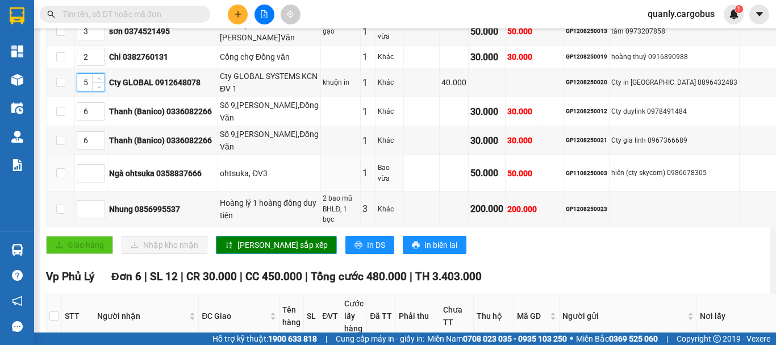
scroll to position [341, 0]
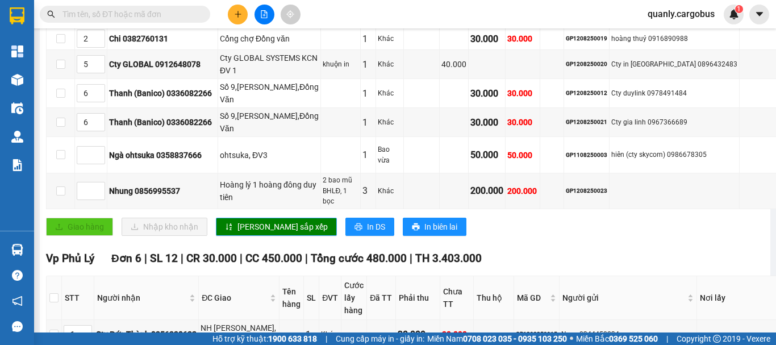
click at [259, 228] on span "[PERSON_NAME] sắp xếp" at bounding box center [283, 227] width 90 height 13
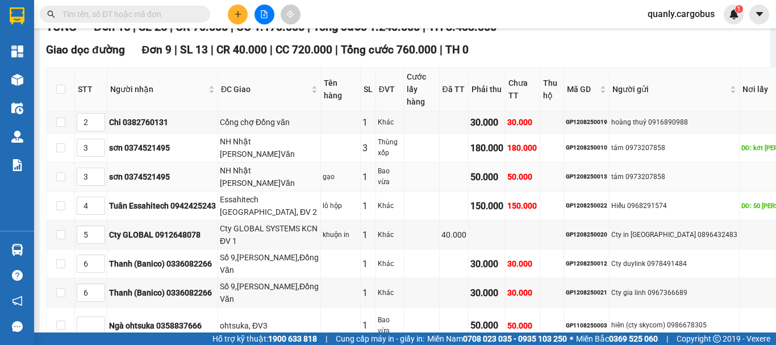
scroll to position [227, 0]
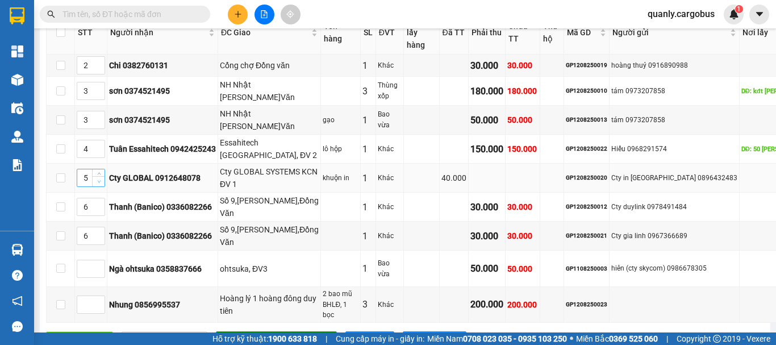
type input "4"
click at [98, 183] on icon "down" at bounding box center [98, 182] width 3 height 2
type input "5"
click at [98, 149] on span "up" at bounding box center [98, 146] width 7 height 7
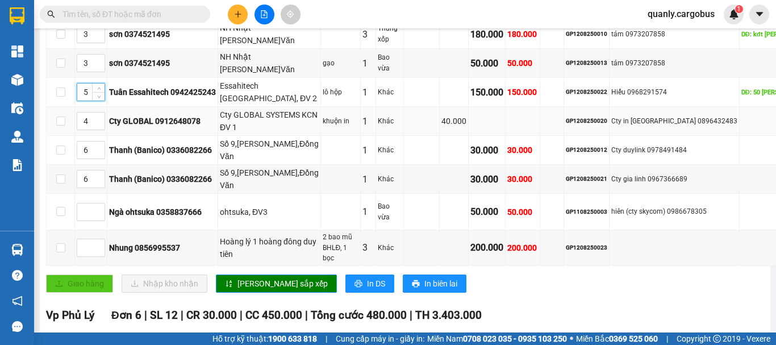
scroll to position [341, 0]
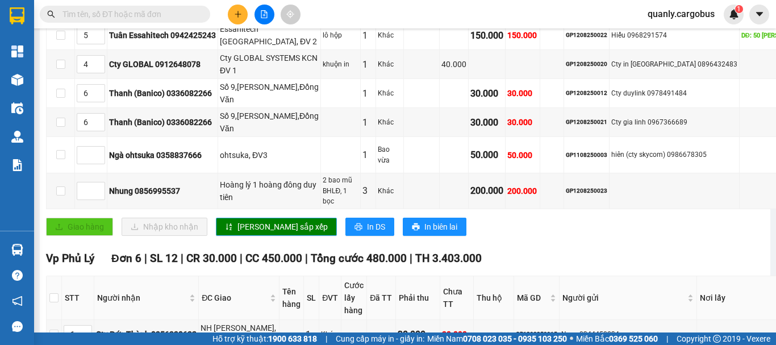
click at [259, 226] on span "[PERSON_NAME] sắp xếp" at bounding box center [283, 227] width 90 height 13
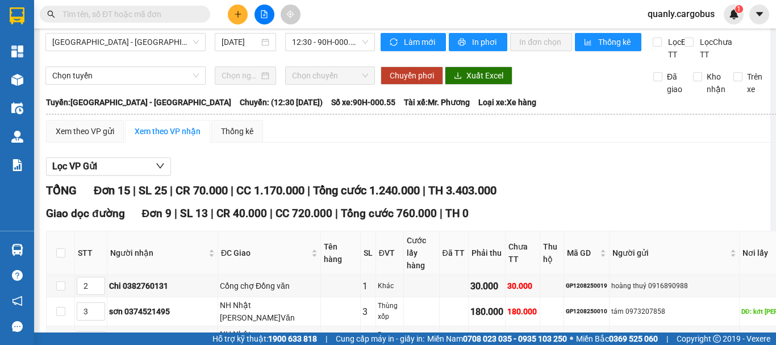
scroll to position [0, 0]
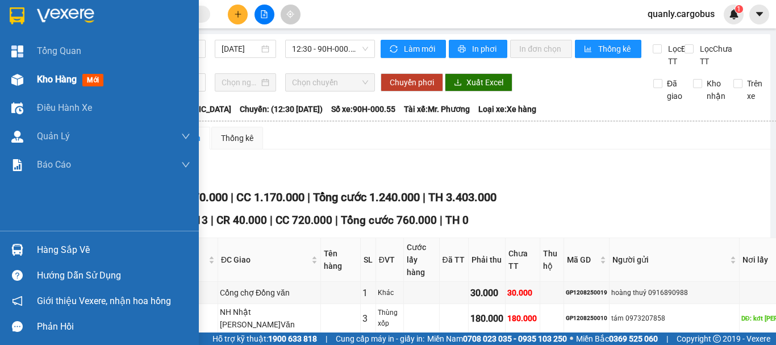
click at [16, 77] on img at bounding box center [17, 80] width 12 height 12
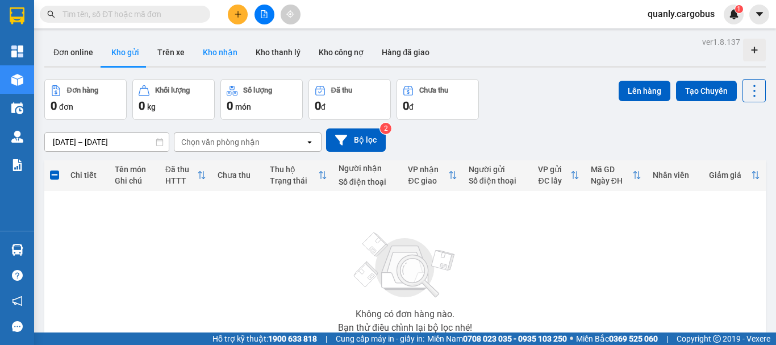
click at [220, 51] on button "Kho nhận" at bounding box center [220, 52] width 53 height 27
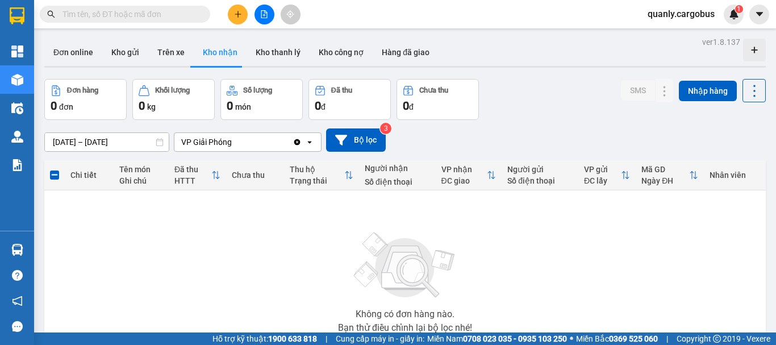
click at [267, 7] on button at bounding box center [265, 15] width 20 height 20
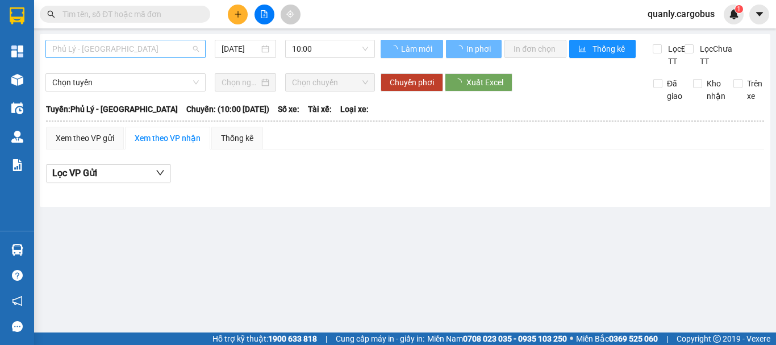
click at [119, 53] on span "Phủ Lý - [GEOGRAPHIC_DATA]" at bounding box center [125, 48] width 147 height 17
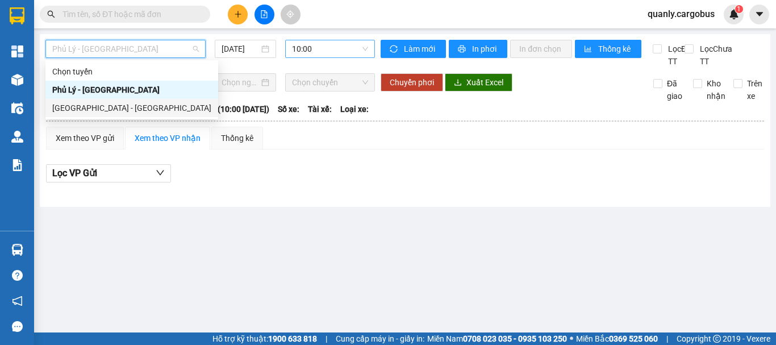
drag, startPoint x: 94, startPoint y: 106, endPoint x: 289, endPoint y: 49, distance: 203.1
click at [94, 105] on div "[GEOGRAPHIC_DATA] - [GEOGRAPHIC_DATA]" at bounding box center [131, 108] width 159 height 13
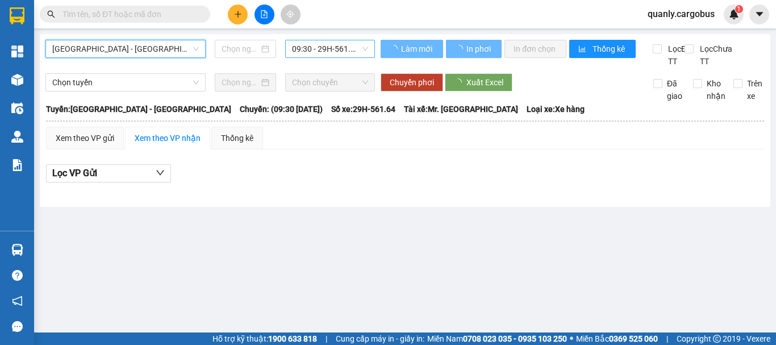
type input "[DATE]"
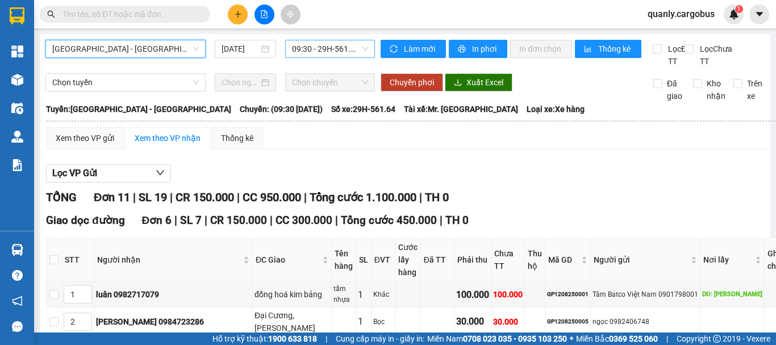
drag, startPoint x: 313, startPoint y: 44, endPoint x: 330, endPoint y: 55, distance: 20.7
click at [320, 48] on span "09:30 - 29H-561.64" at bounding box center [330, 48] width 76 height 17
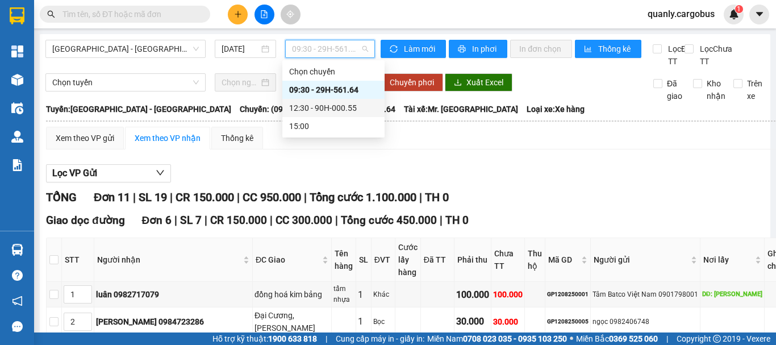
click at [319, 103] on div "12:30 - 90H-000.55" at bounding box center [333, 108] width 89 height 13
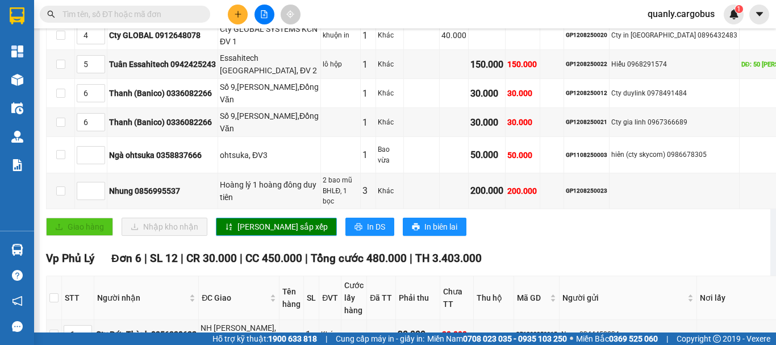
scroll to position [511, 0]
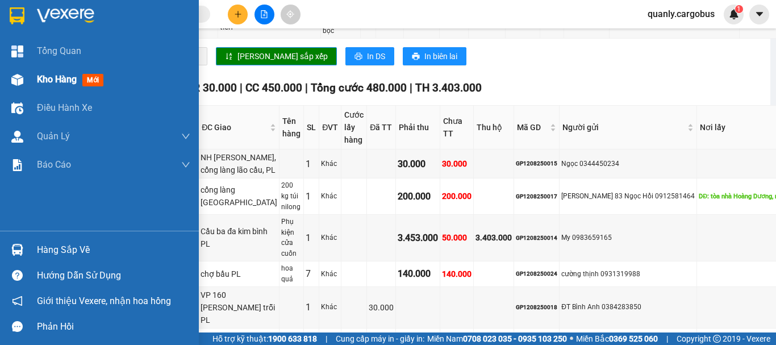
click at [12, 84] on img at bounding box center [17, 80] width 12 height 12
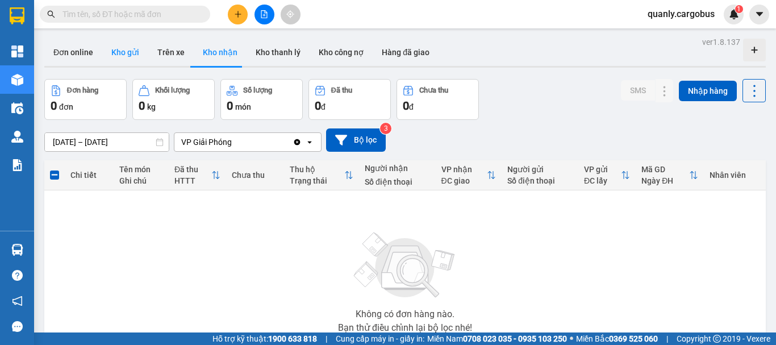
drag, startPoint x: 134, startPoint y: 45, endPoint x: 126, endPoint y: 47, distance: 8.6
click at [126, 47] on button "Kho gửi" at bounding box center [125, 52] width 46 height 27
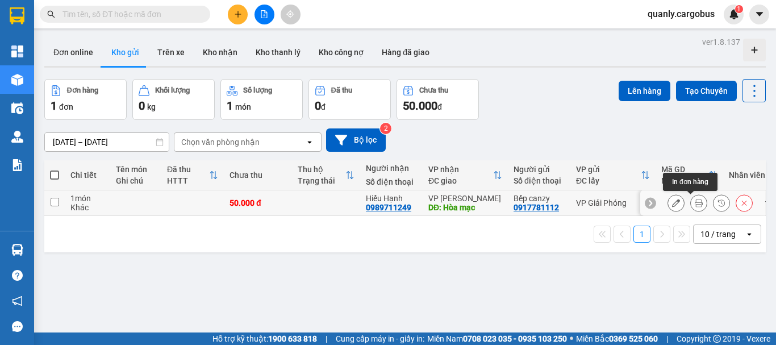
click at [695, 203] on icon at bounding box center [699, 203] width 8 height 8
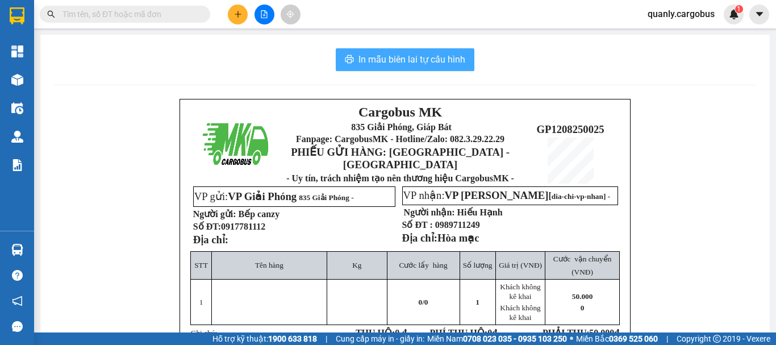
click at [388, 54] on span "In mẫu biên lai tự cấu hình" at bounding box center [412, 59] width 107 height 14
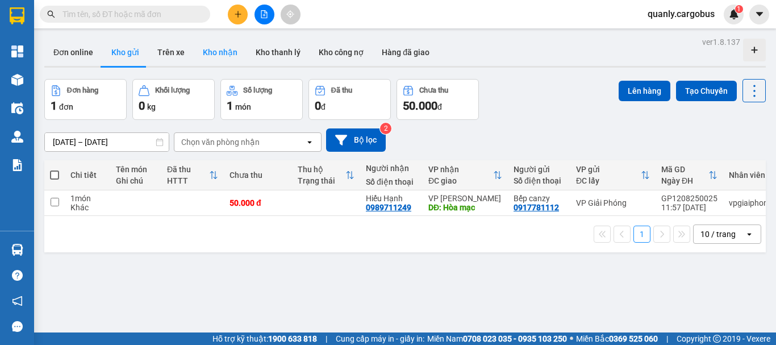
click at [218, 52] on button "Kho nhận" at bounding box center [220, 52] width 53 height 27
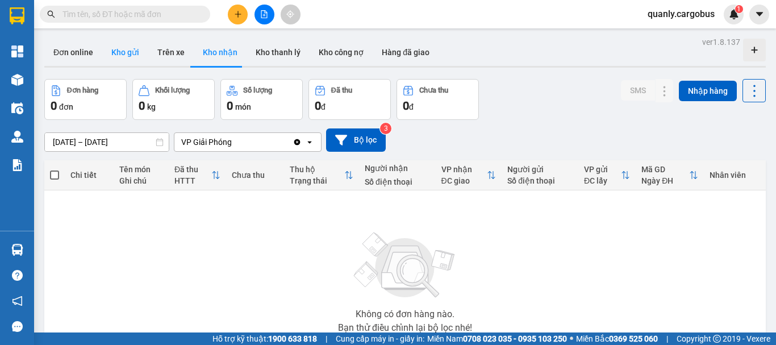
click at [120, 53] on button "Kho gửi" at bounding box center [125, 52] width 46 height 27
